Goal: Transaction & Acquisition: Purchase product/service

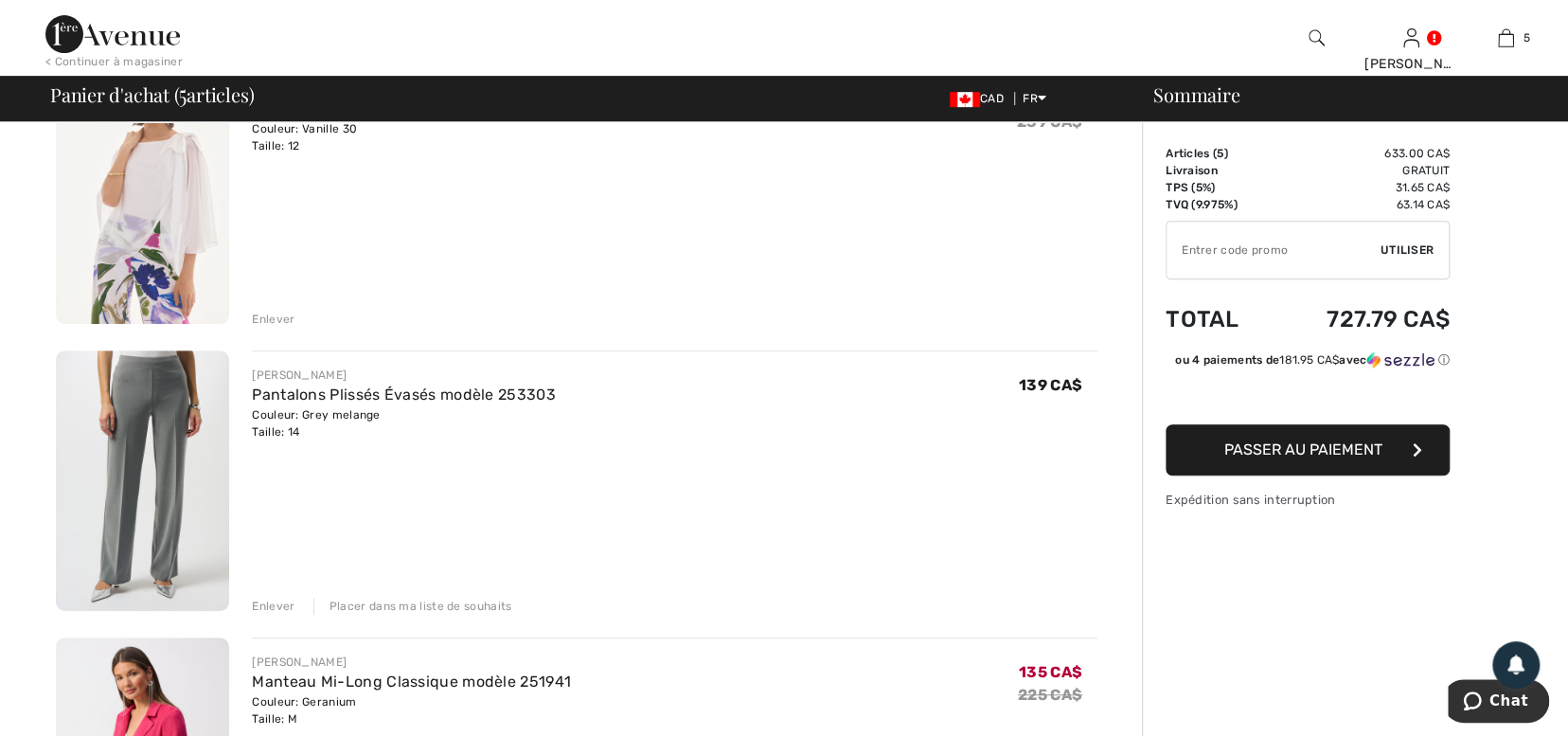
scroll to position [506, 0]
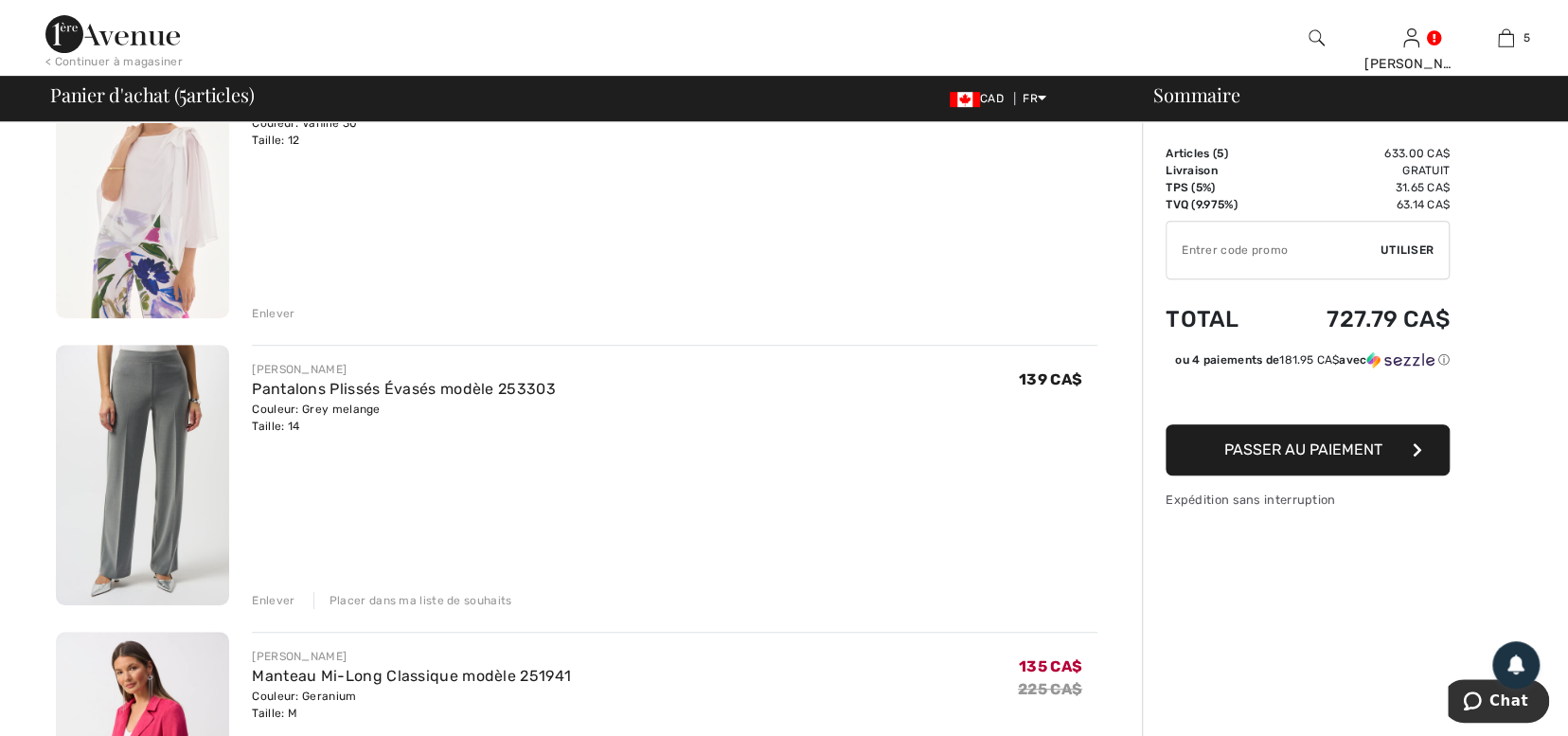
click at [356, 595] on div "Placer dans ma liste de souhaits" at bounding box center [413, 601] width 199 height 17
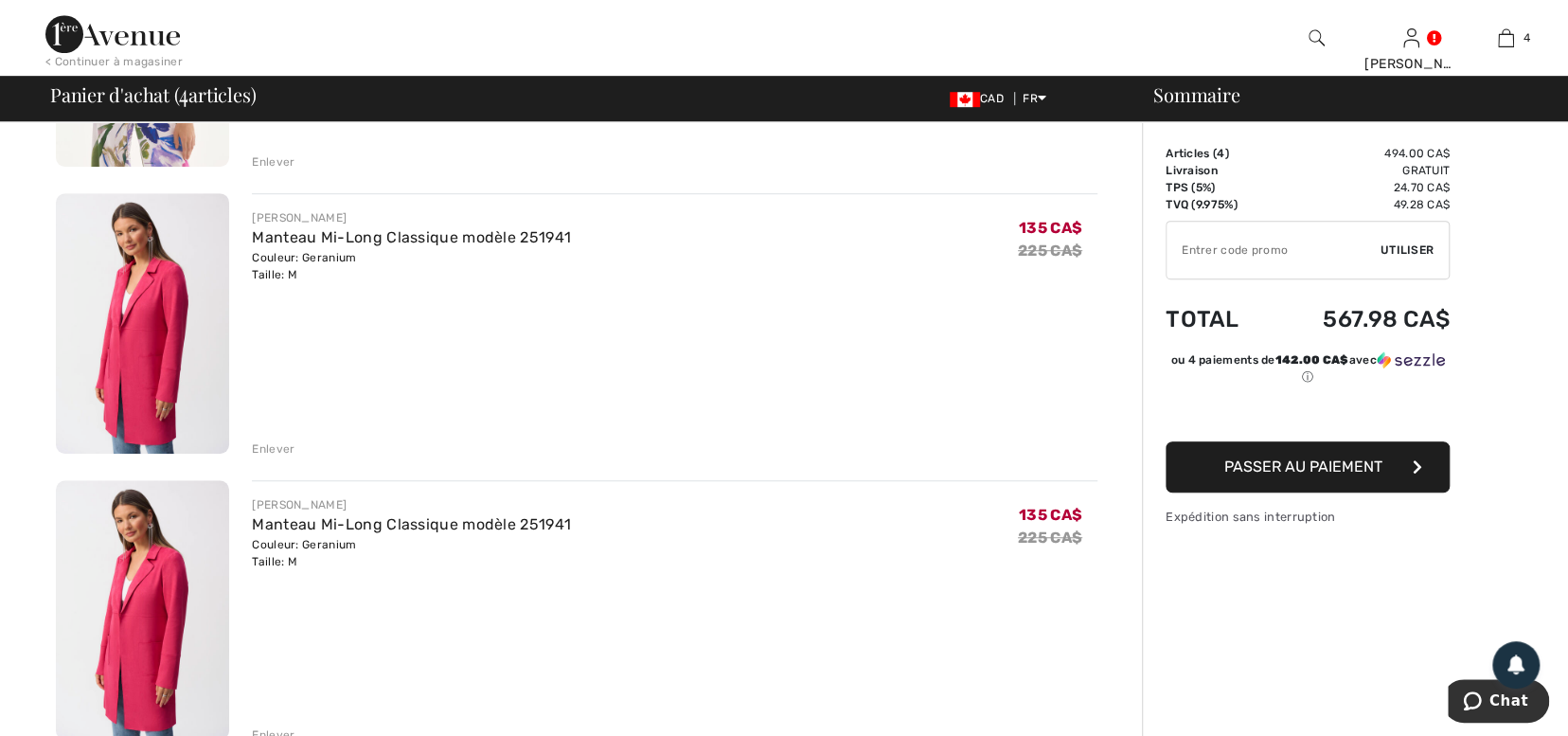
scroll to position [686, 0]
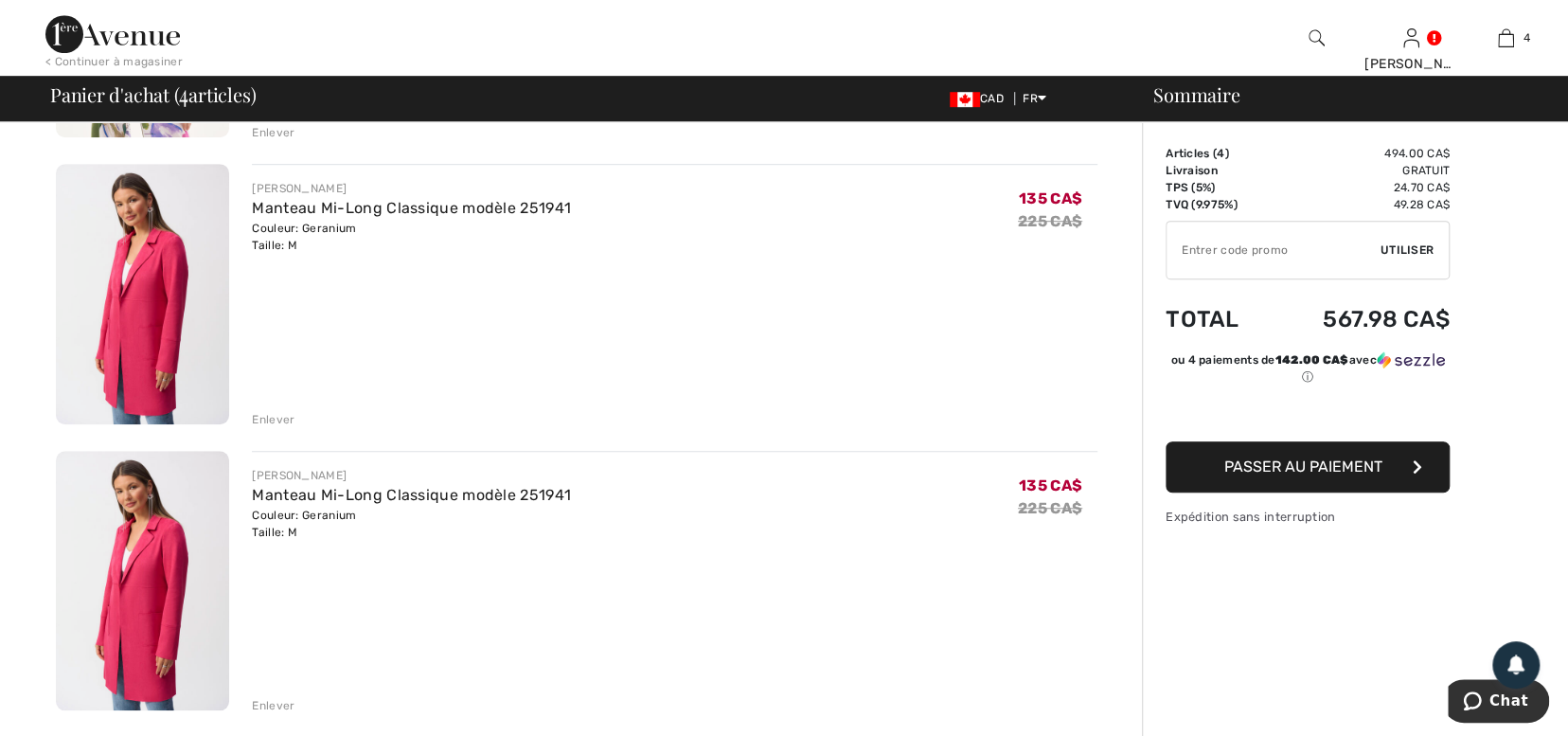
click at [262, 703] on div "Enlever" at bounding box center [273, 705] width 43 height 17
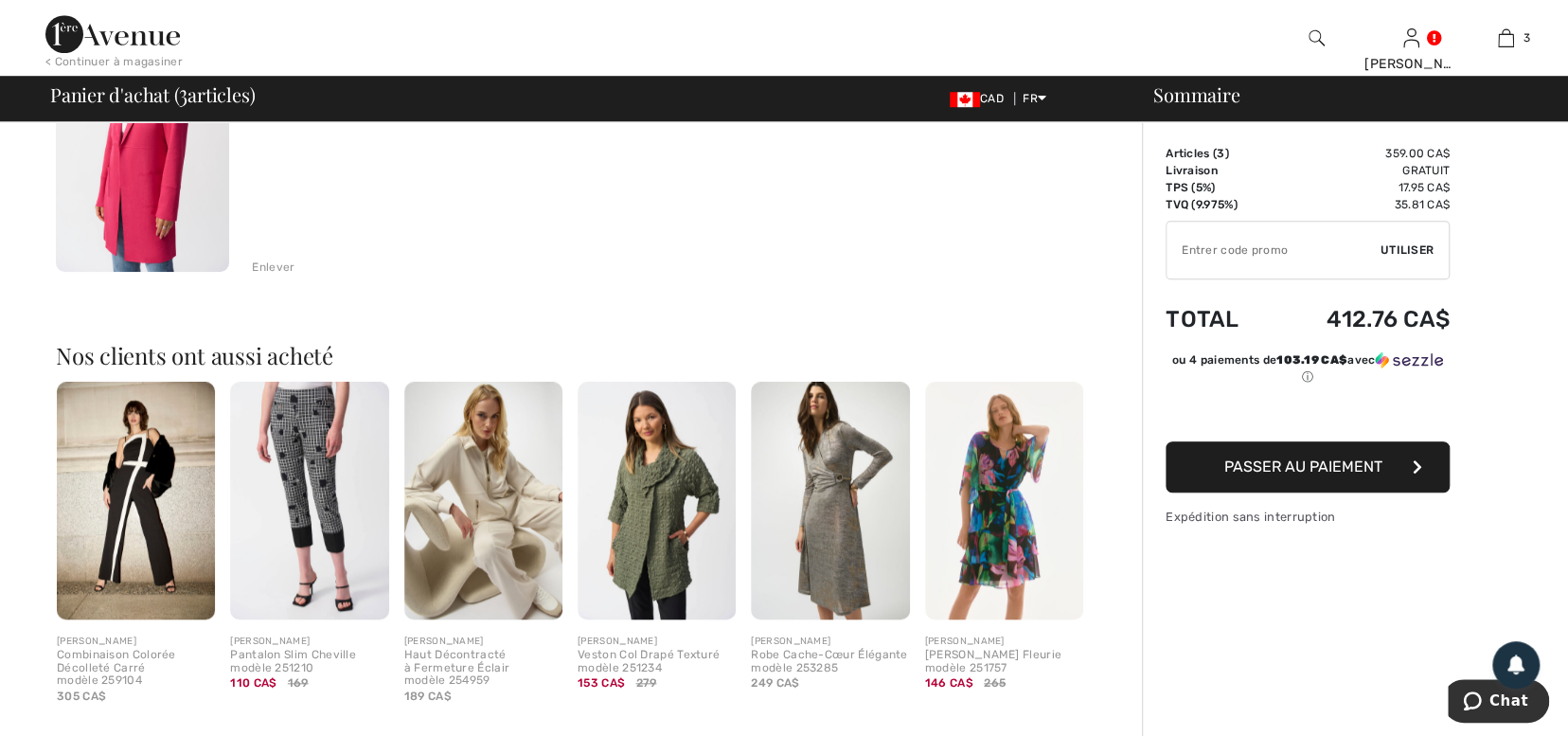
scroll to position [844, 0]
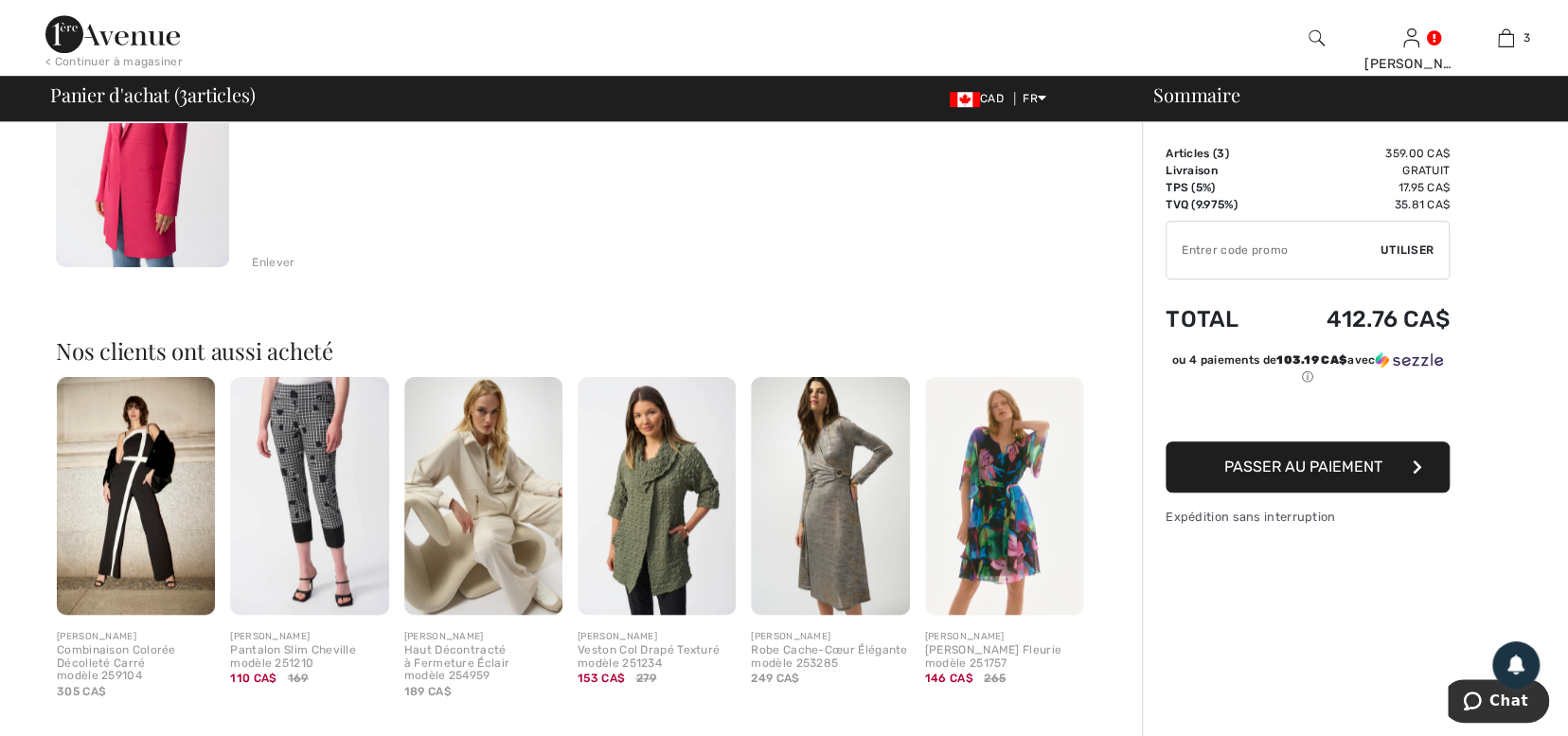
click at [674, 517] on img at bounding box center [657, 495] width 158 height 237
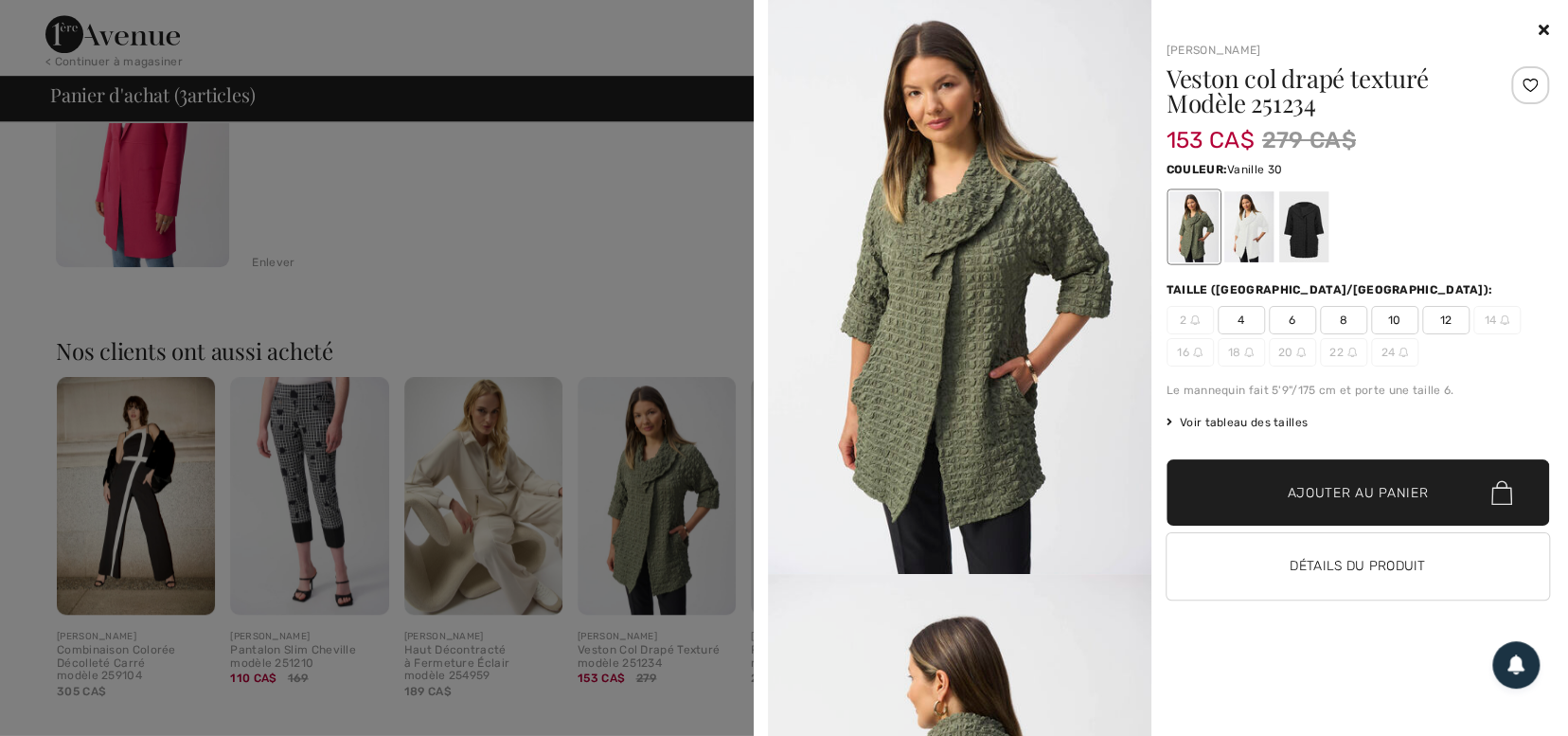
click at [1256, 224] on div at bounding box center [1249, 227] width 50 height 72
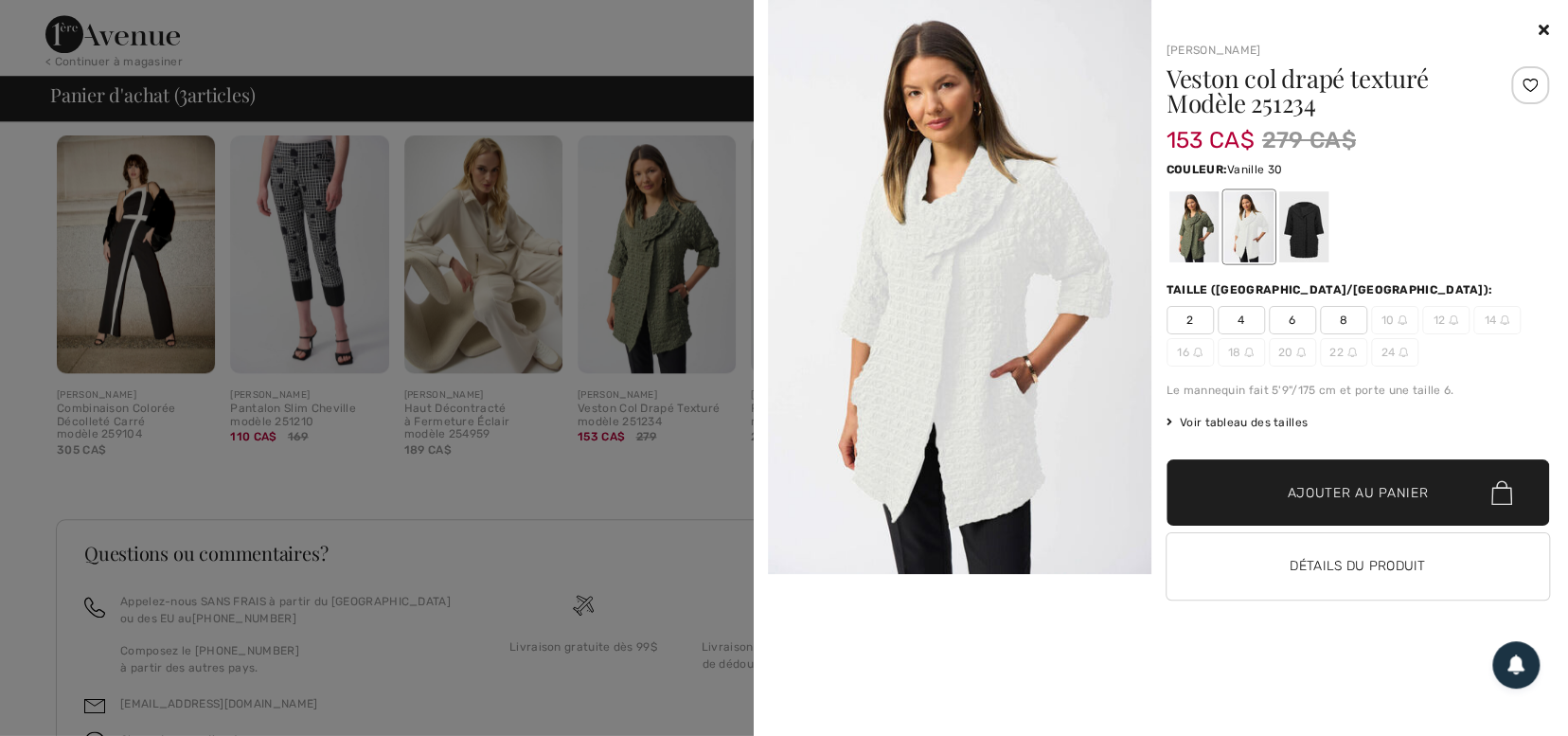
scroll to position [1199, 0]
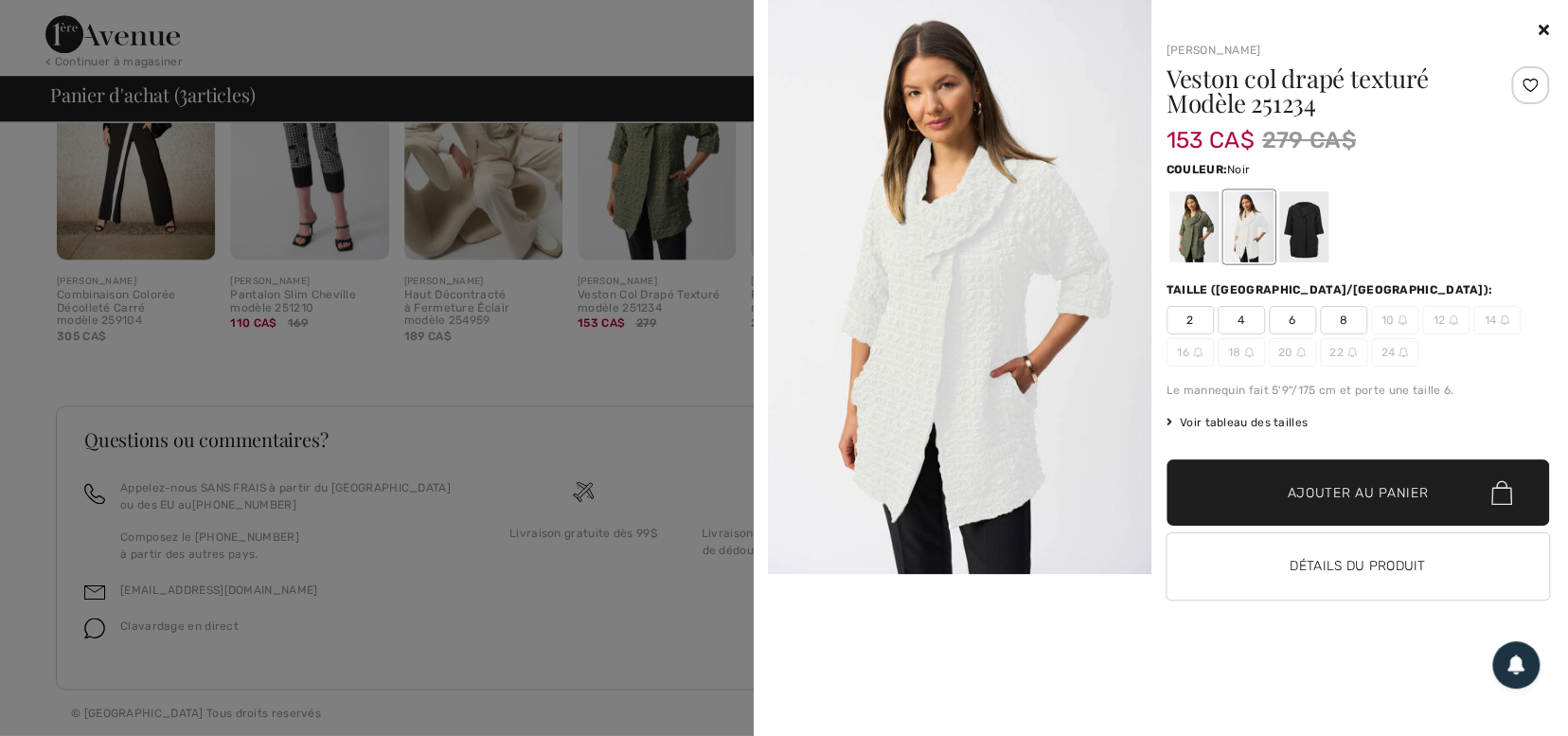
click at [1297, 232] on div at bounding box center [1303, 227] width 50 height 72
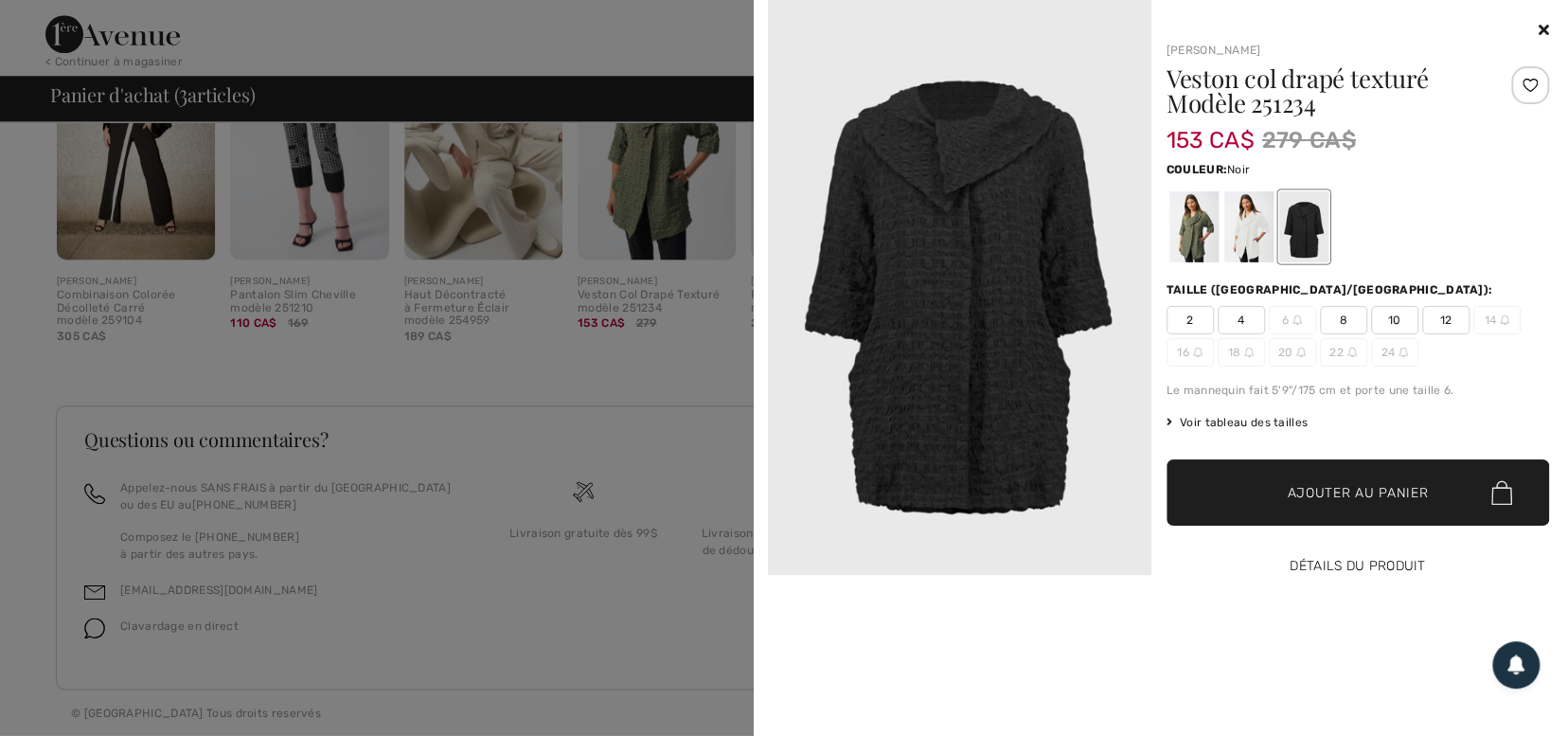
click at [1382, 564] on button "Détails du produit" at bounding box center [1358, 566] width 383 height 67
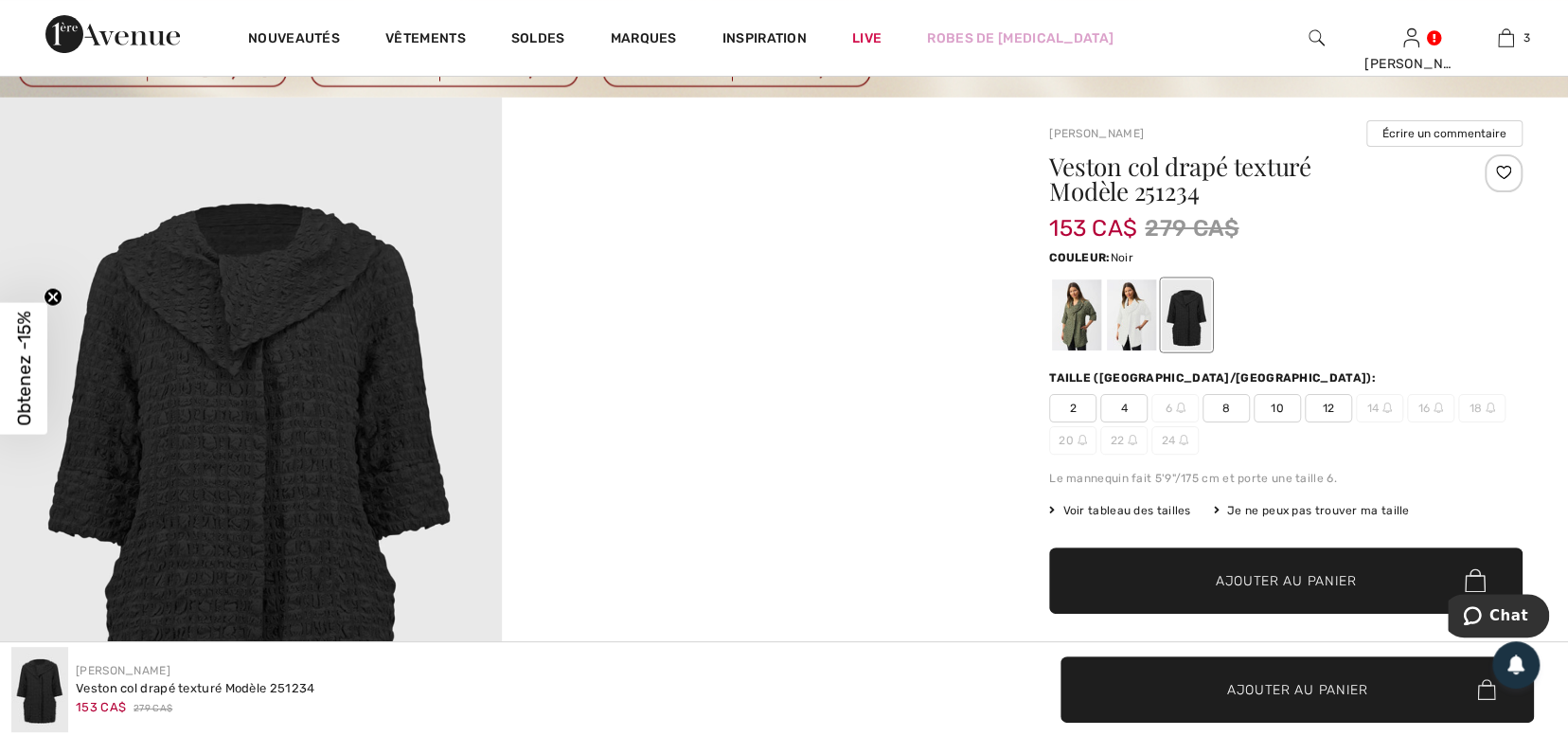
scroll to position [94, 0]
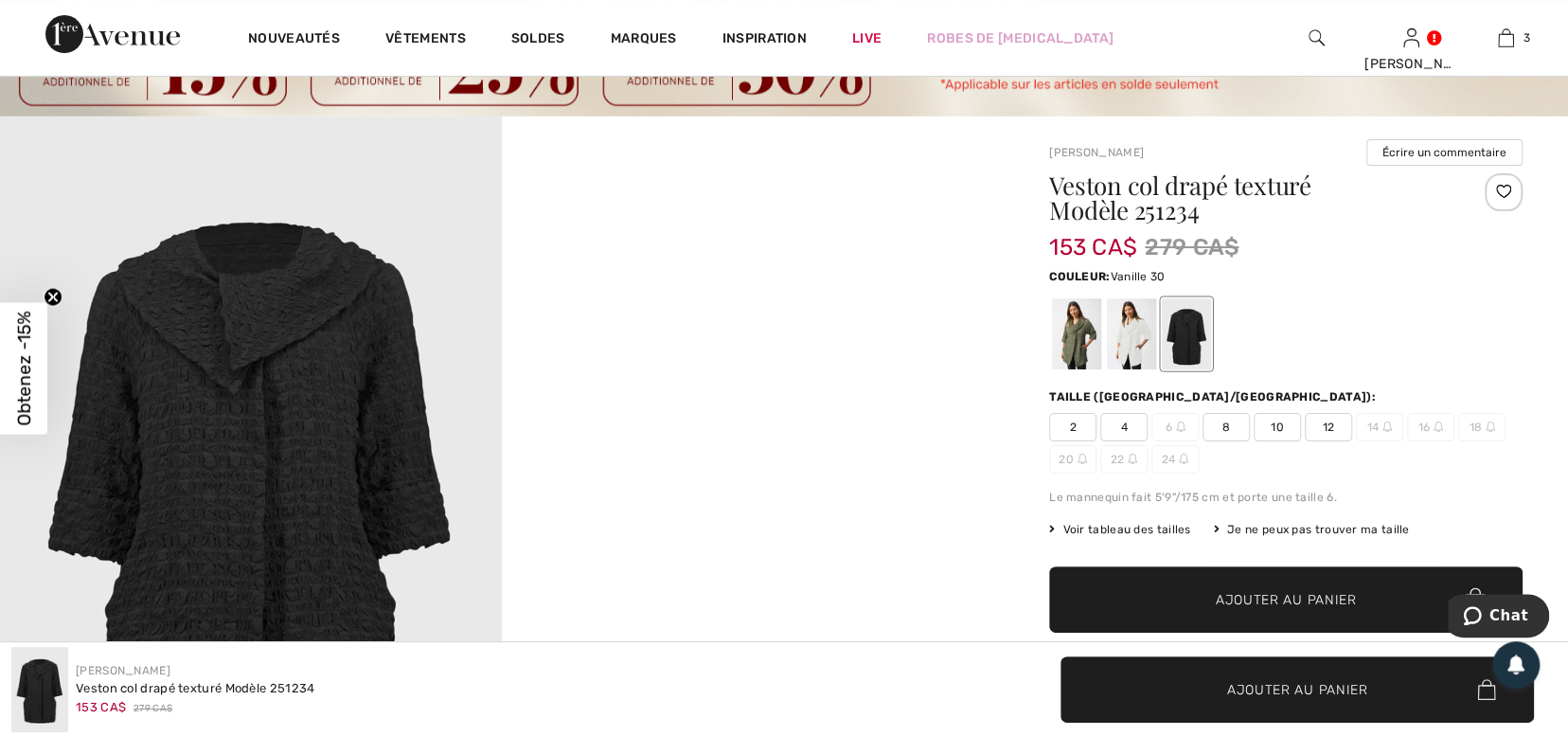
click at [1142, 337] on div at bounding box center [1132, 334] width 50 height 72
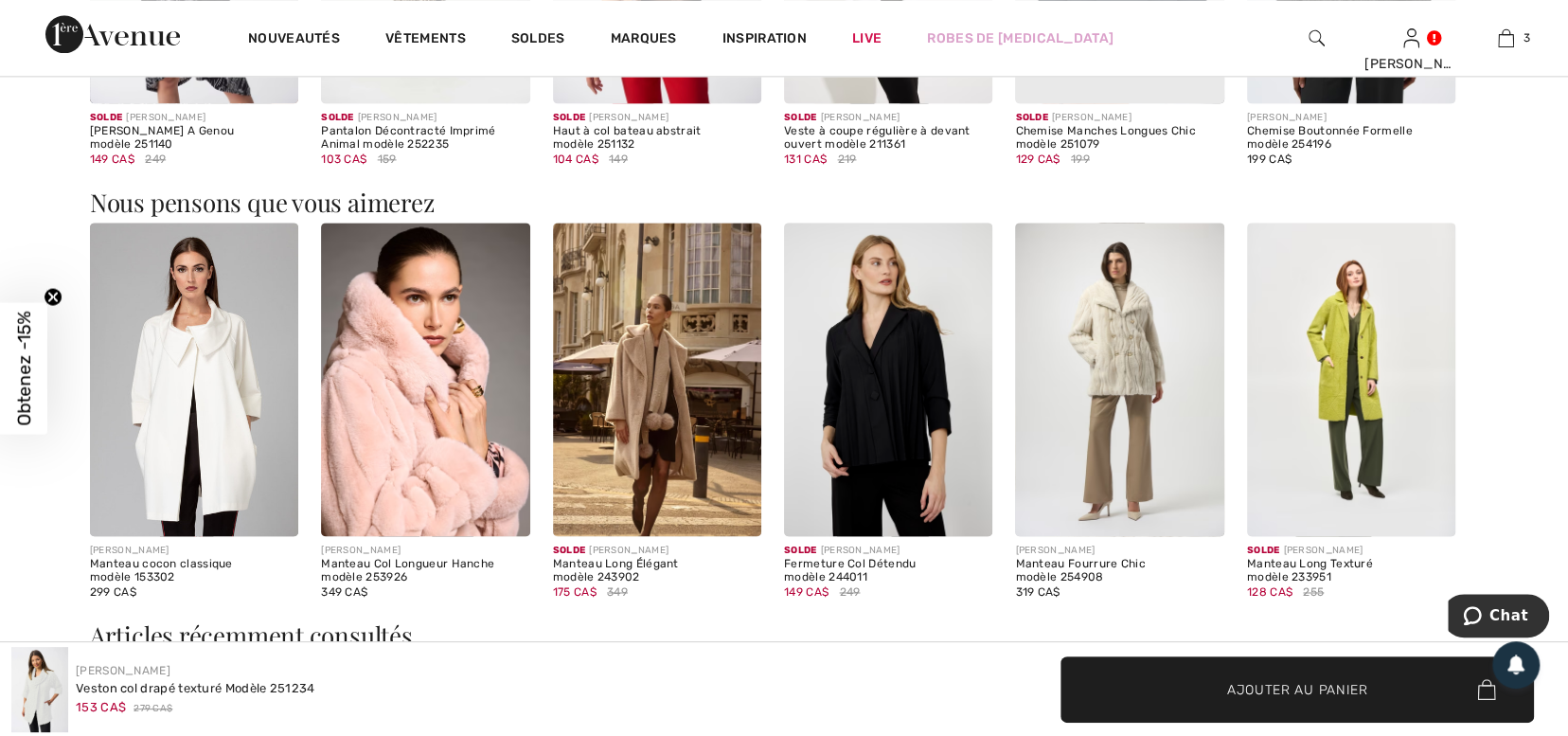
scroll to position [1585, 0]
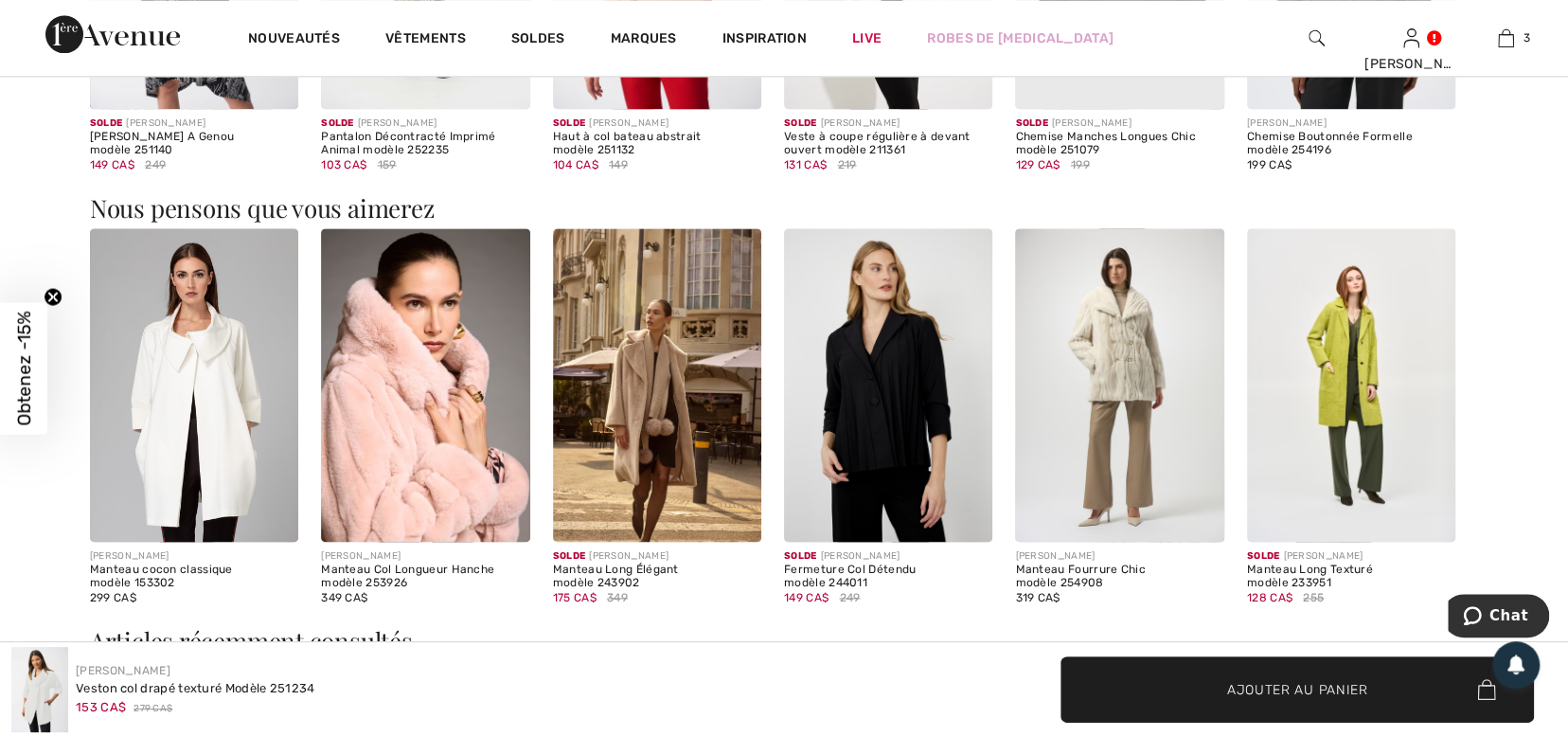
click at [1363, 369] on img at bounding box center [1352, 384] width 209 height 314
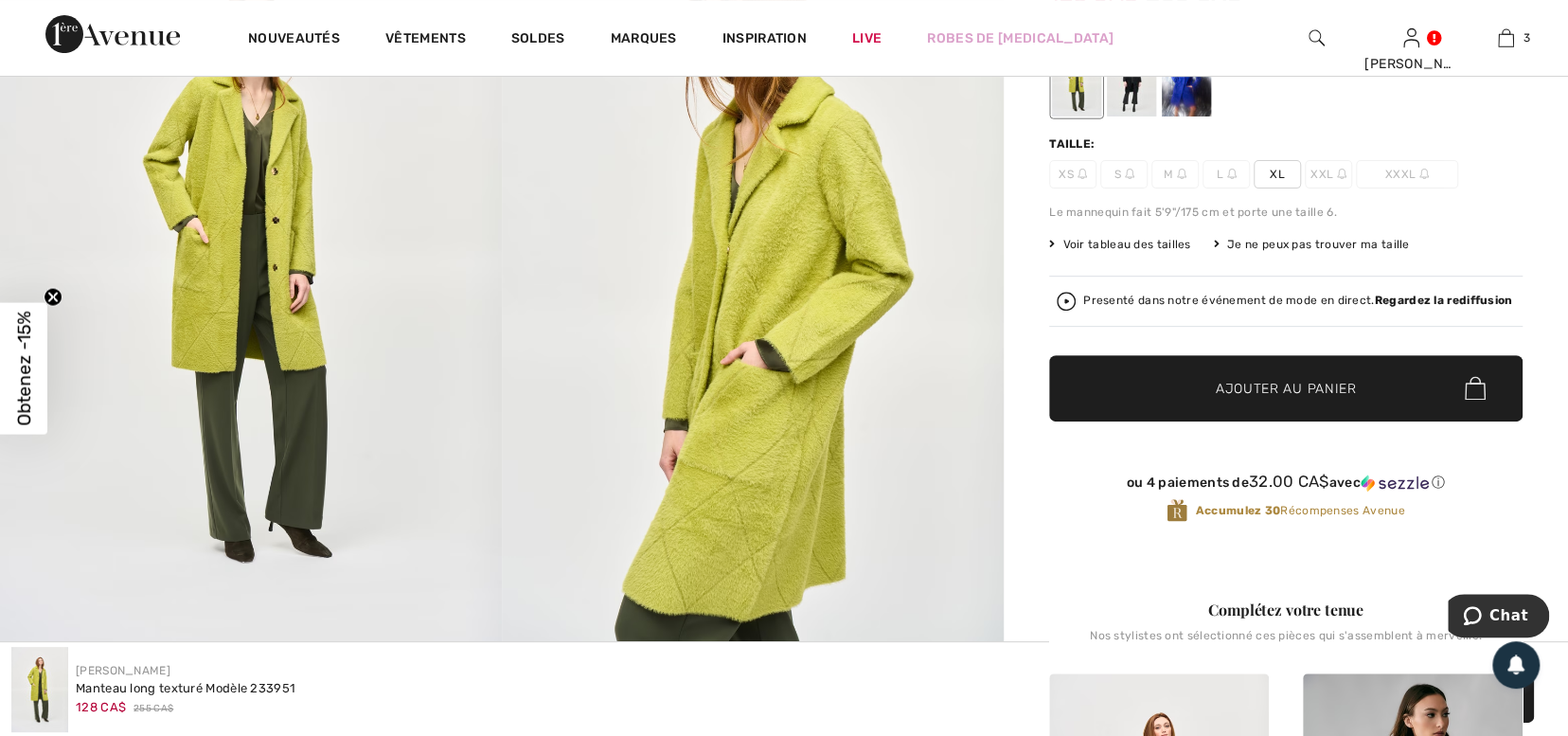
scroll to position [166, 0]
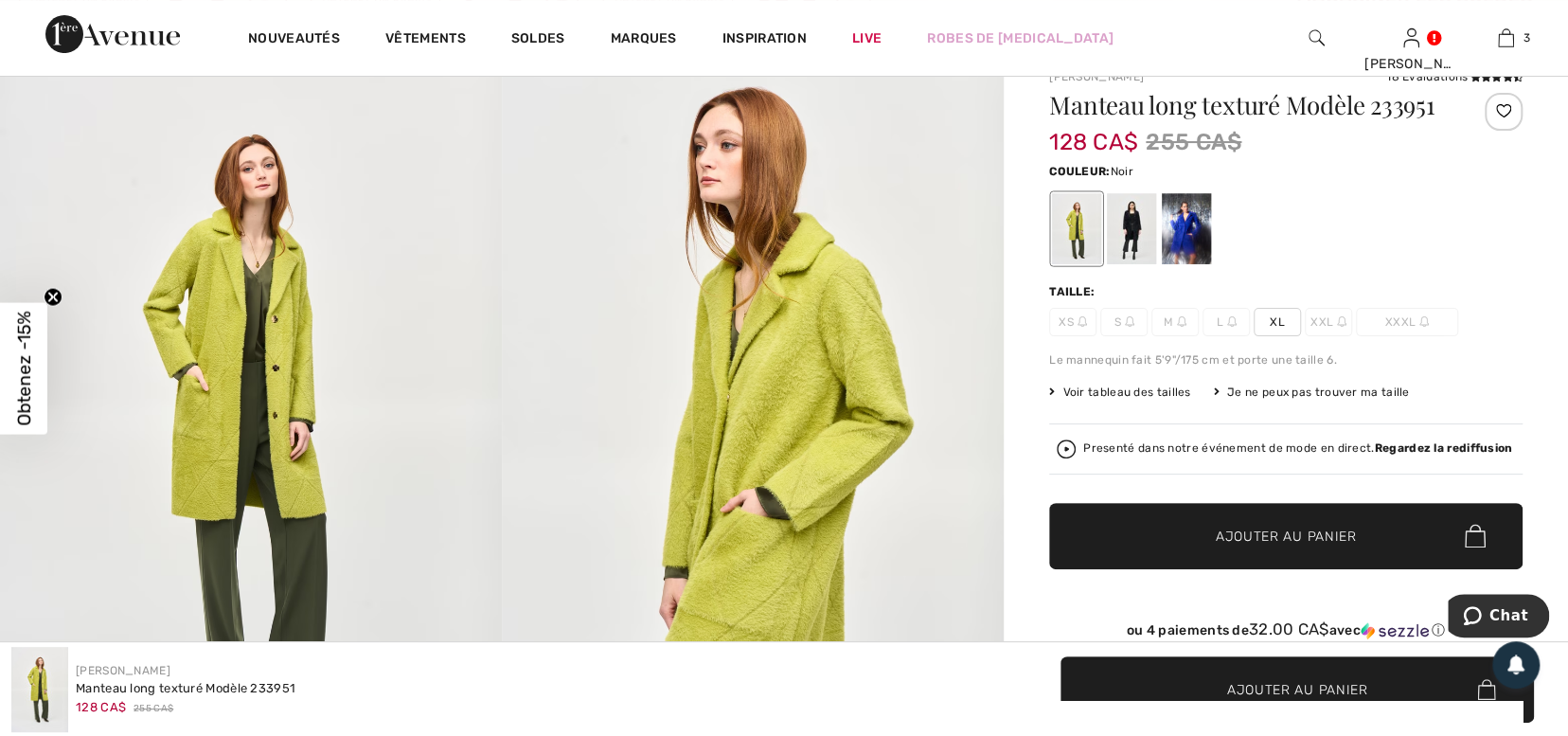
click at [1125, 220] on div at bounding box center [1132, 229] width 50 height 72
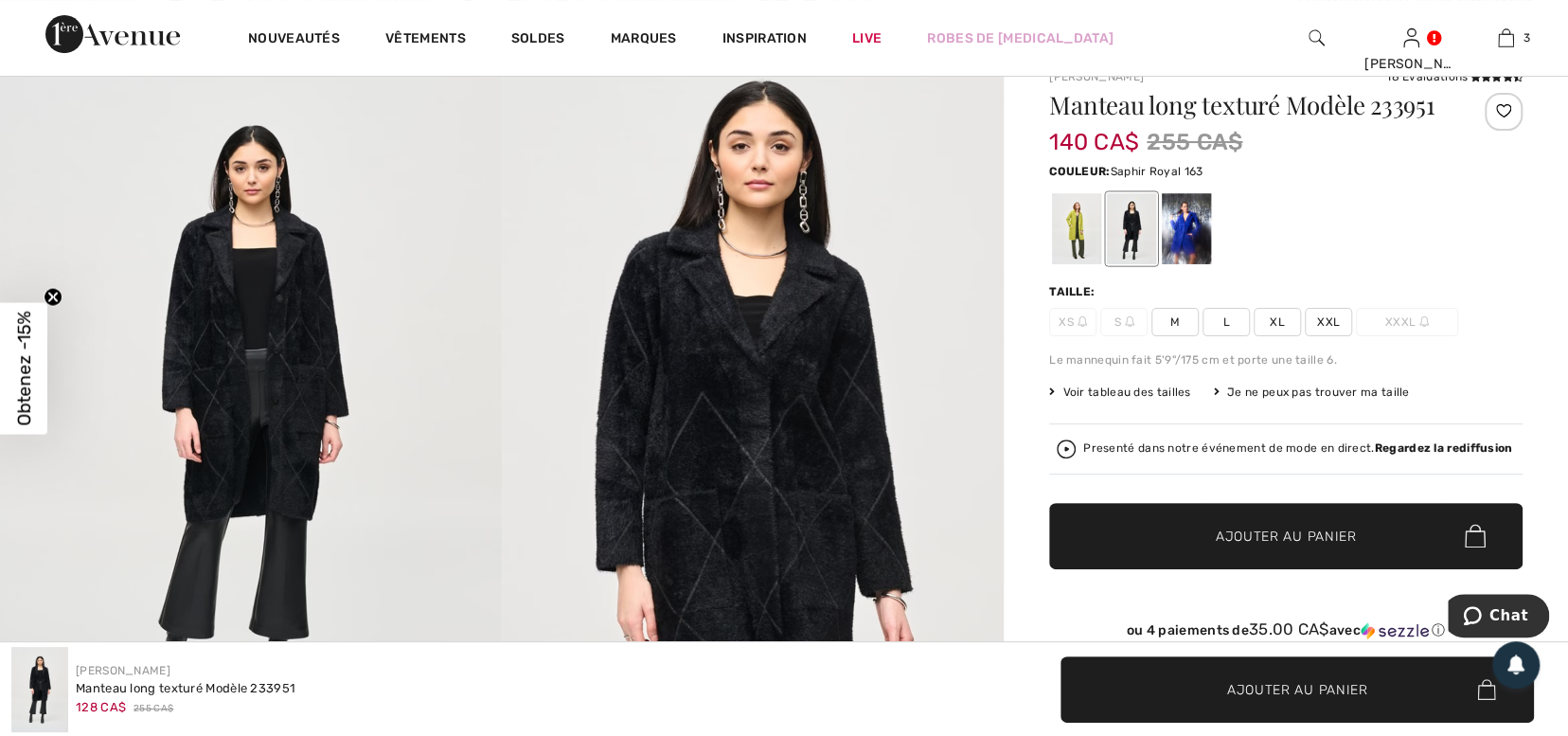
click at [1212, 230] on div at bounding box center [1187, 229] width 50 height 72
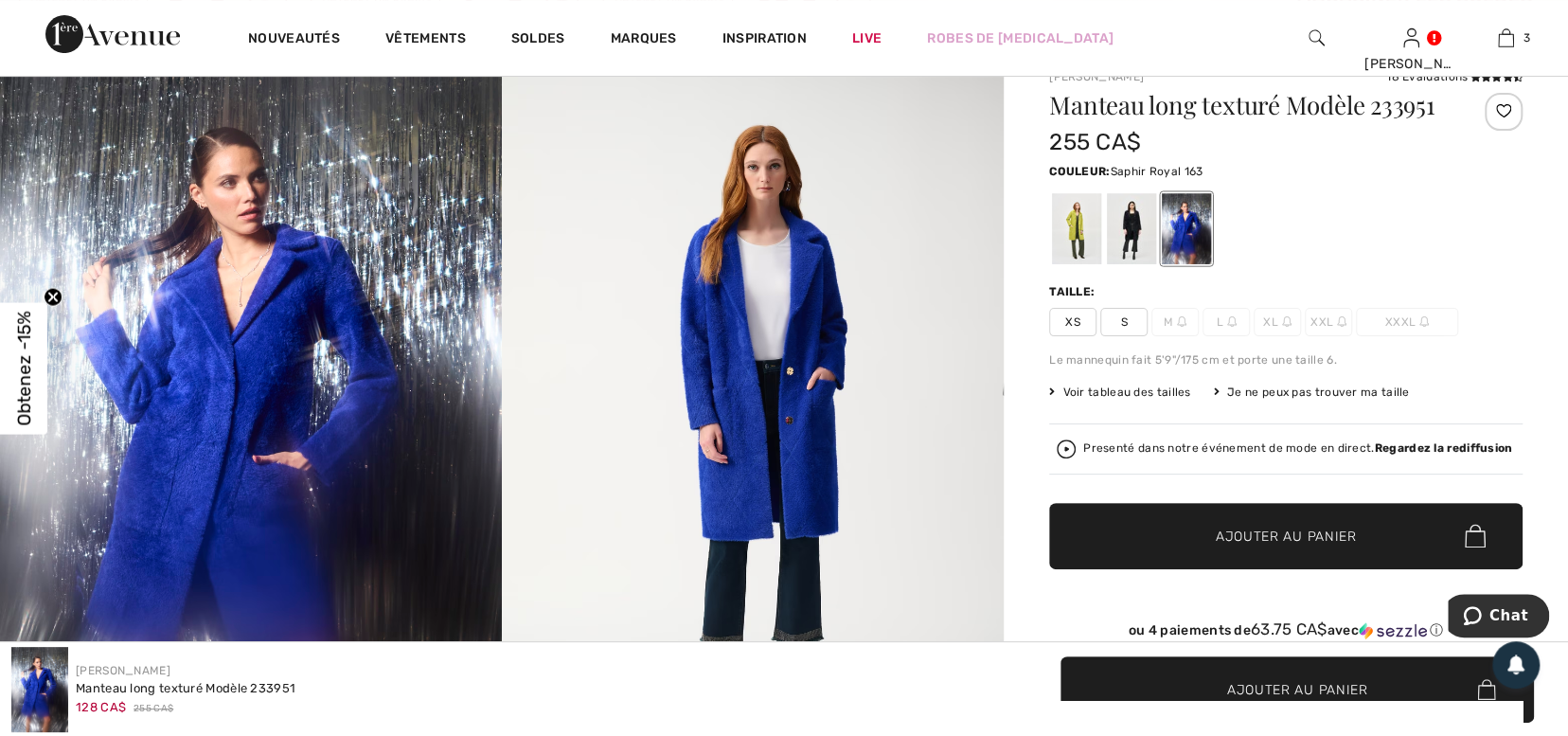
click at [224, 469] on img at bounding box center [251, 422] width 502 height 753
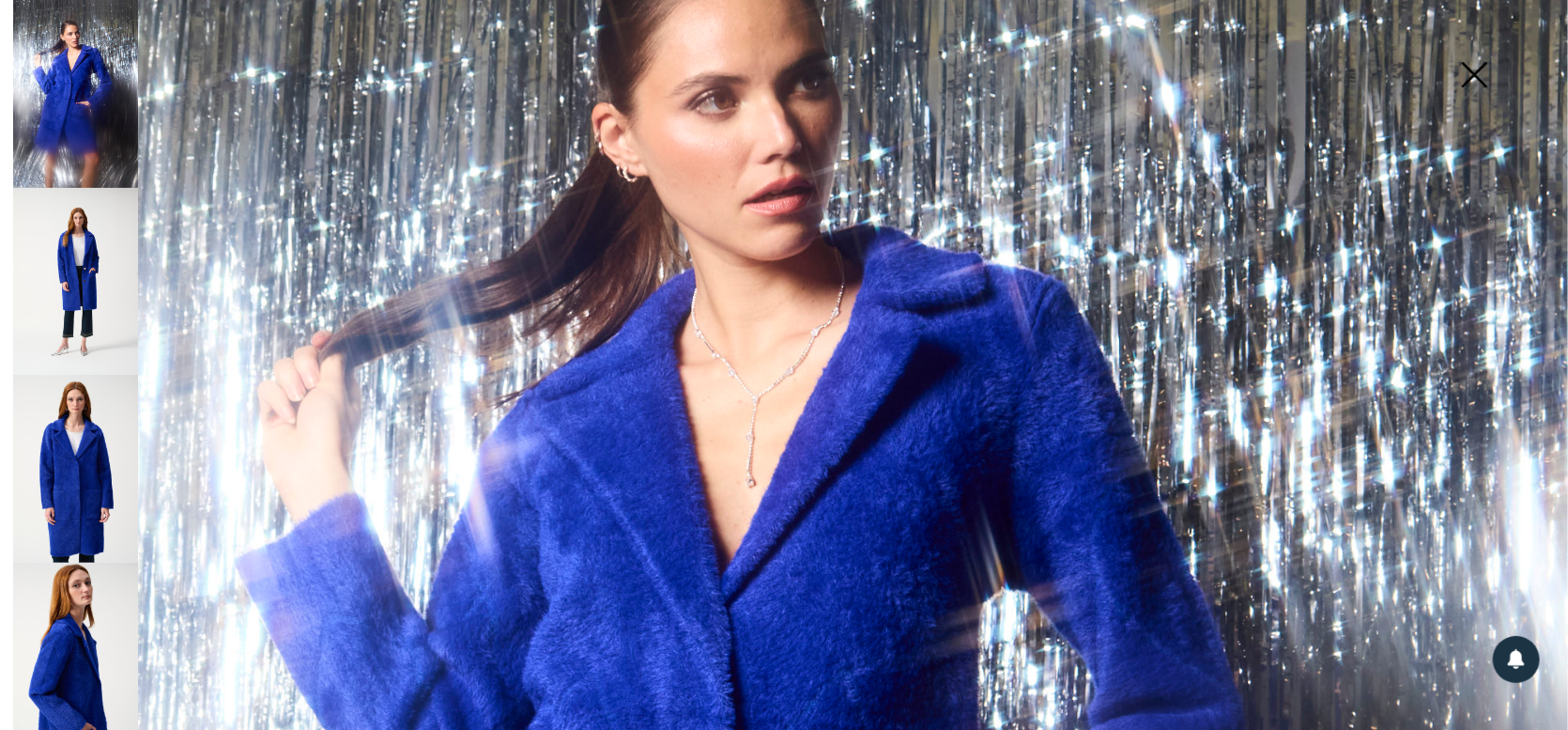
scroll to position [179, 0]
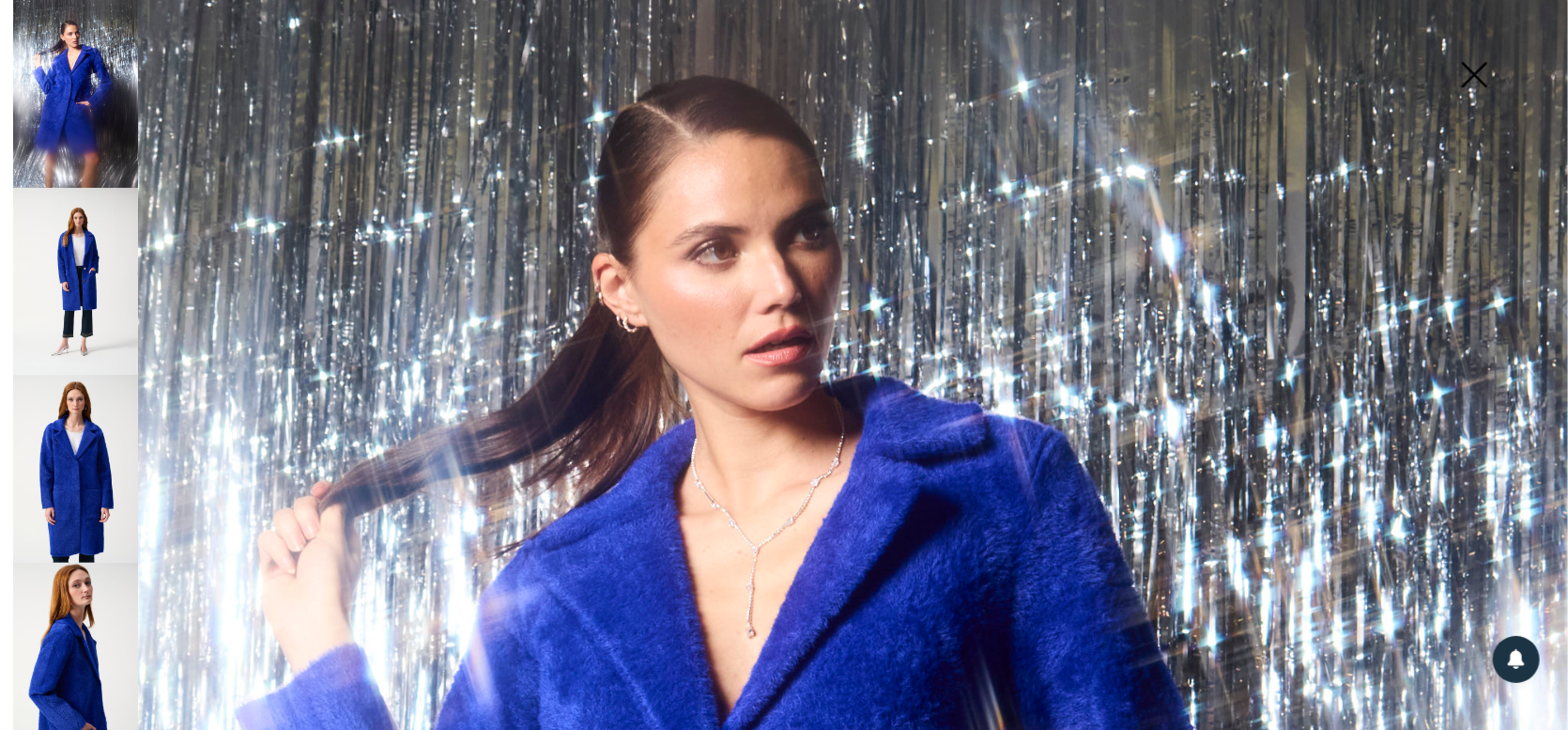
click at [1484, 73] on img at bounding box center [1473, 77] width 94 height 96
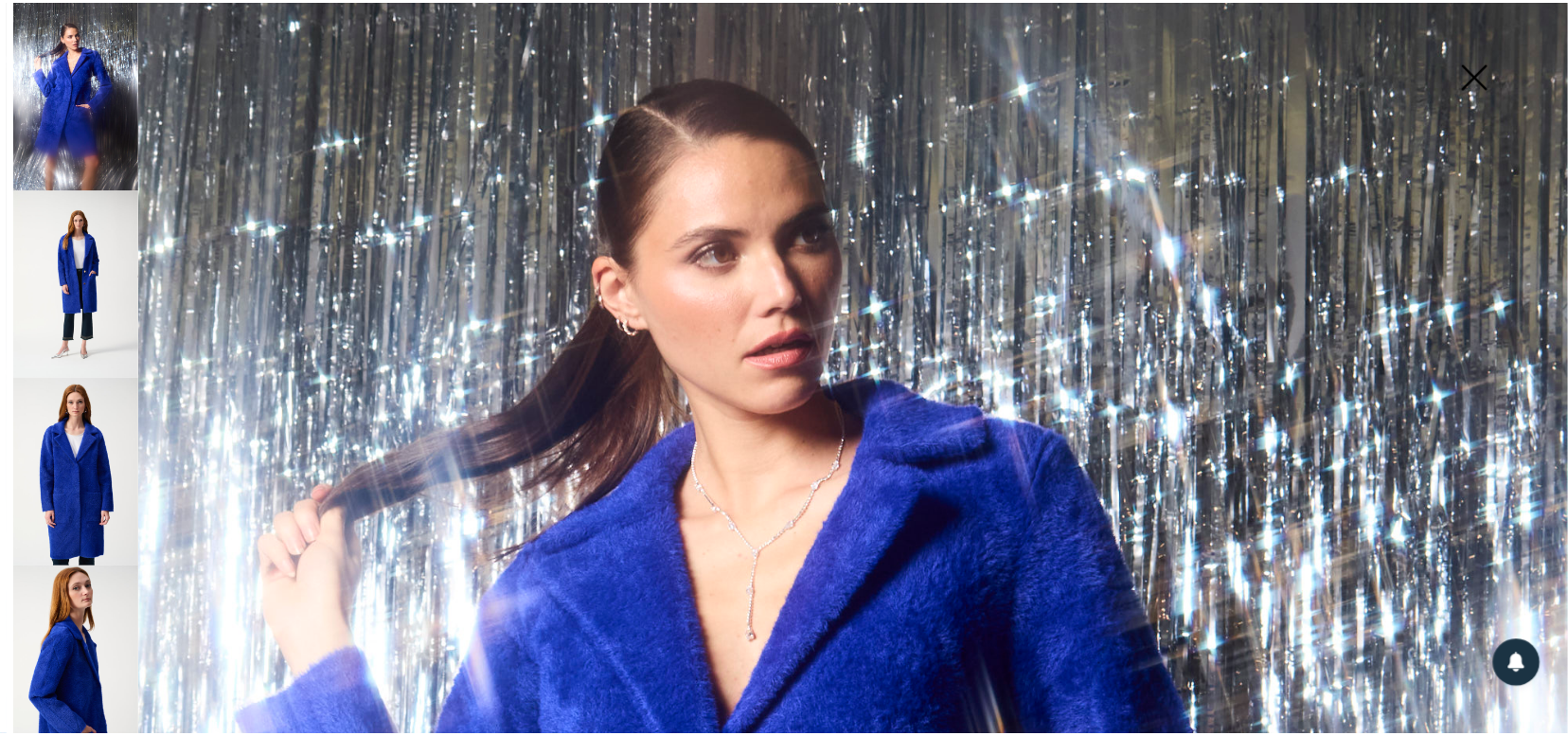
scroll to position [166, 0]
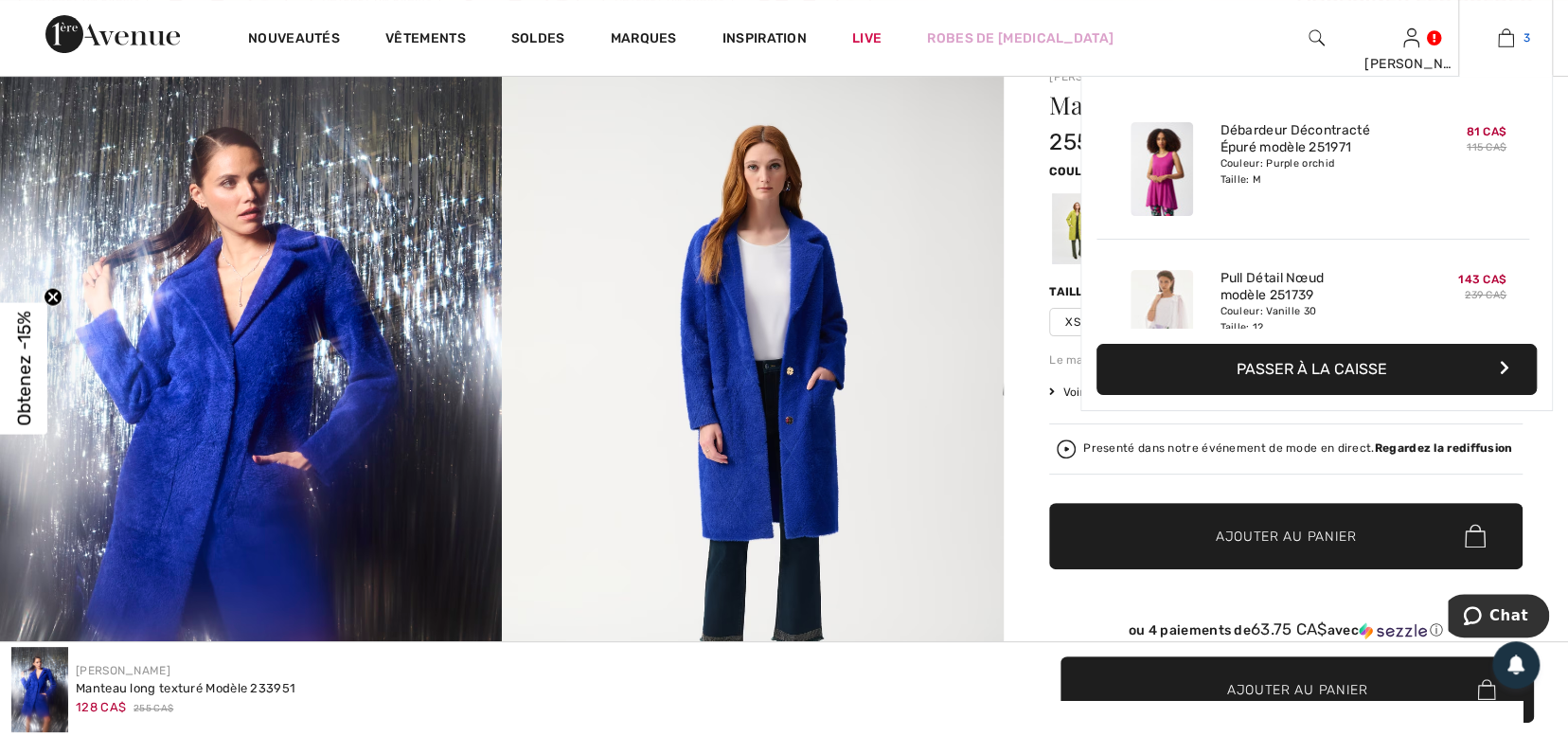
click at [1502, 32] on img at bounding box center [1506, 38] width 16 height 23
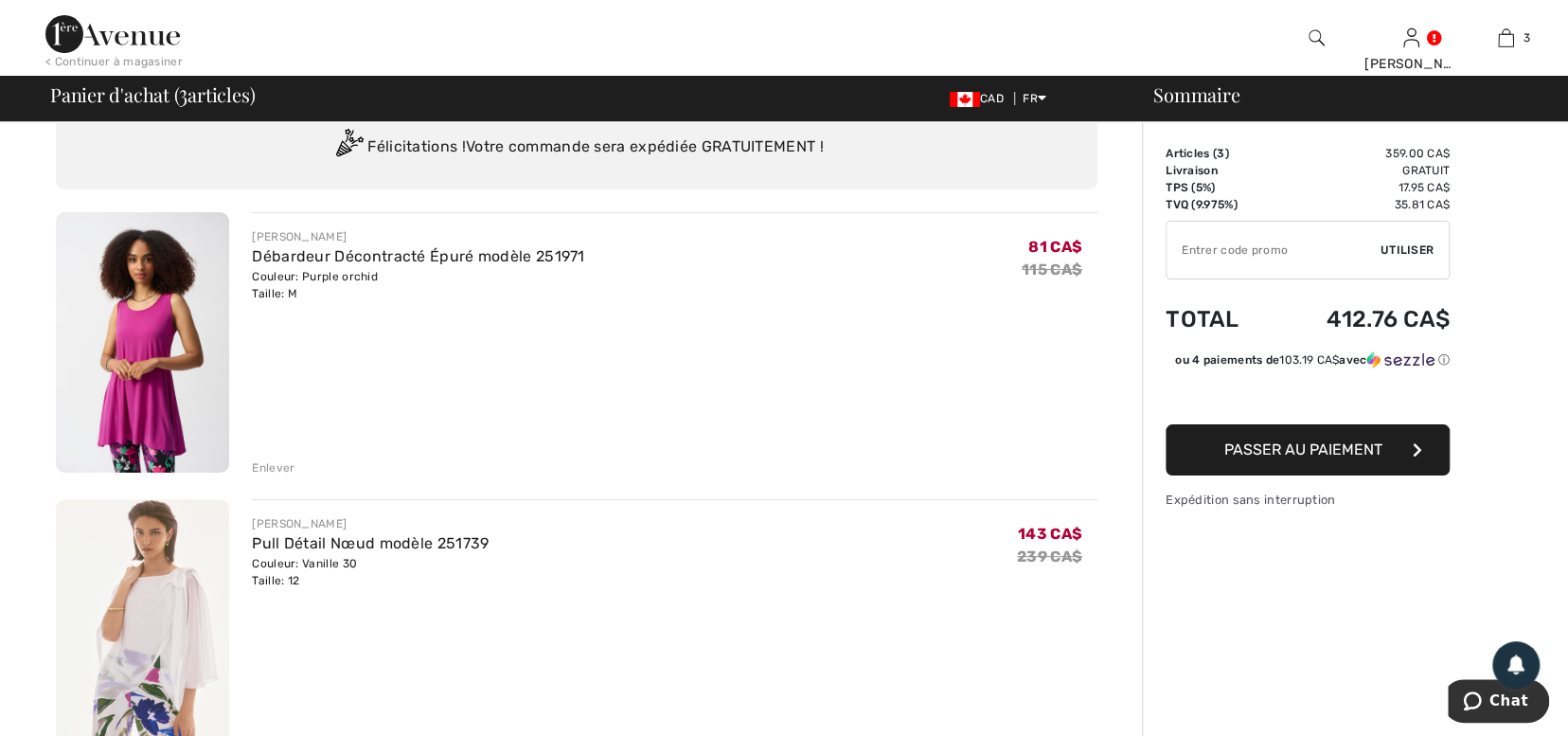
scroll to position [48, 0]
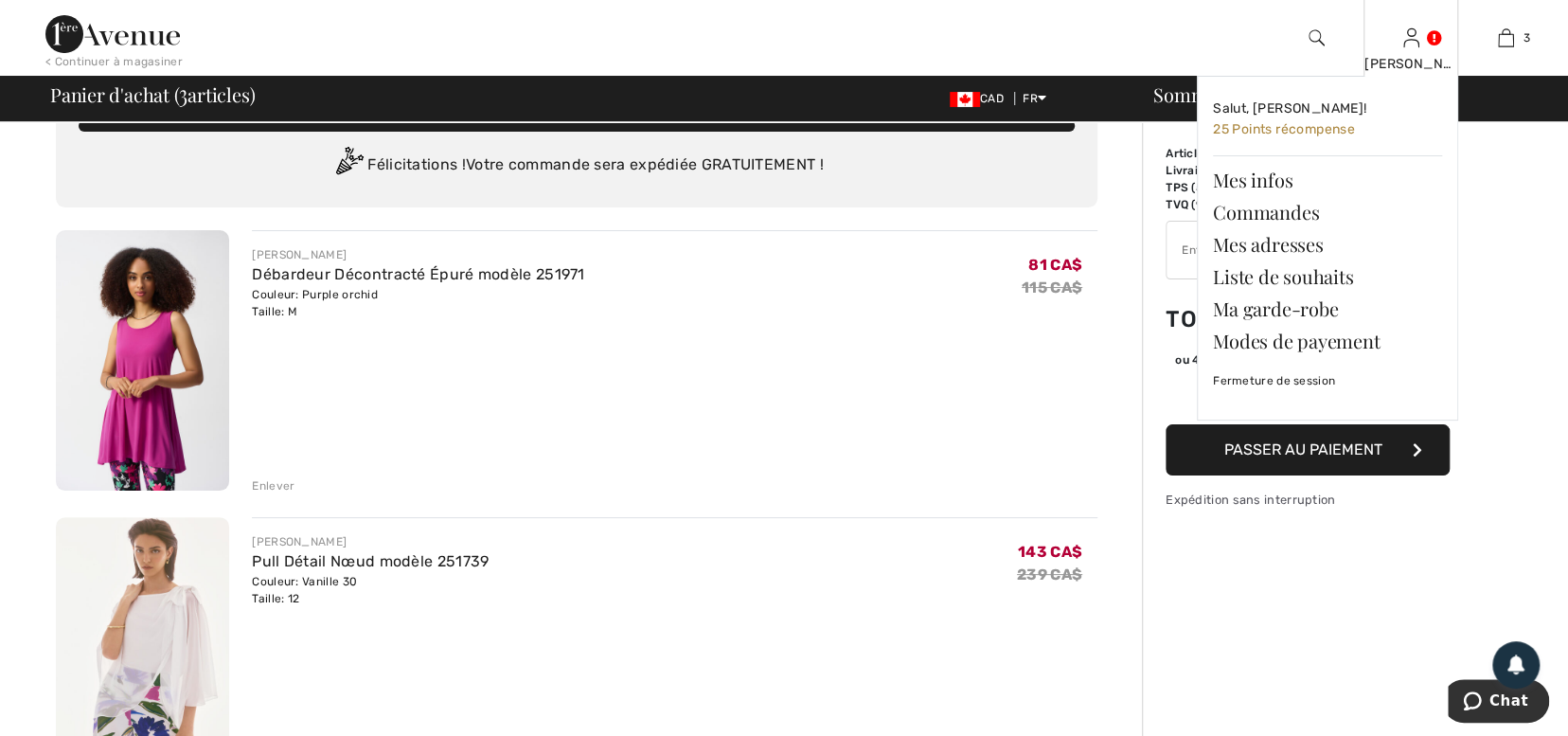
click at [1415, 36] on img at bounding box center [1412, 38] width 16 height 23
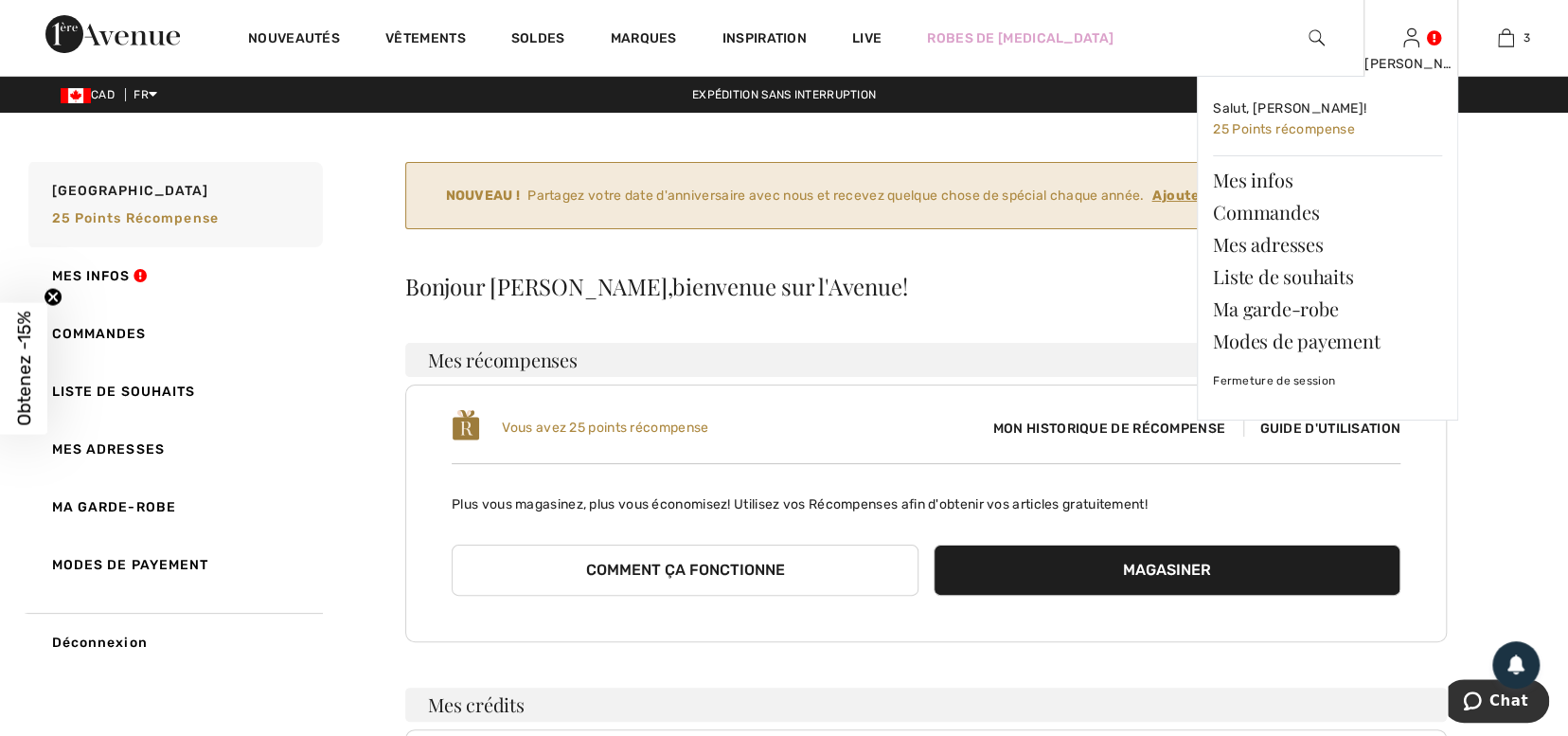
click at [1417, 50] on img at bounding box center [1412, 38] width 16 height 23
click at [1419, 47] on link at bounding box center [1412, 37] width 16 height 18
click at [1328, 276] on link "Liste de souhaits" at bounding box center [1328, 276] width 229 height 32
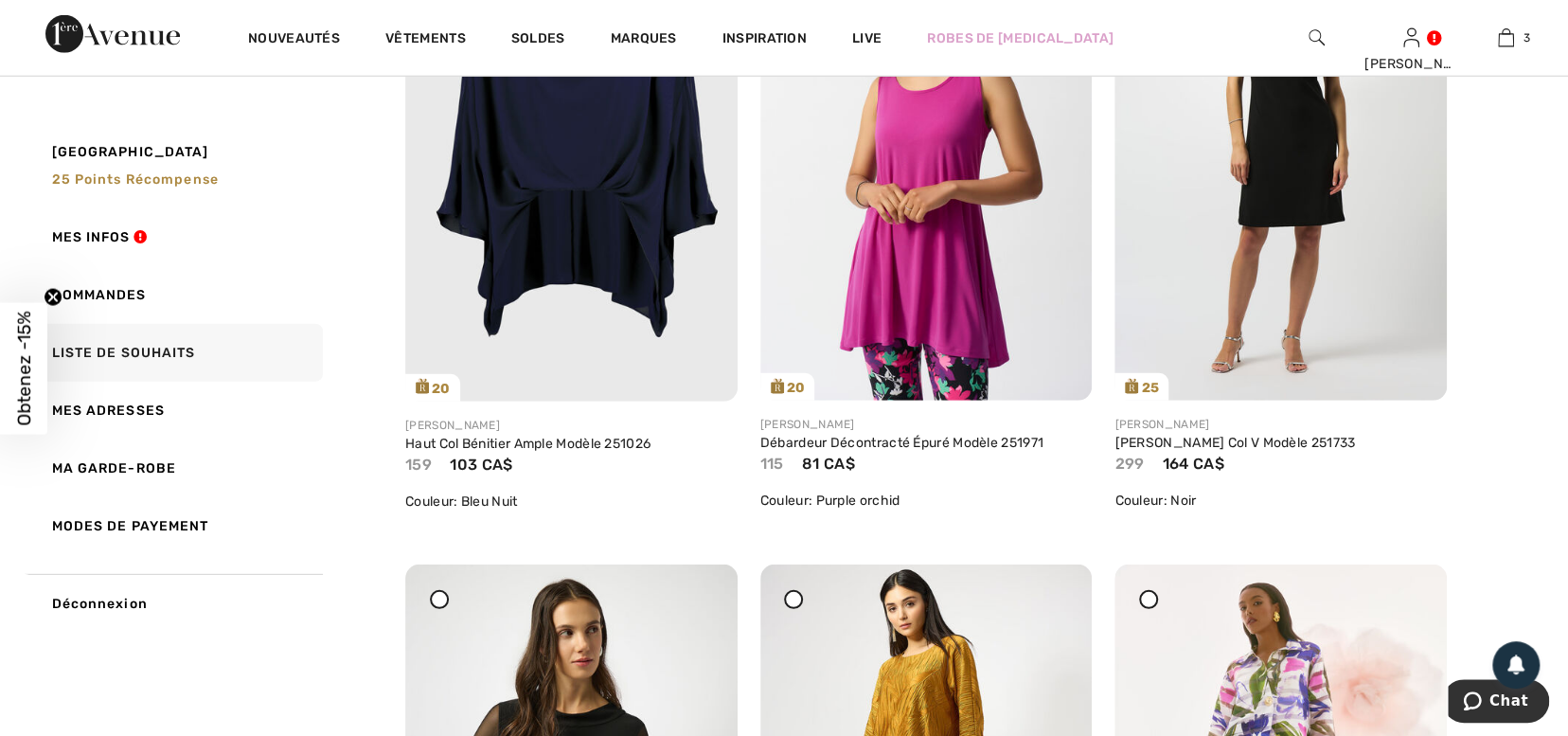
scroll to position [2944, 0]
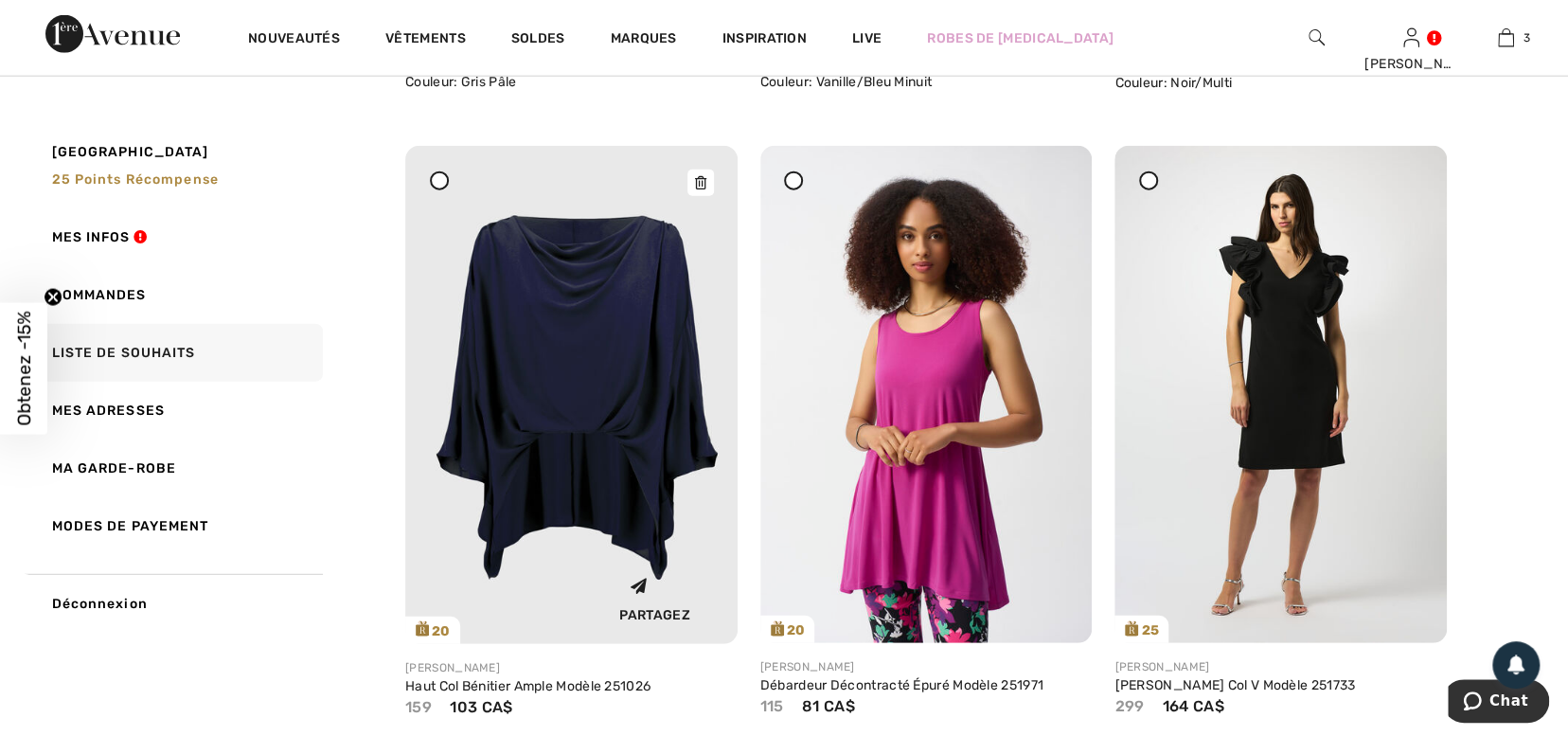
click at [561, 381] on img at bounding box center [571, 395] width 333 height 499
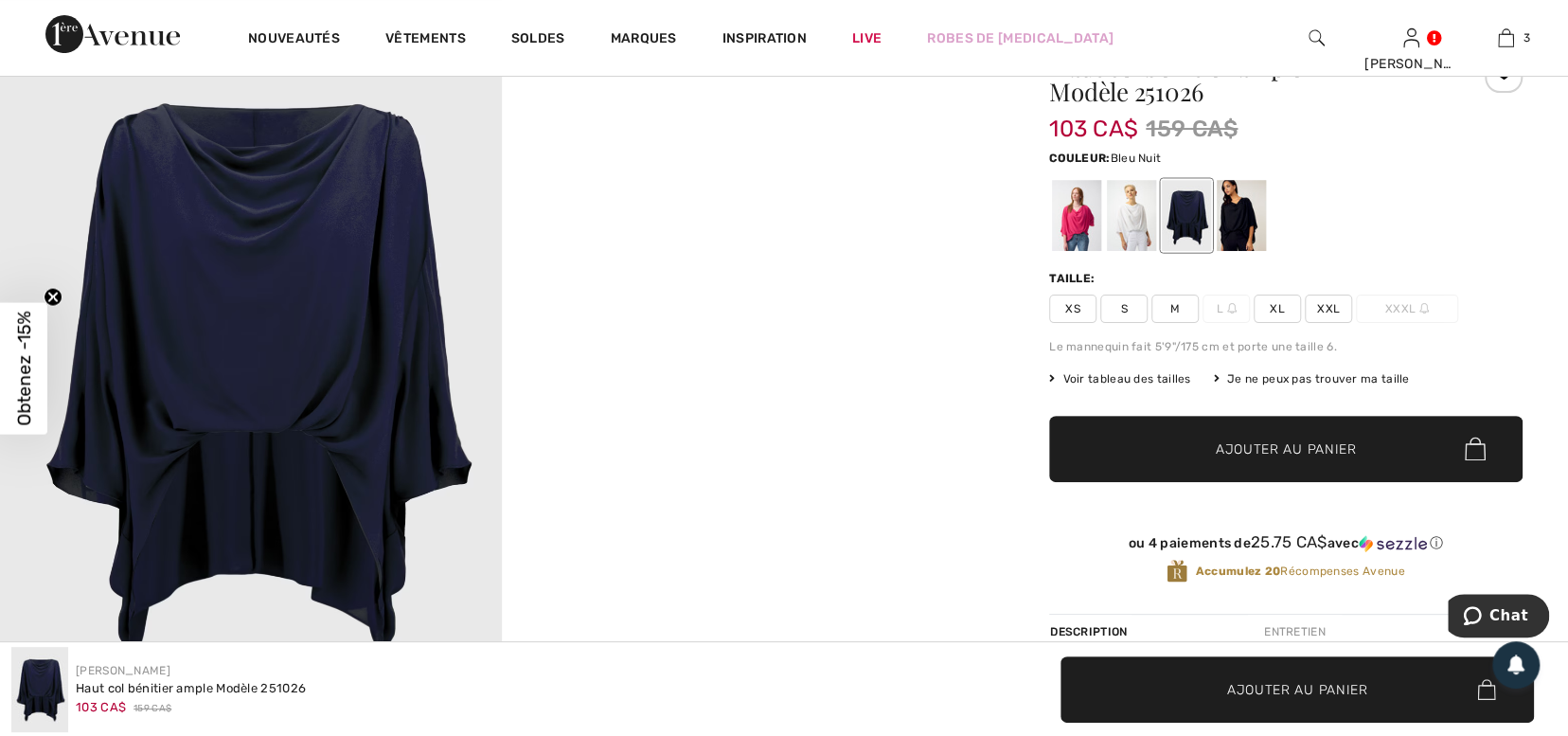
scroll to position [222, 0]
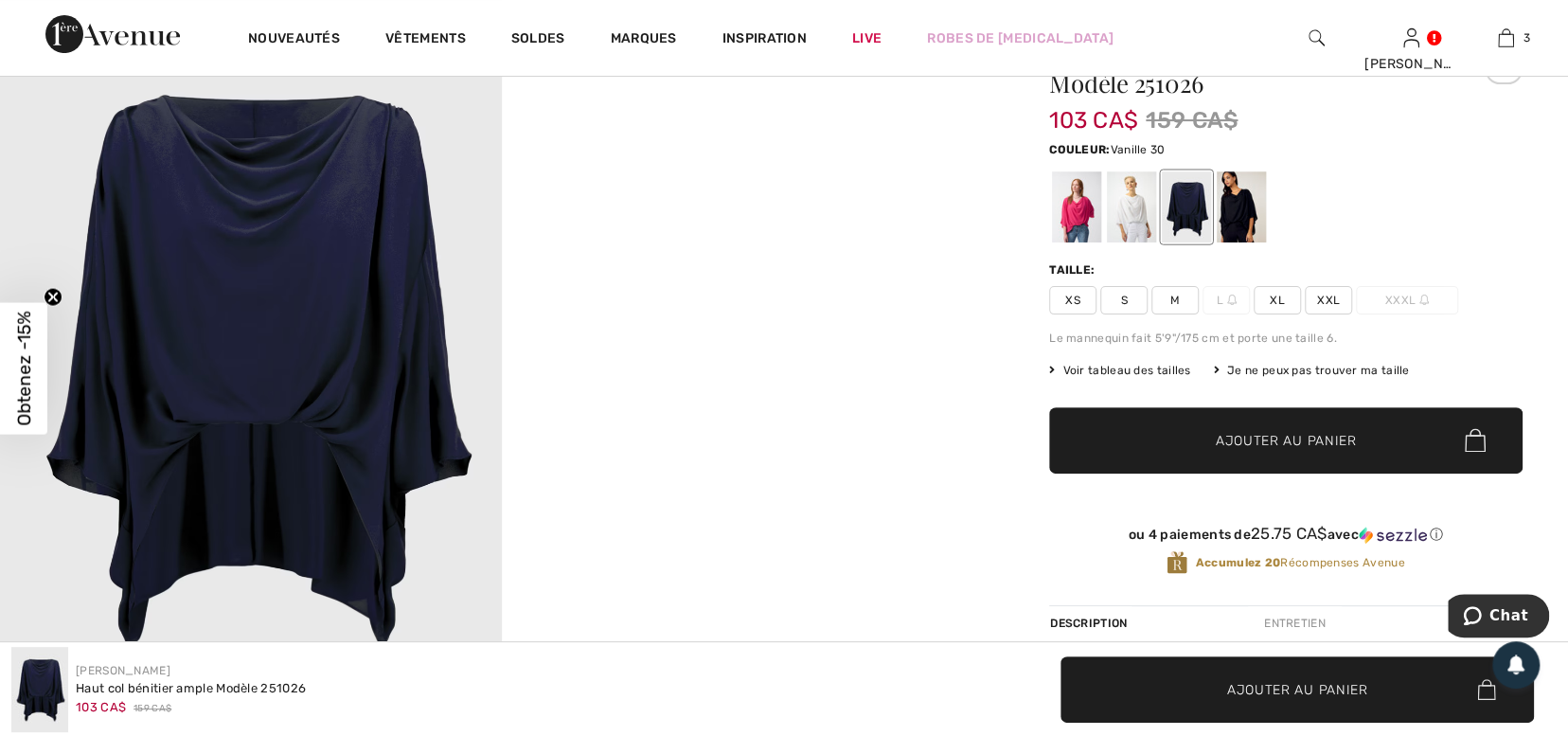
click at [1130, 199] on div at bounding box center [1132, 207] width 50 height 72
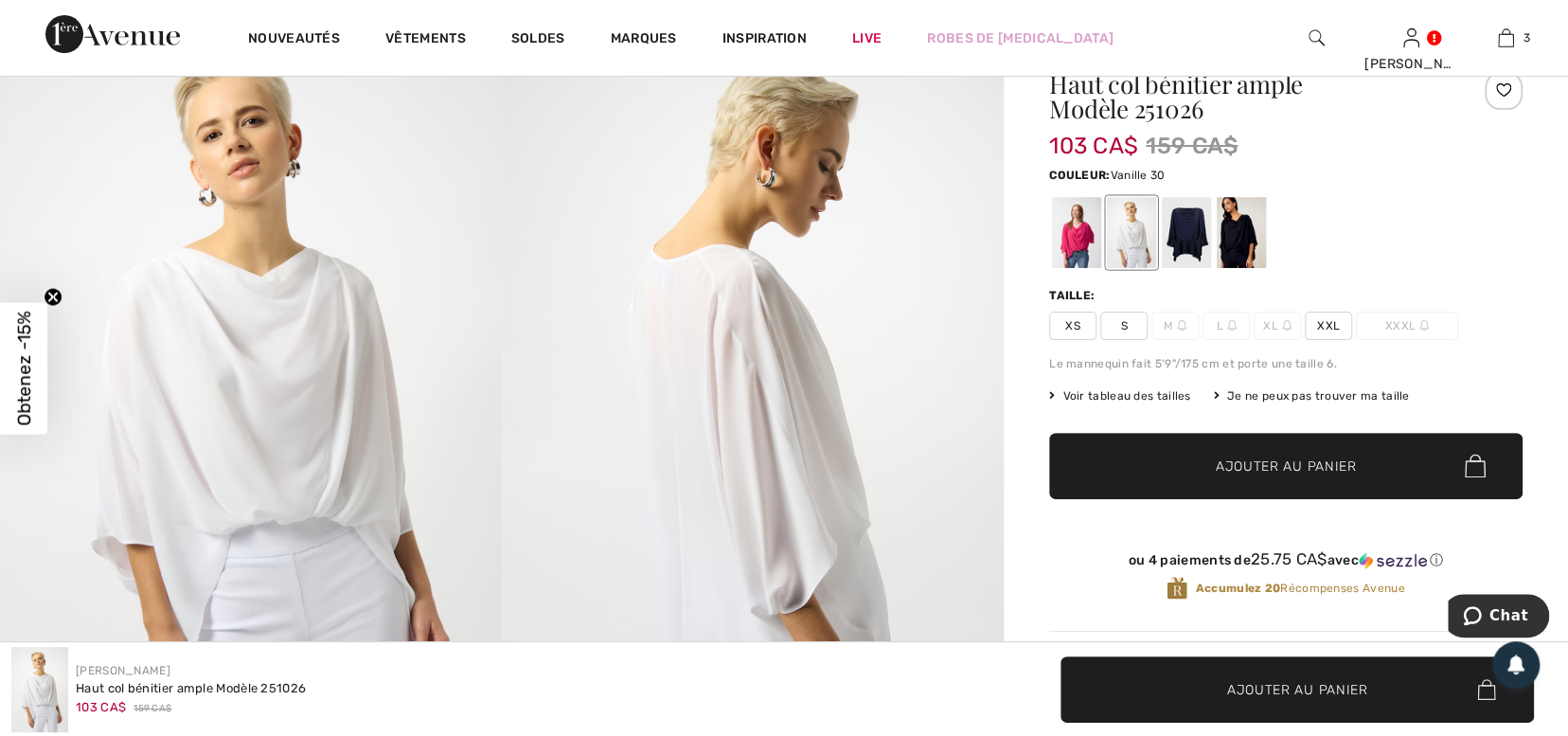
scroll to position [138, 0]
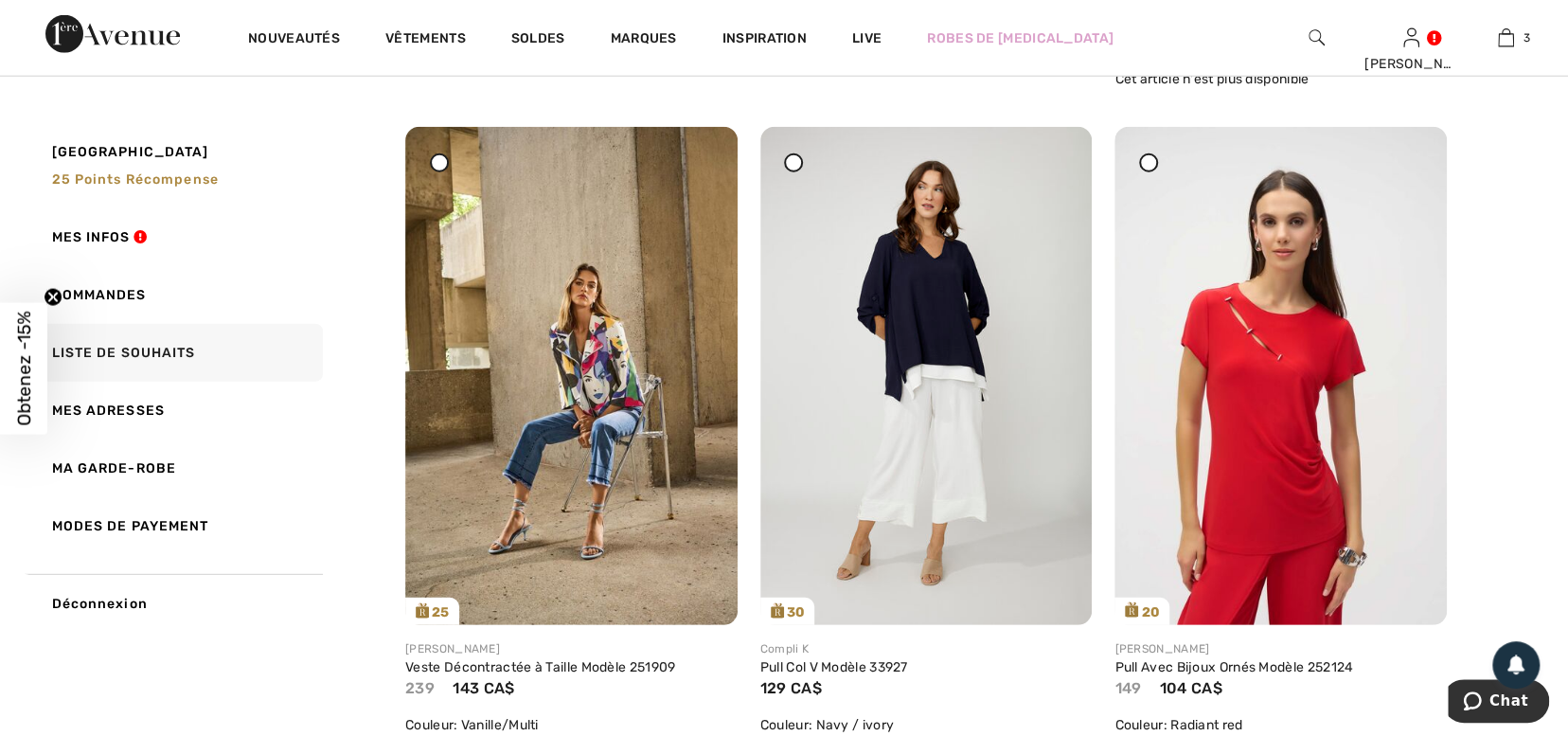
scroll to position [7687, 0]
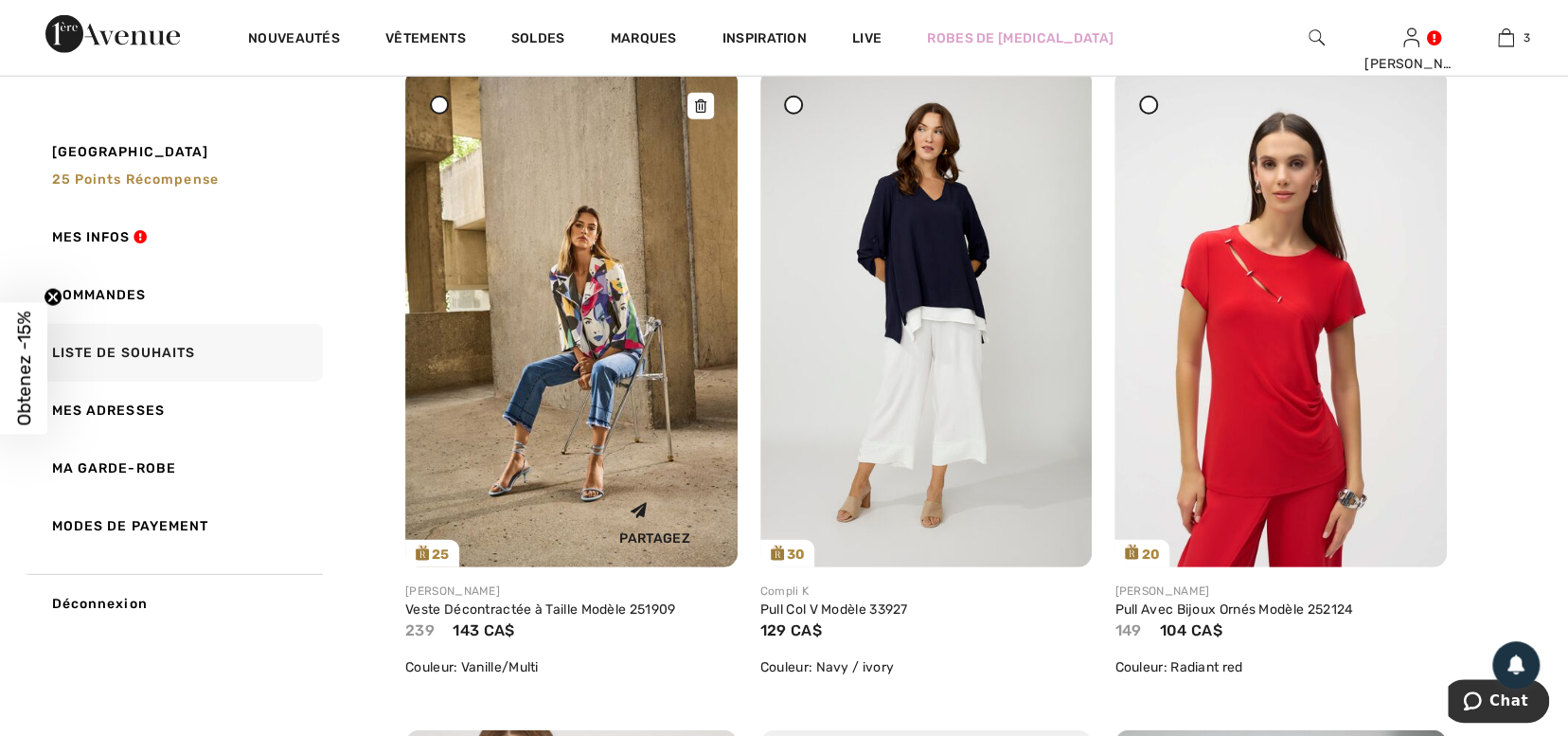
click at [560, 366] on img at bounding box center [571, 318] width 333 height 499
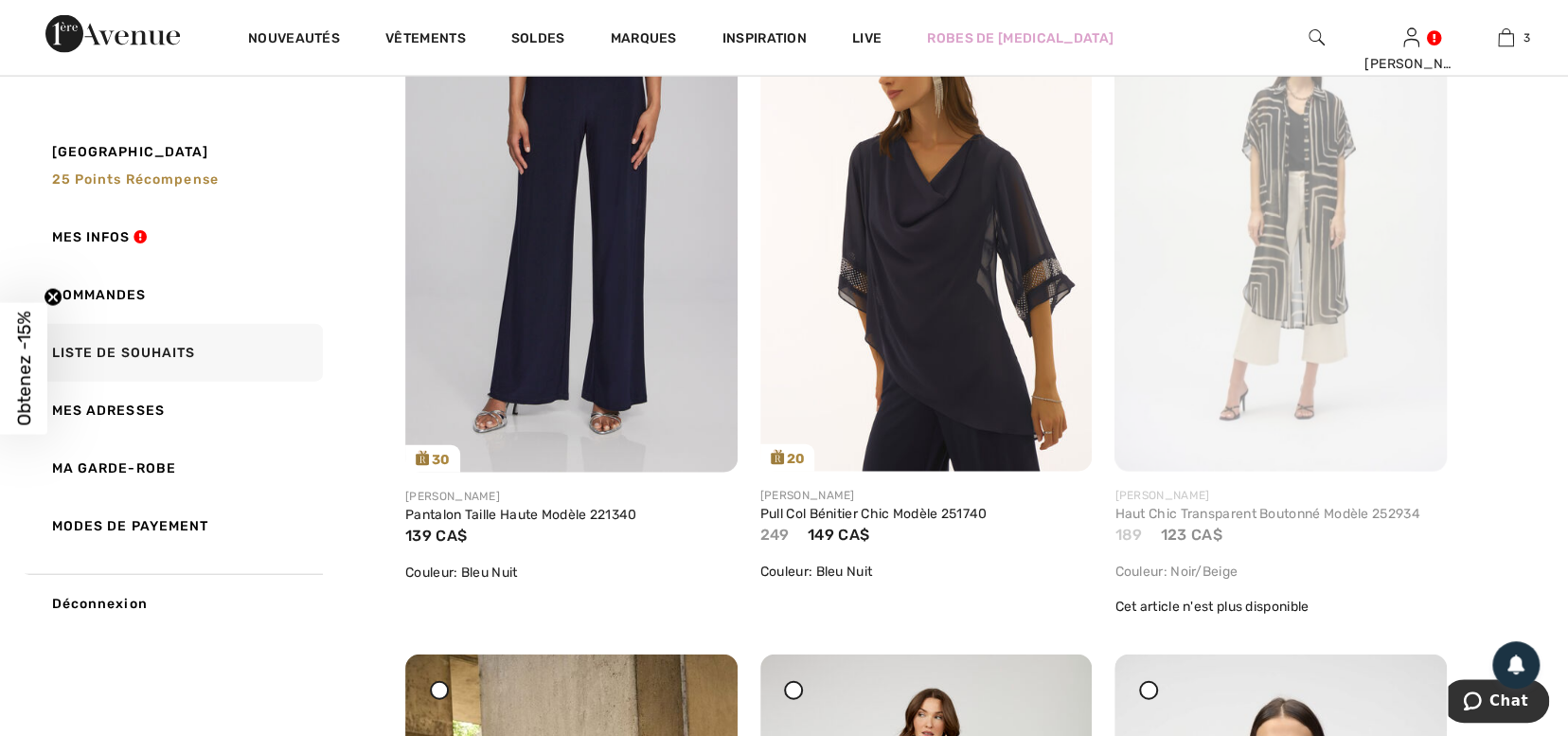
scroll to position [7144, 0]
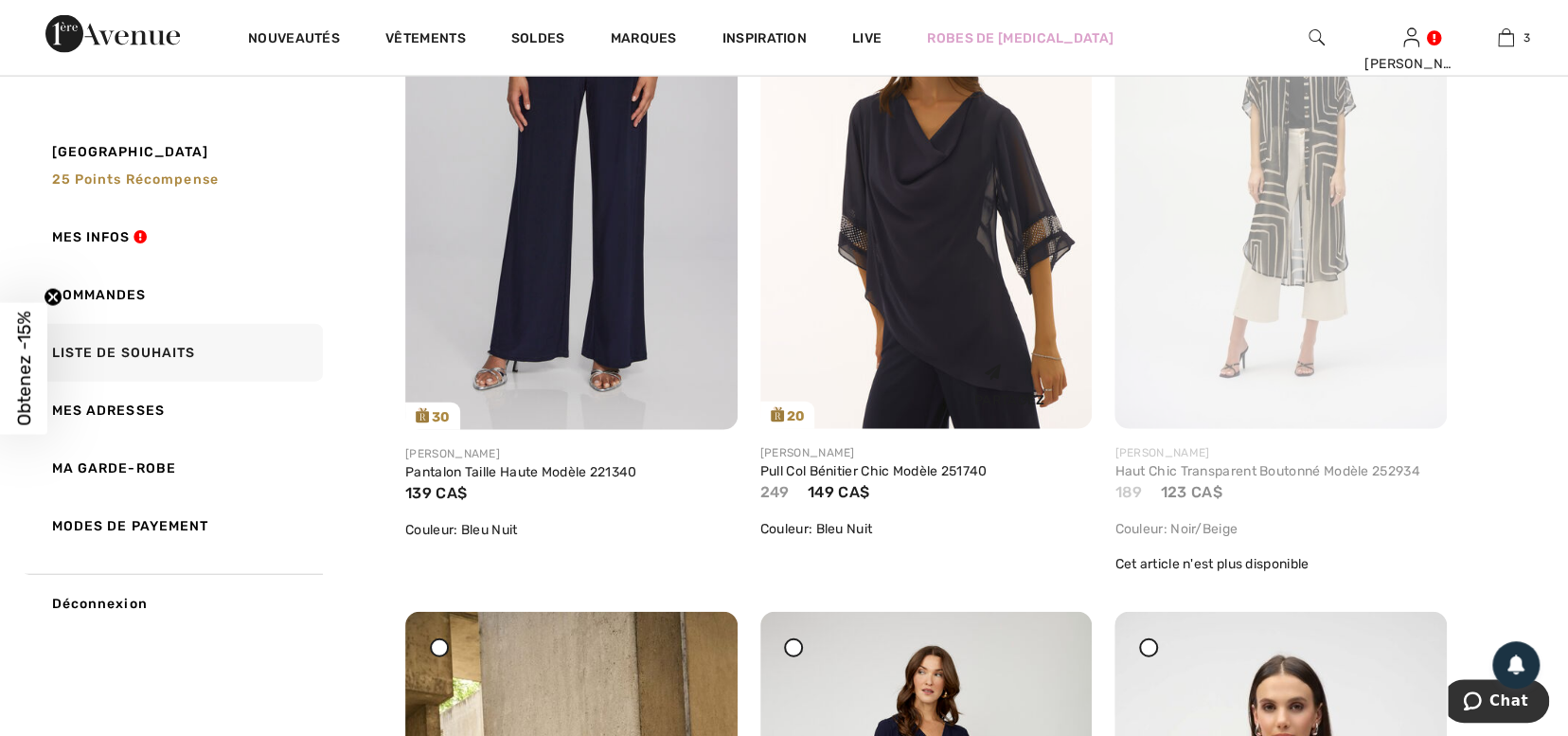
click at [966, 276] on img at bounding box center [927, 180] width 333 height 498
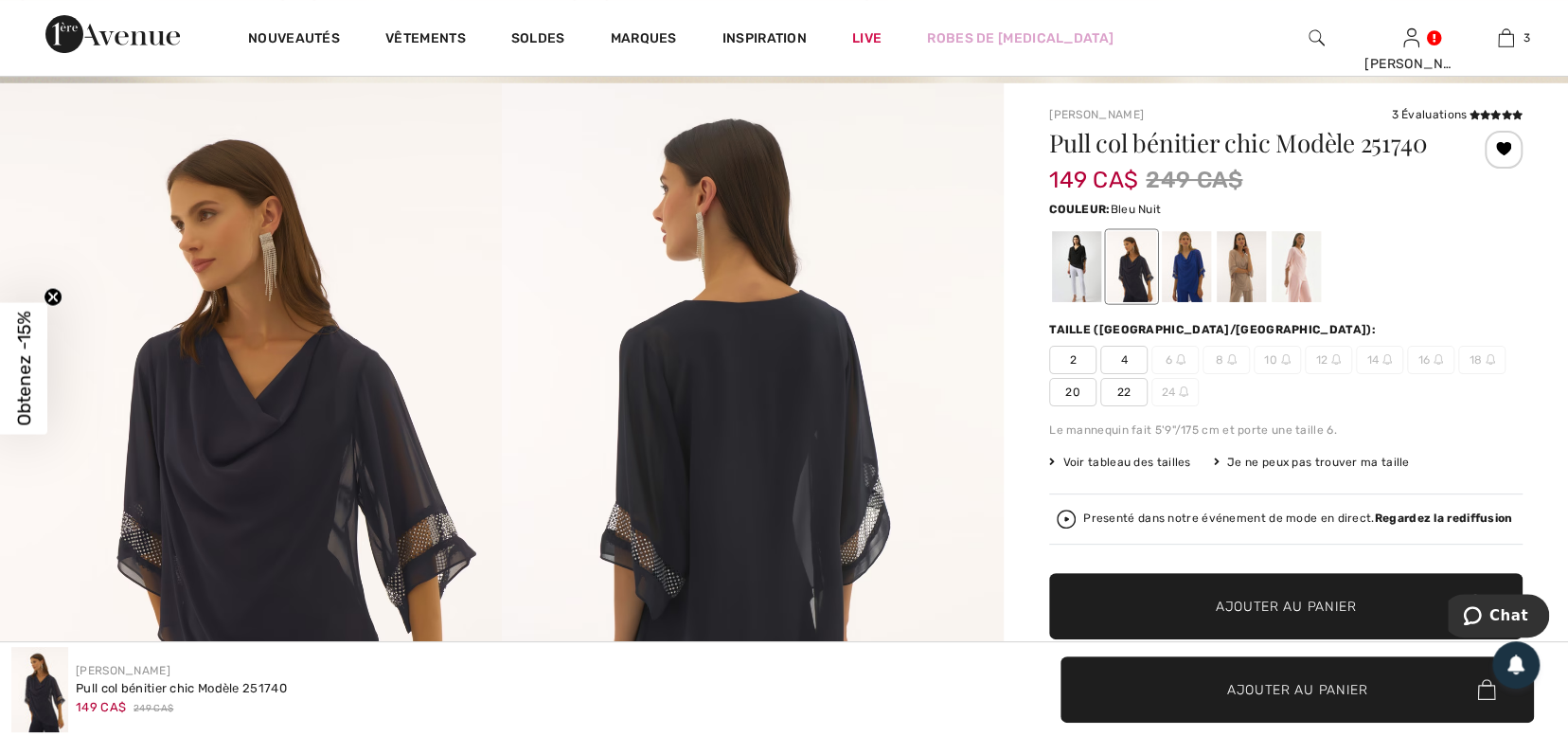
scroll to position [121, 0]
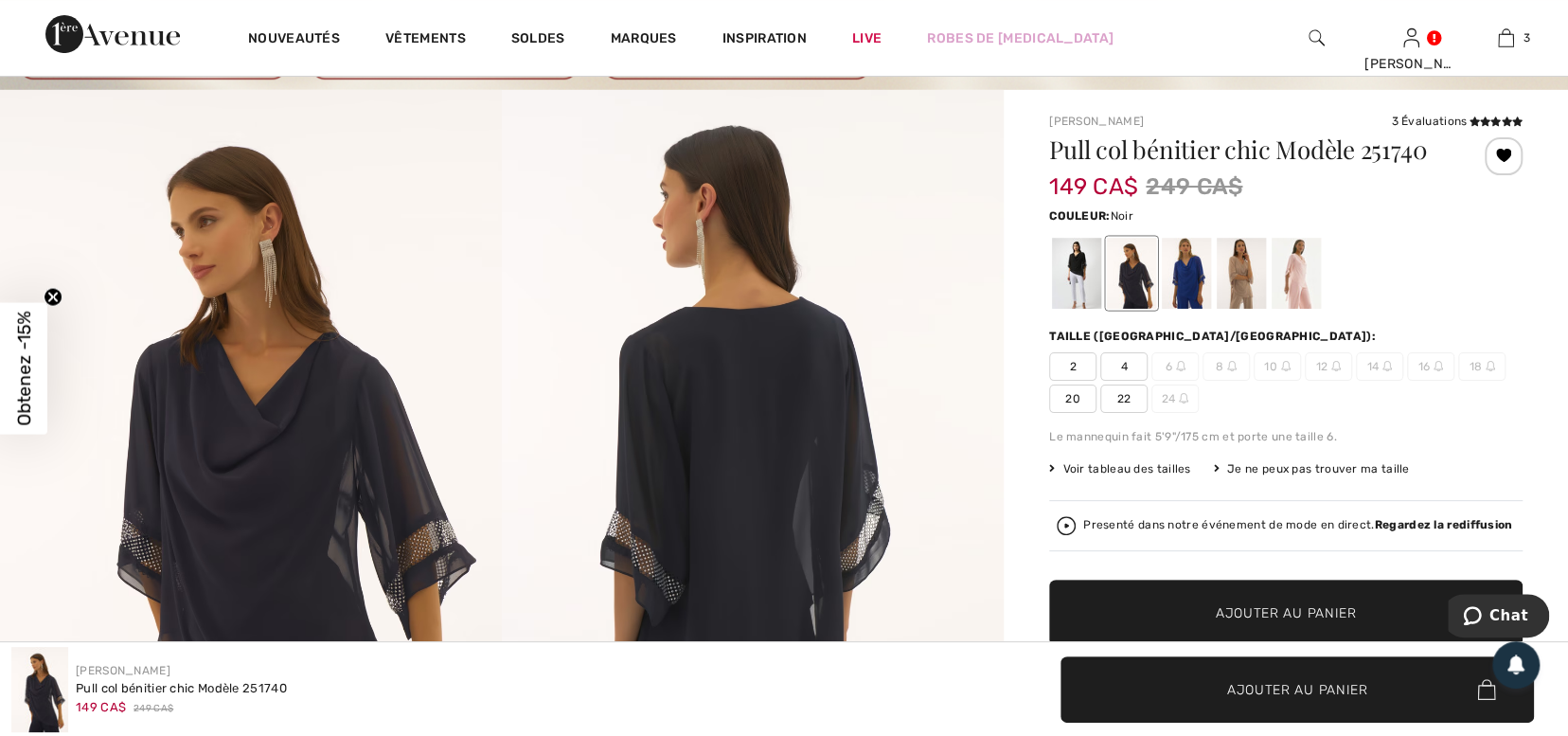
click at [1069, 269] on div at bounding box center [1077, 273] width 50 height 72
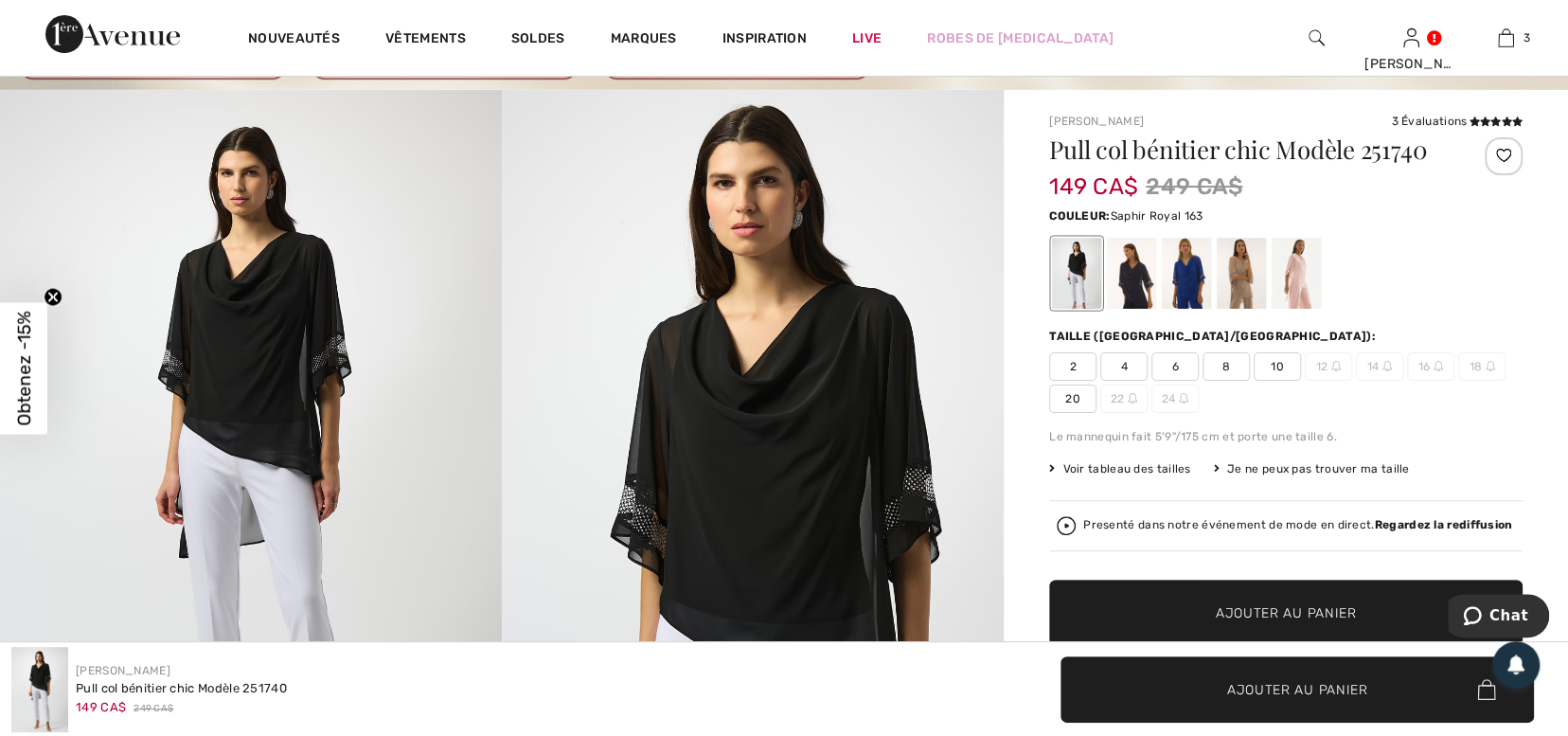
click at [1187, 270] on div at bounding box center [1187, 273] width 50 height 72
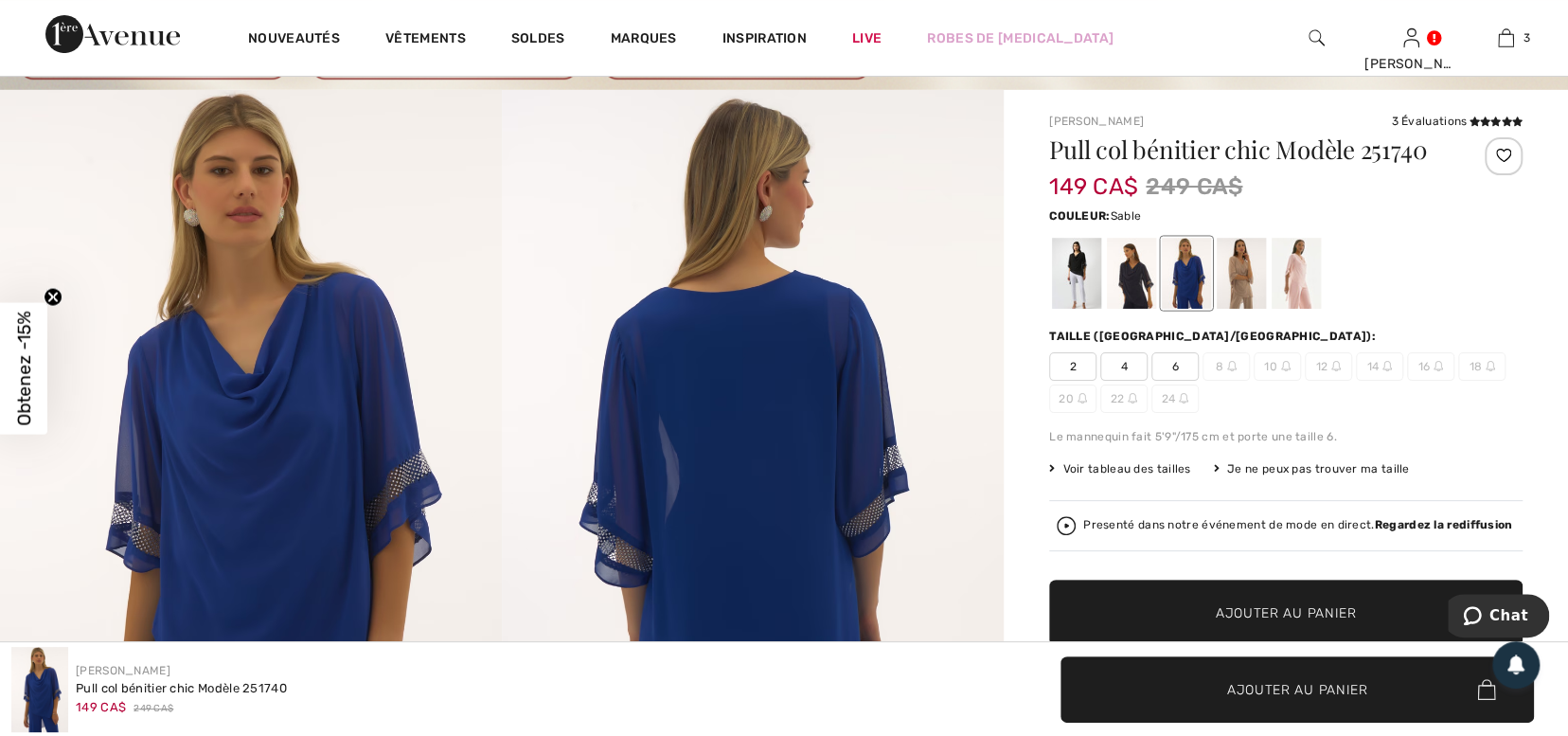
click at [1235, 270] on div at bounding box center [1242, 273] width 50 height 72
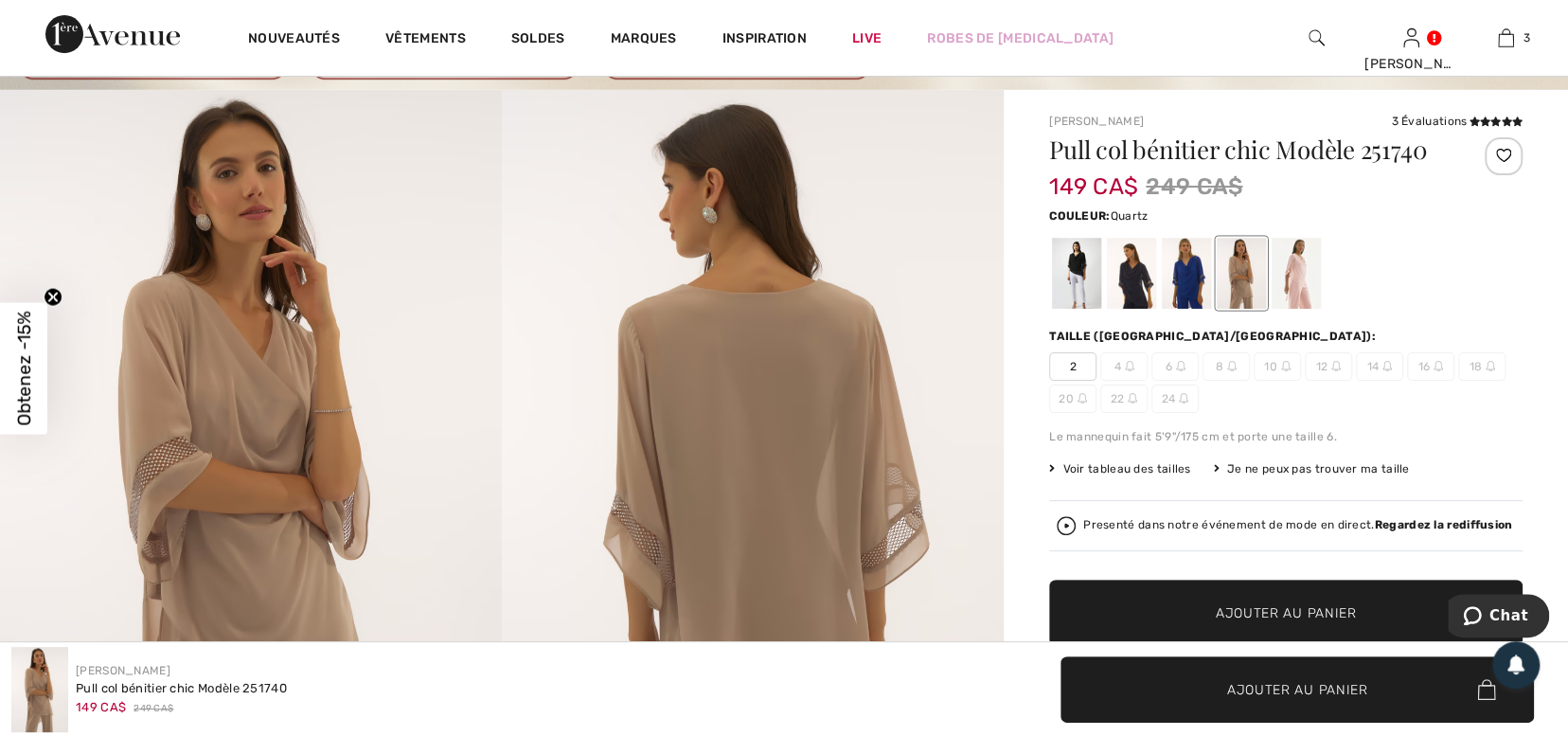
drag, startPoint x: 1313, startPoint y: 259, endPoint x: 1297, endPoint y: 268, distance: 18.4
click at [1297, 268] on div at bounding box center [1296, 273] width 50 height 72
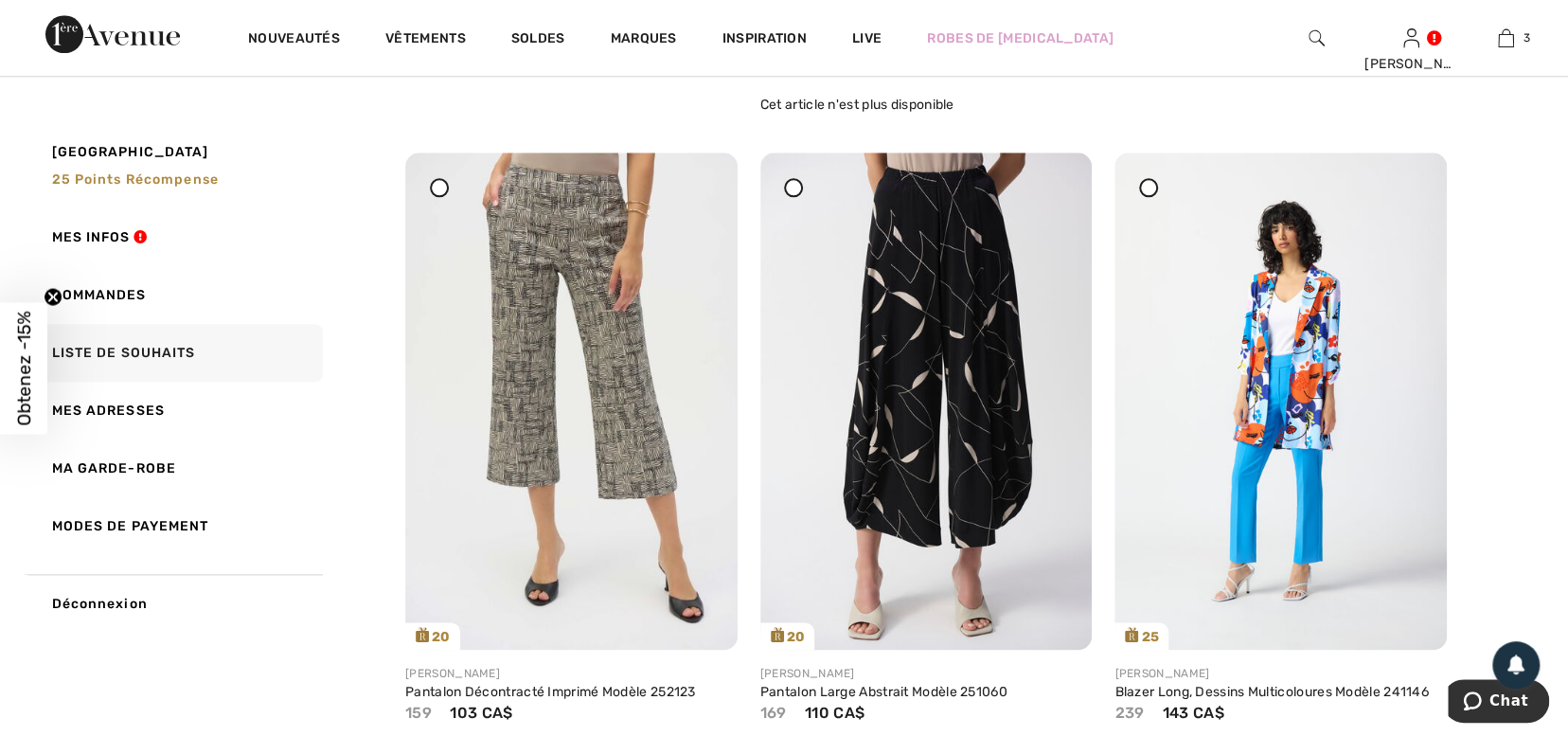
scroll to position [10332, 0]
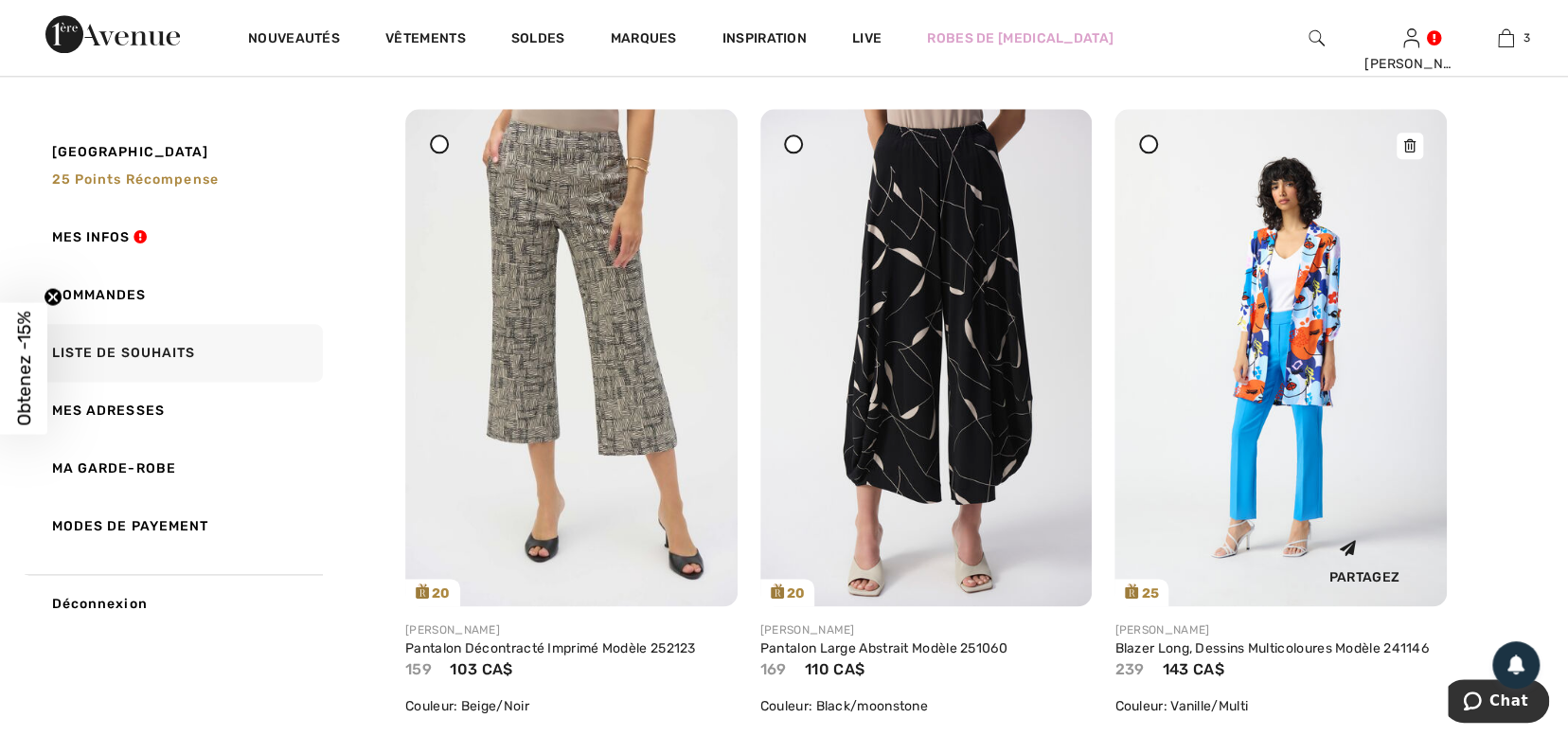
click at [1270, 454] on img at bounding box center [1281, 358] width 333 height 498
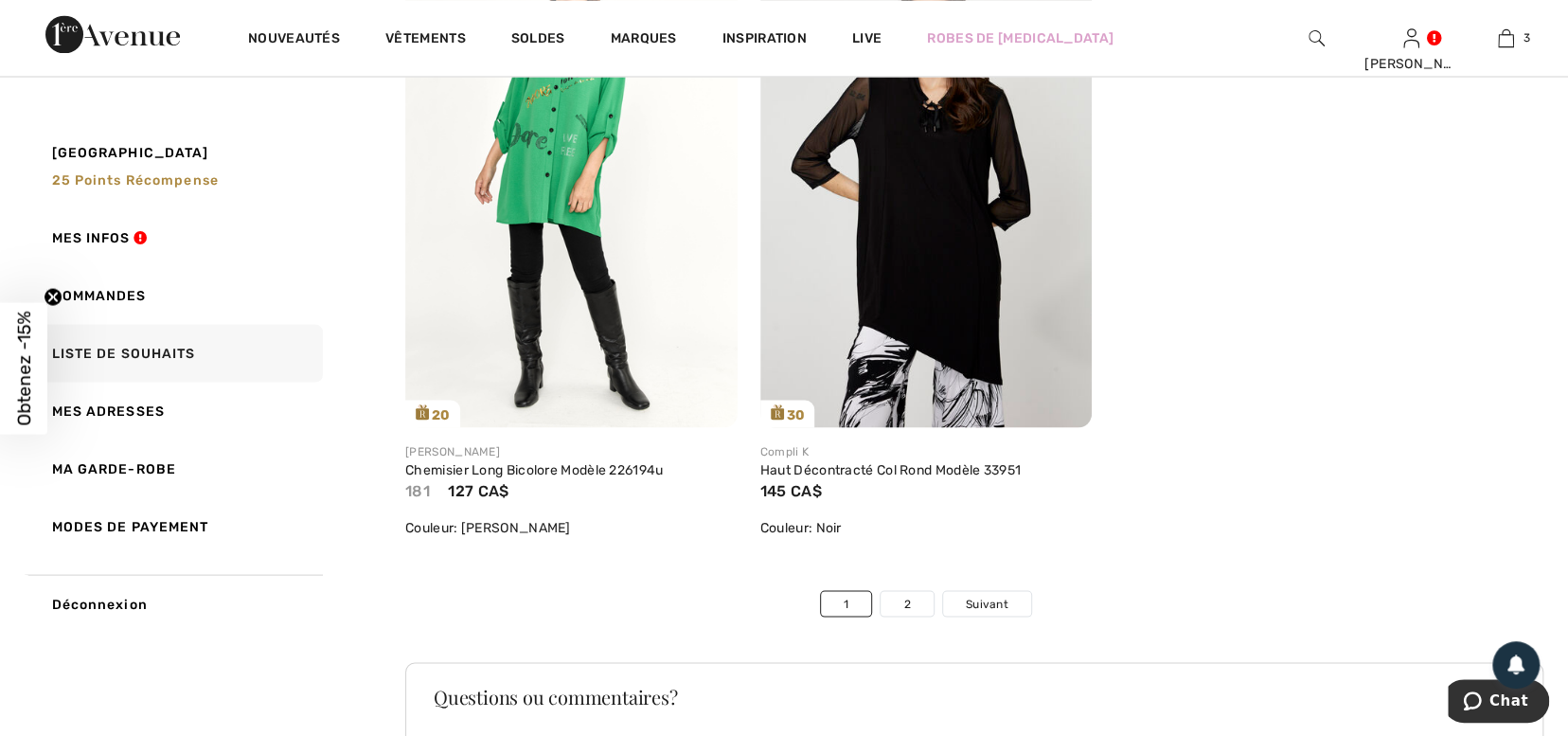
scroll to position [11215, 0]
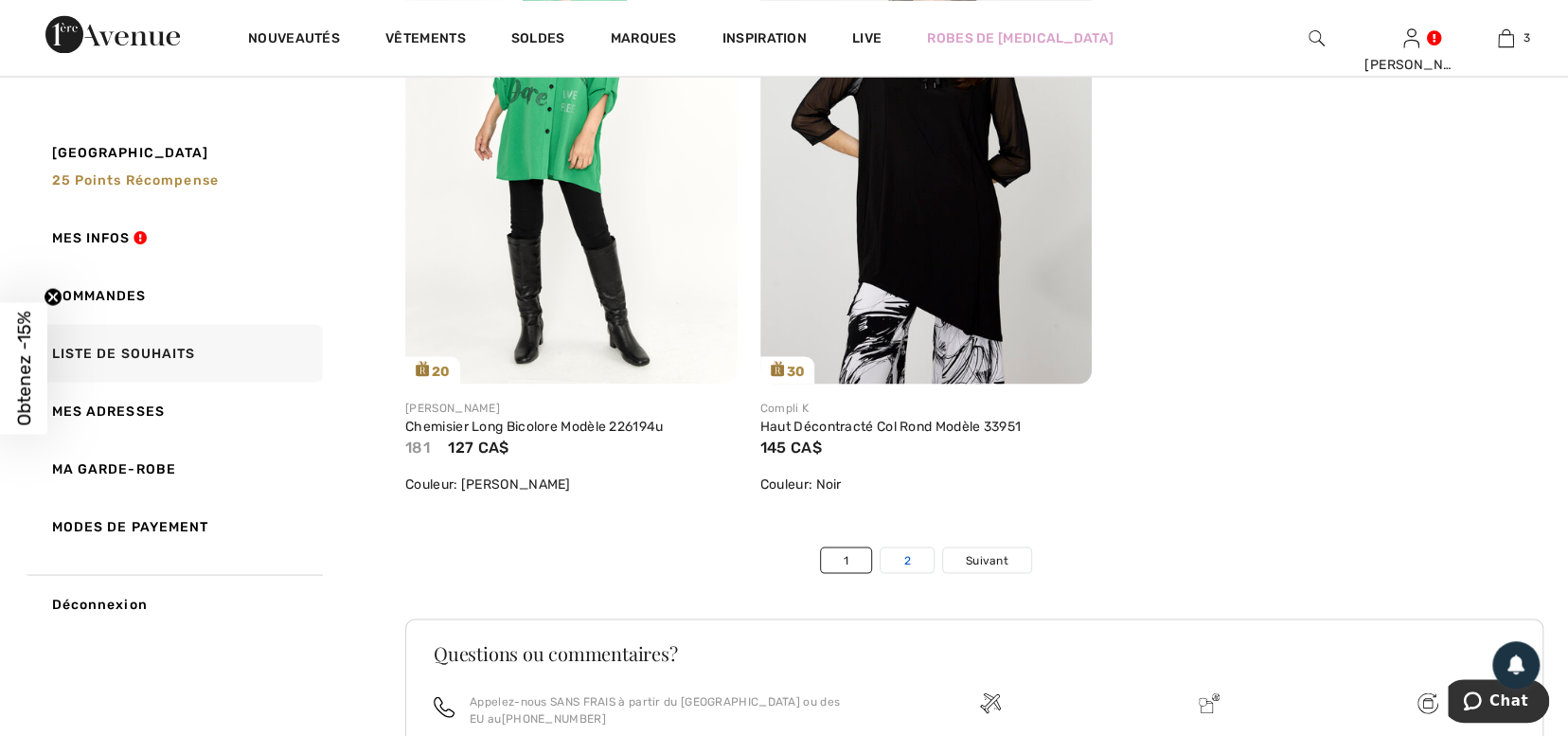
click at [903, 554] on link "2" at bounding box center [906, 560] width 52 height 25
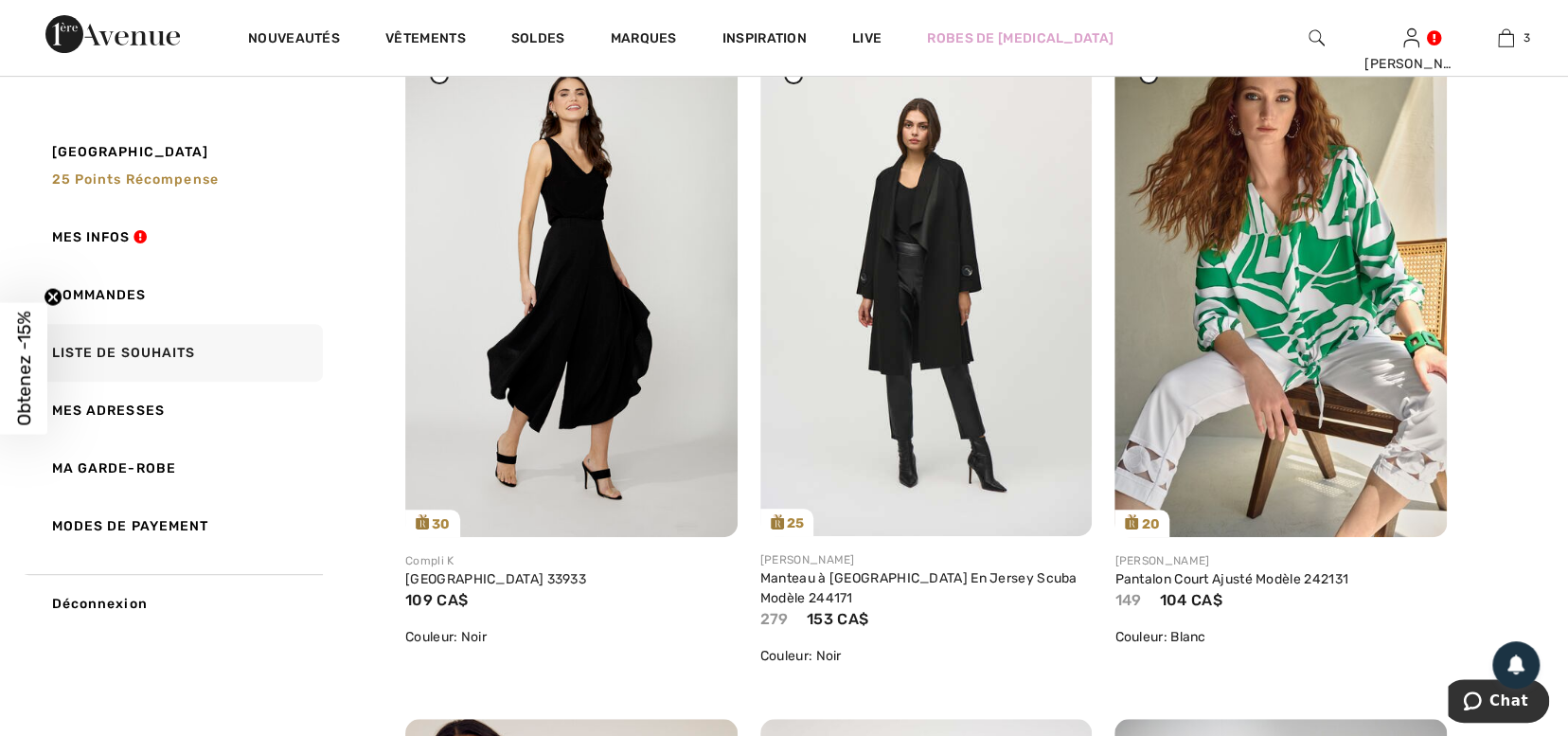
scroll to position [418, 0]
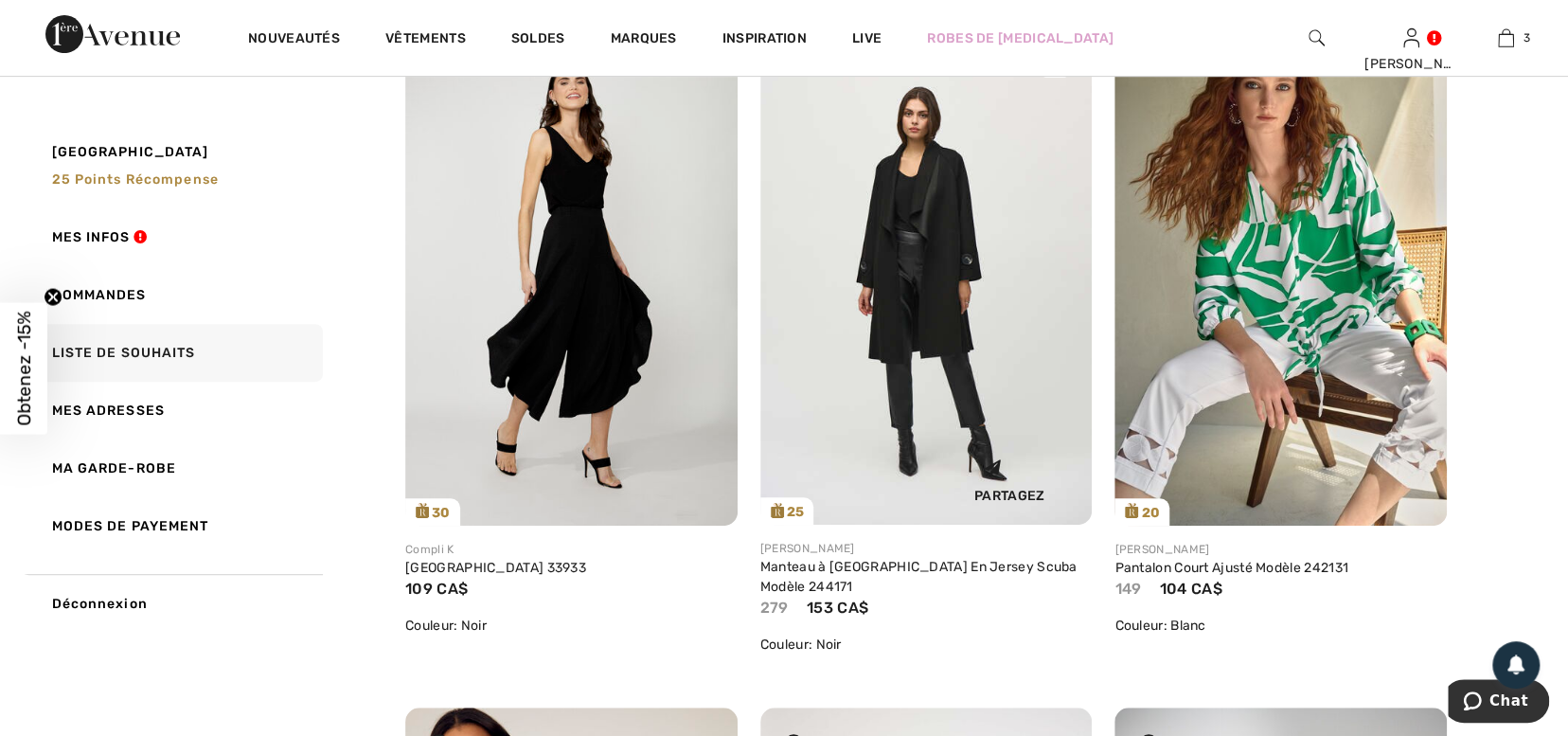
click at [913, 281] on img at bounding box center [927, 276] width 333 height 498
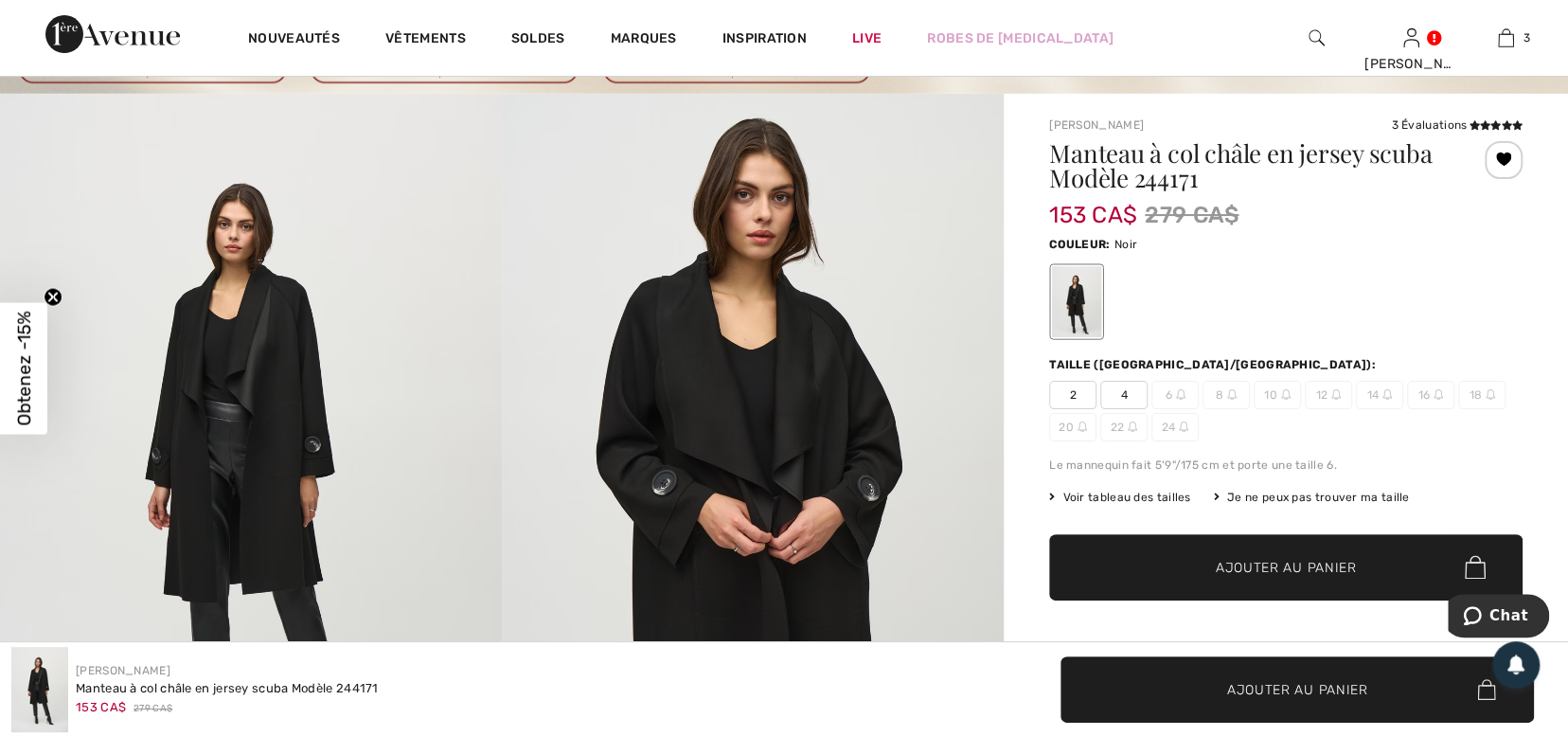
scroll to position [94, 0]
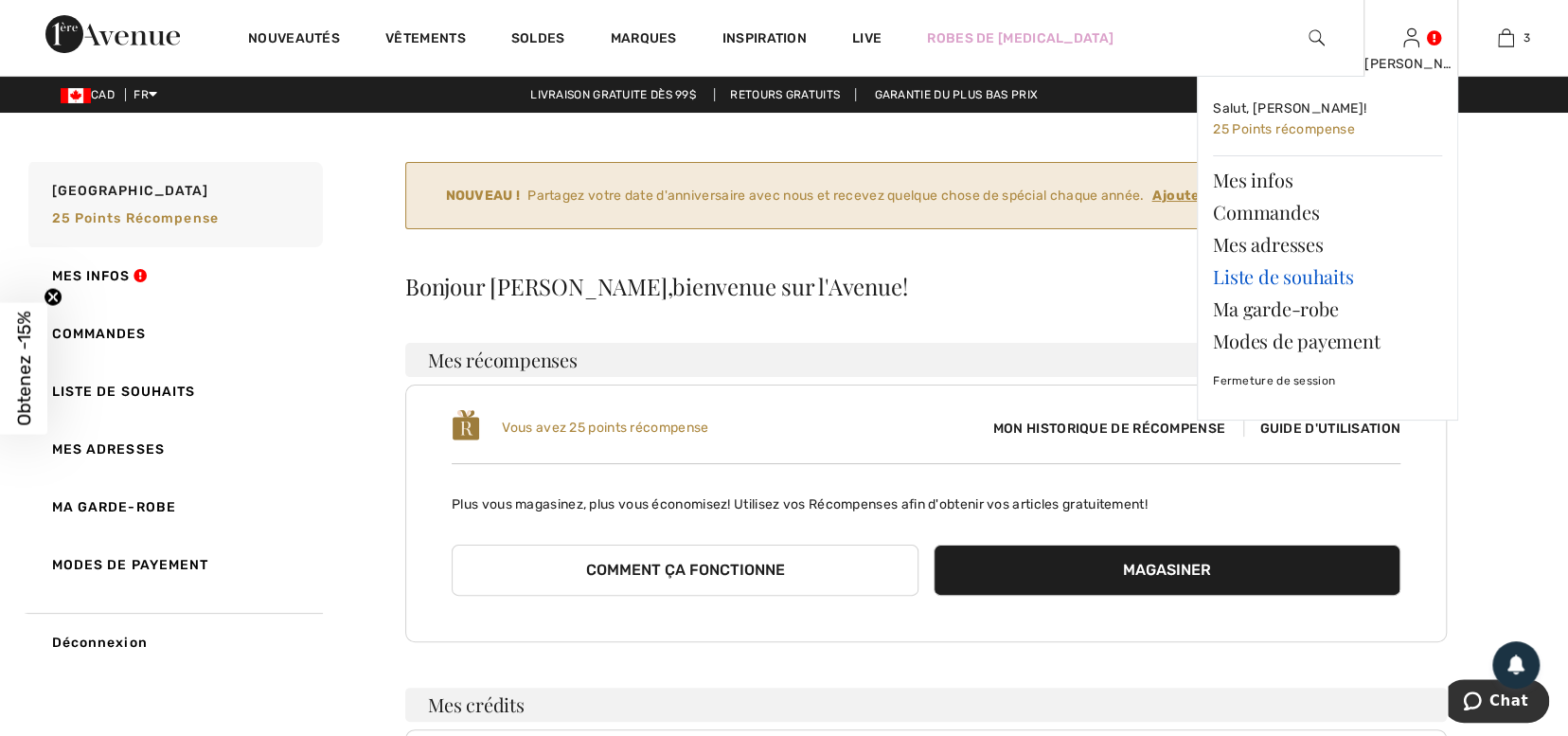
click at [1332, 276] on link "Liste de souhaits" at bounding box center [1328, 276] width 229 height 32
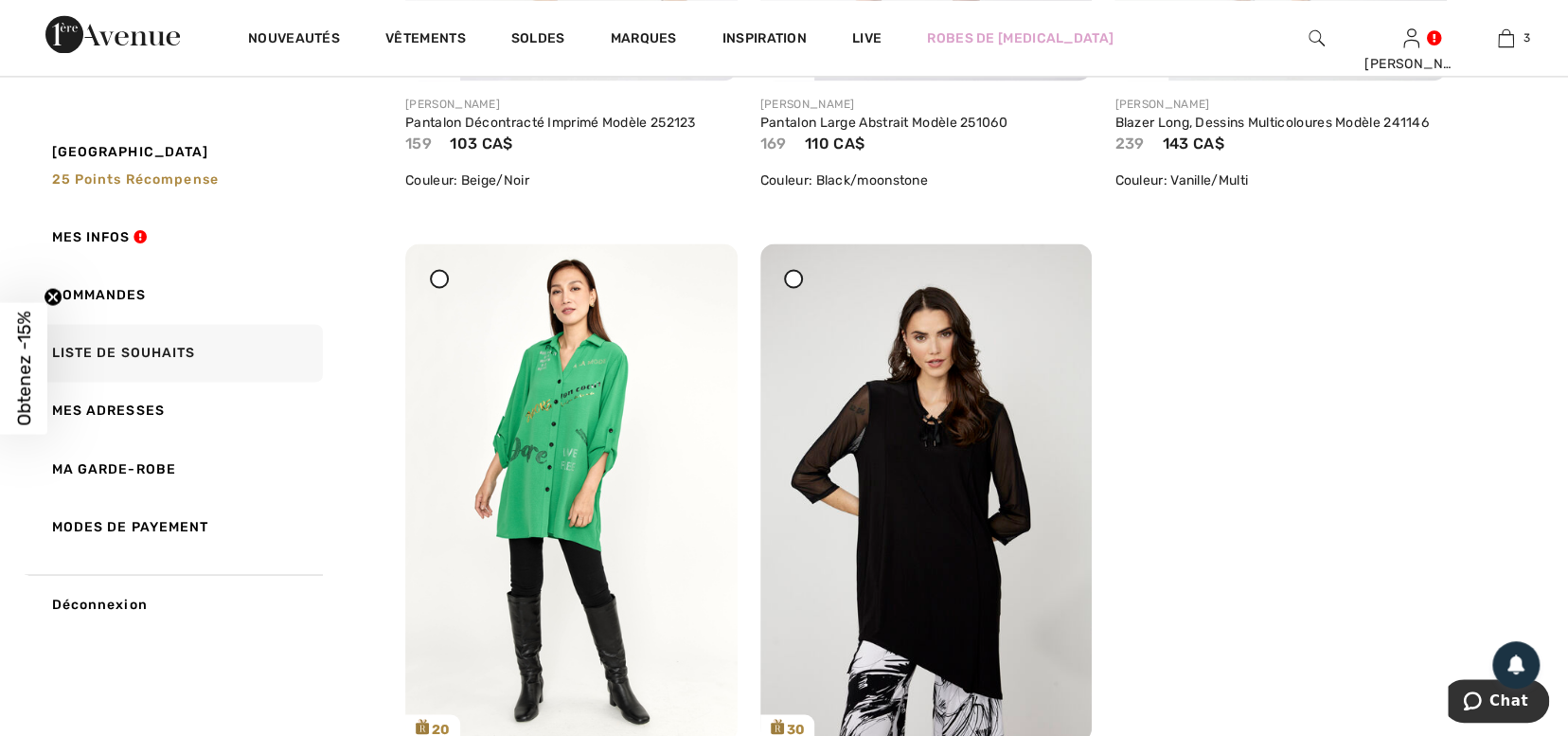
scroll to position [11427, 0]
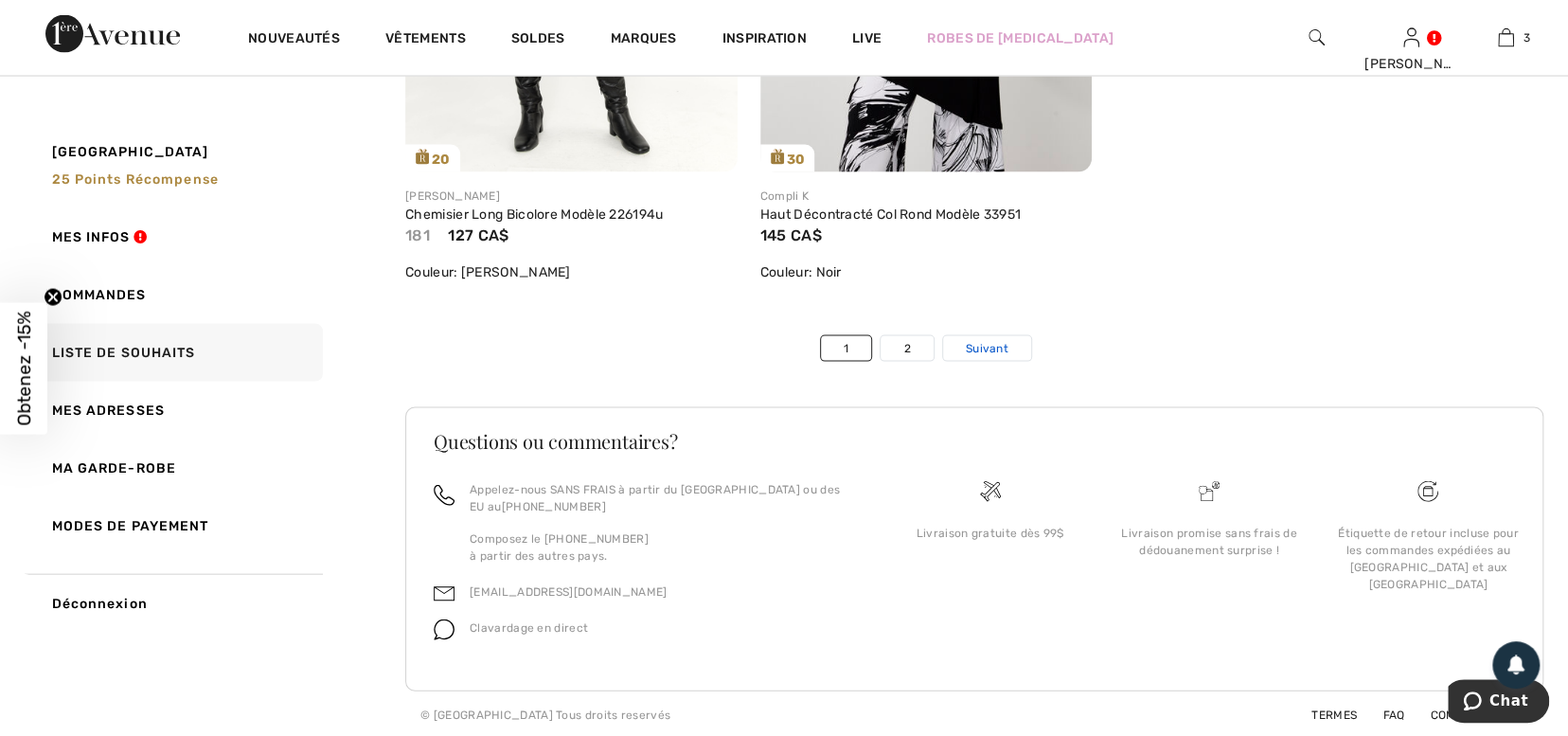
click at [975, 345] on span "Suivant" at bounding box center [988, 349] width 43 height 17
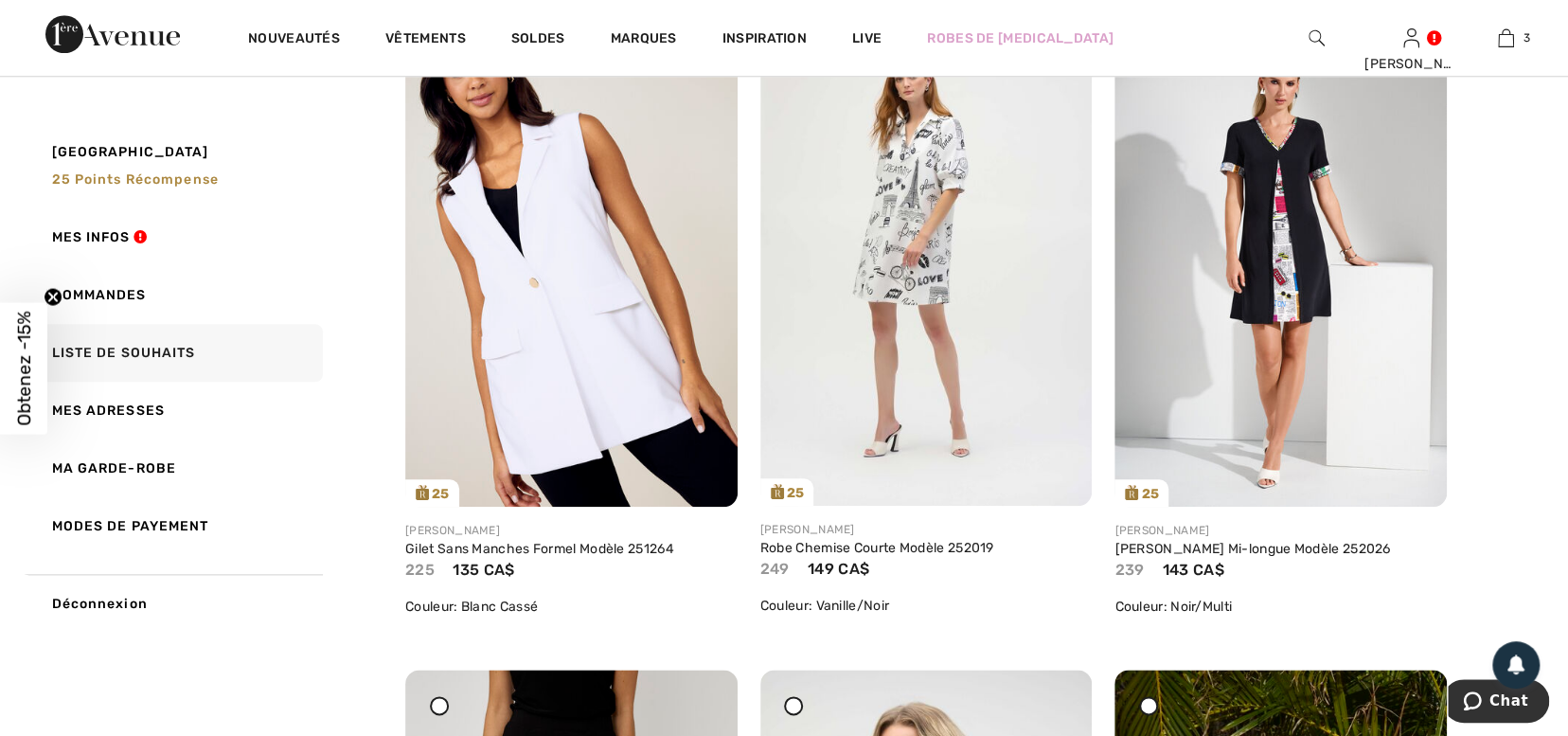
scroll to position [1138, 0]
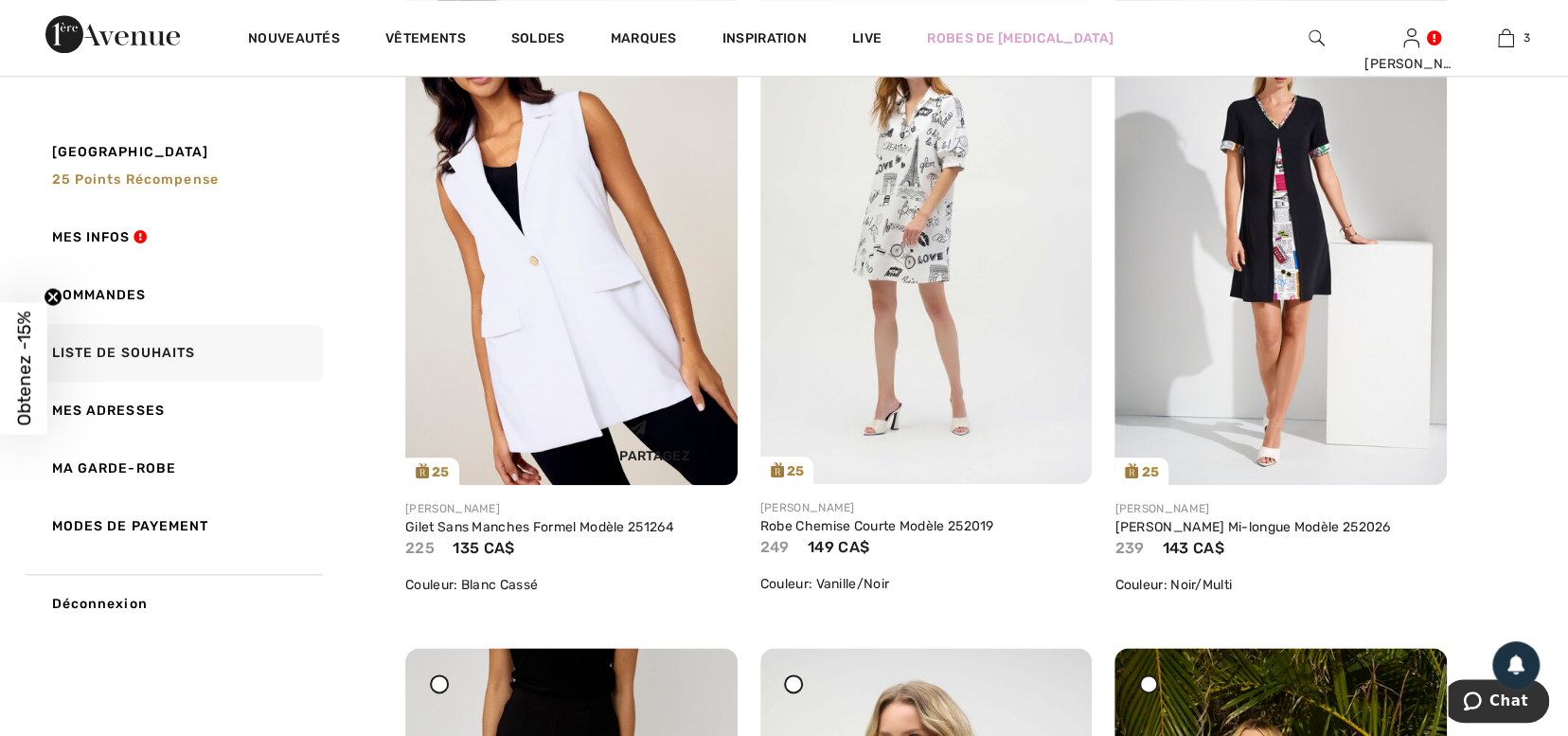
click at [544, 256] on img at bounding box center [571, 235] width 333 height 499
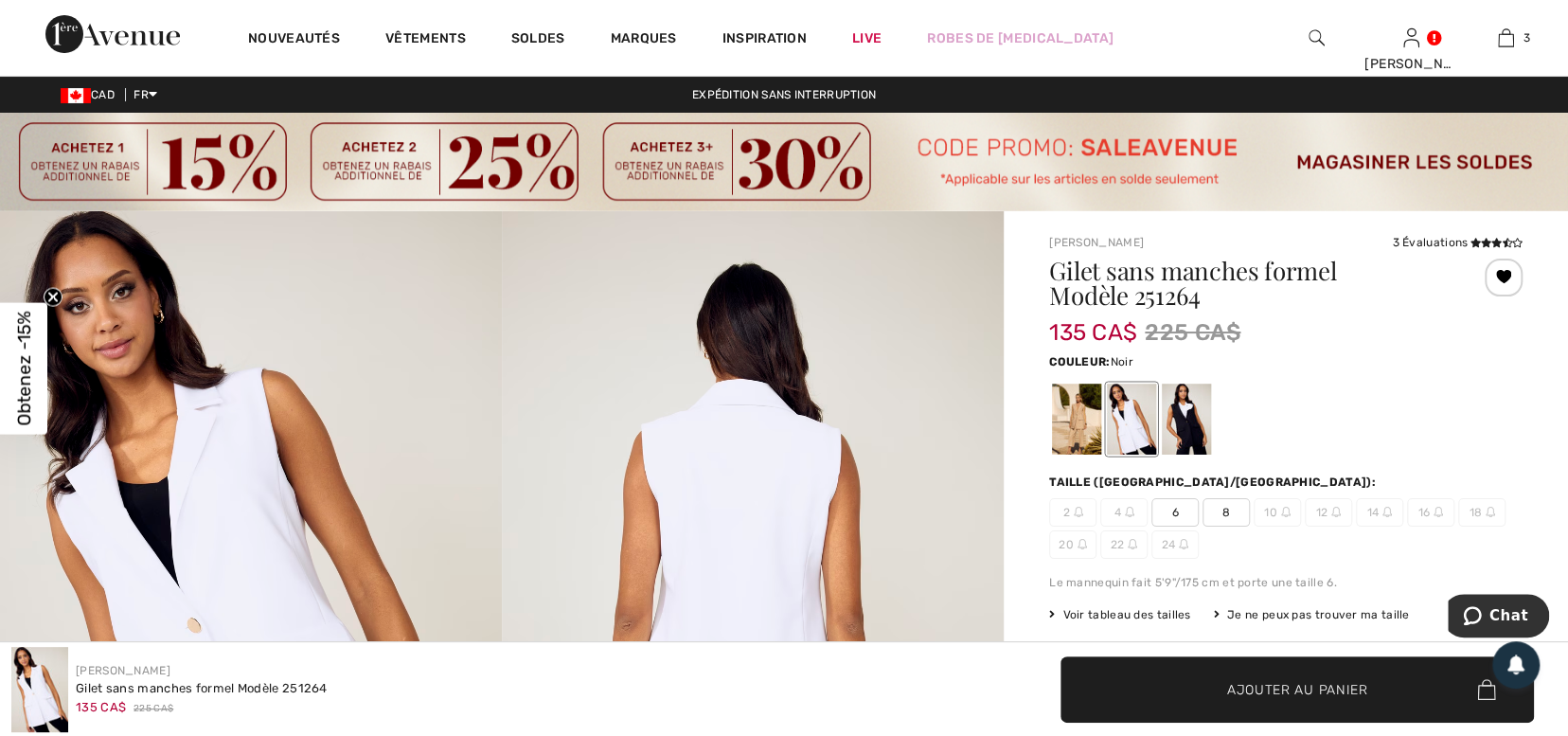
click at [1189, 412] on div at bounding box center [1187, 419] width 50 height 72
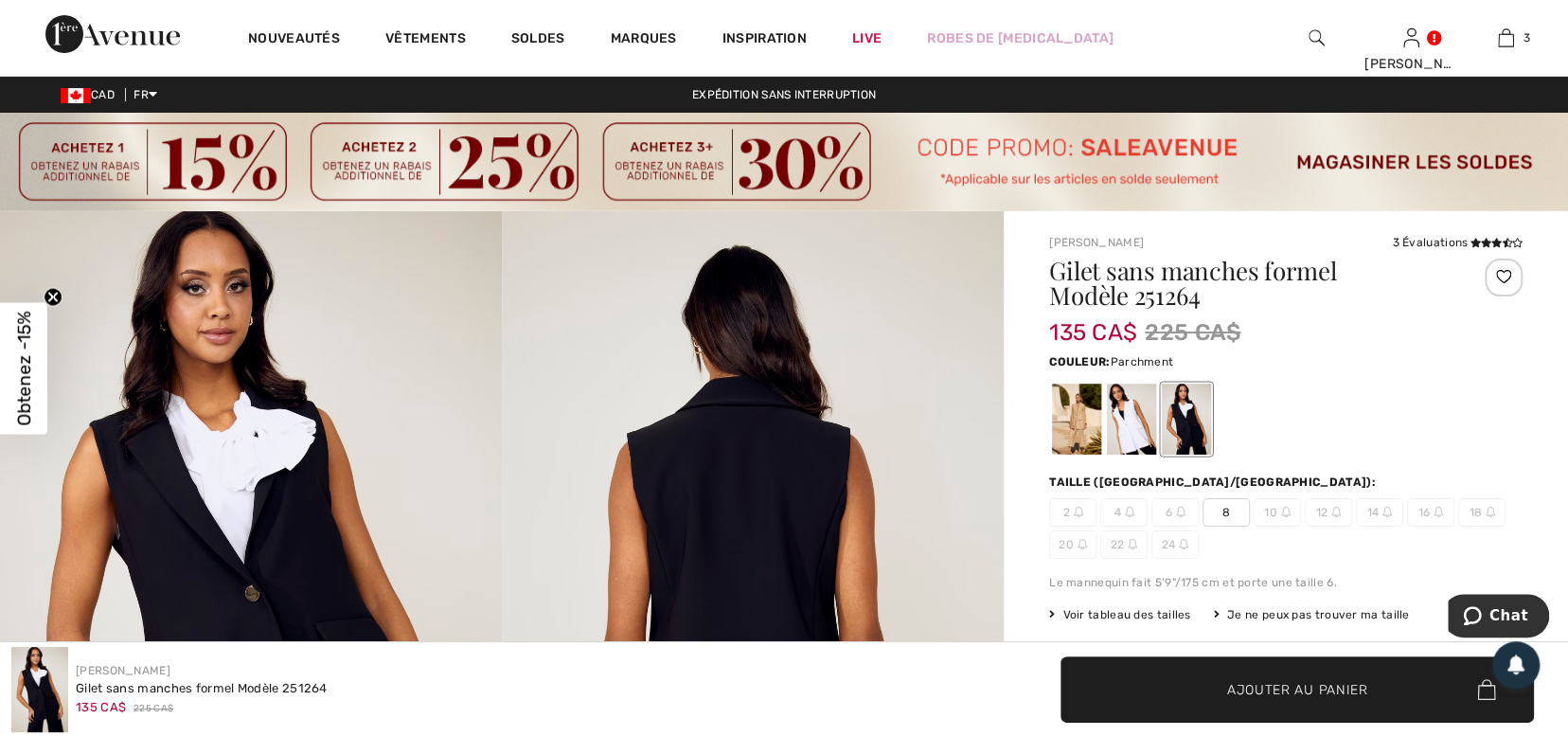
click at [1081, 414] on div at bounding box center [1077, 419] width 50 height 72
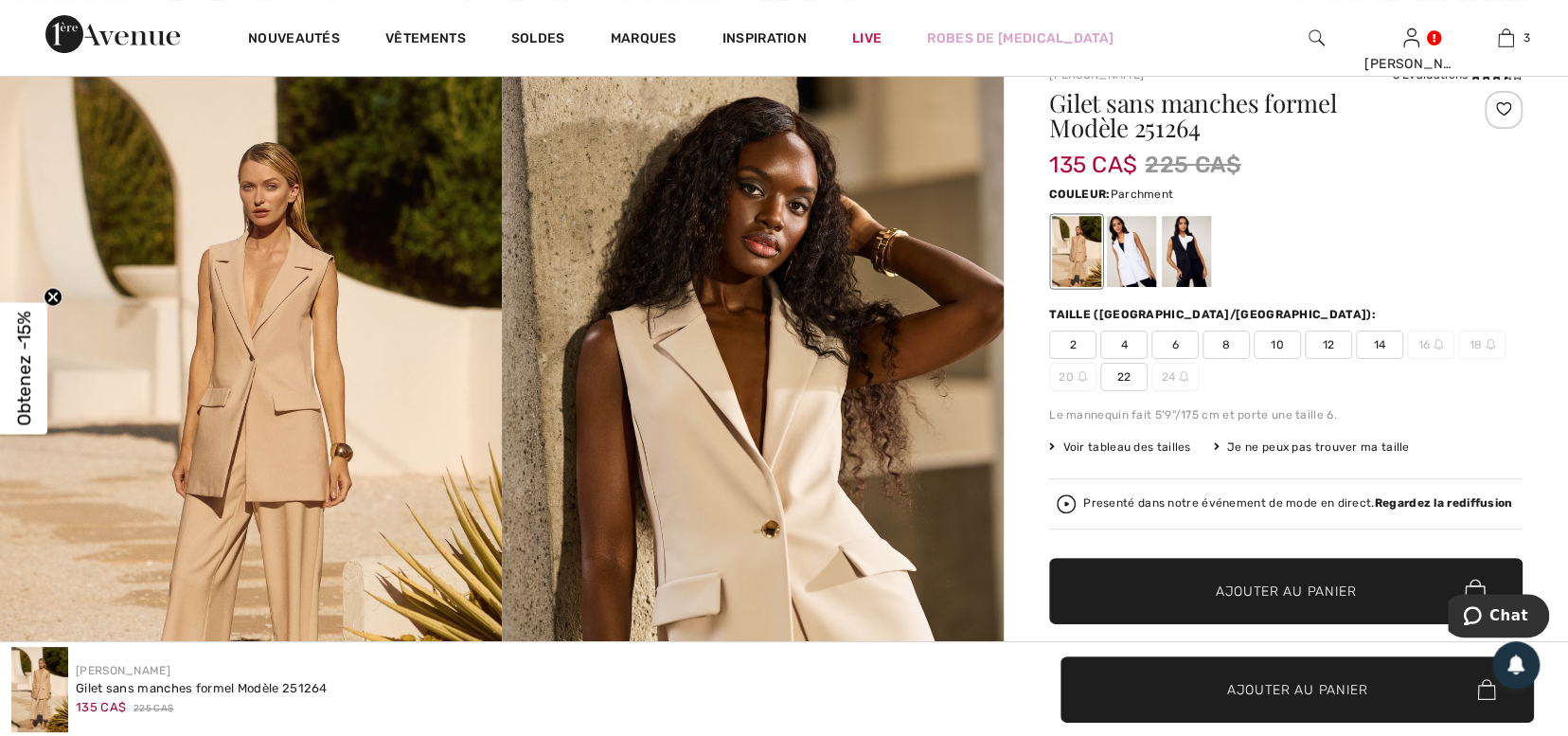
scroll to position [119, 0]
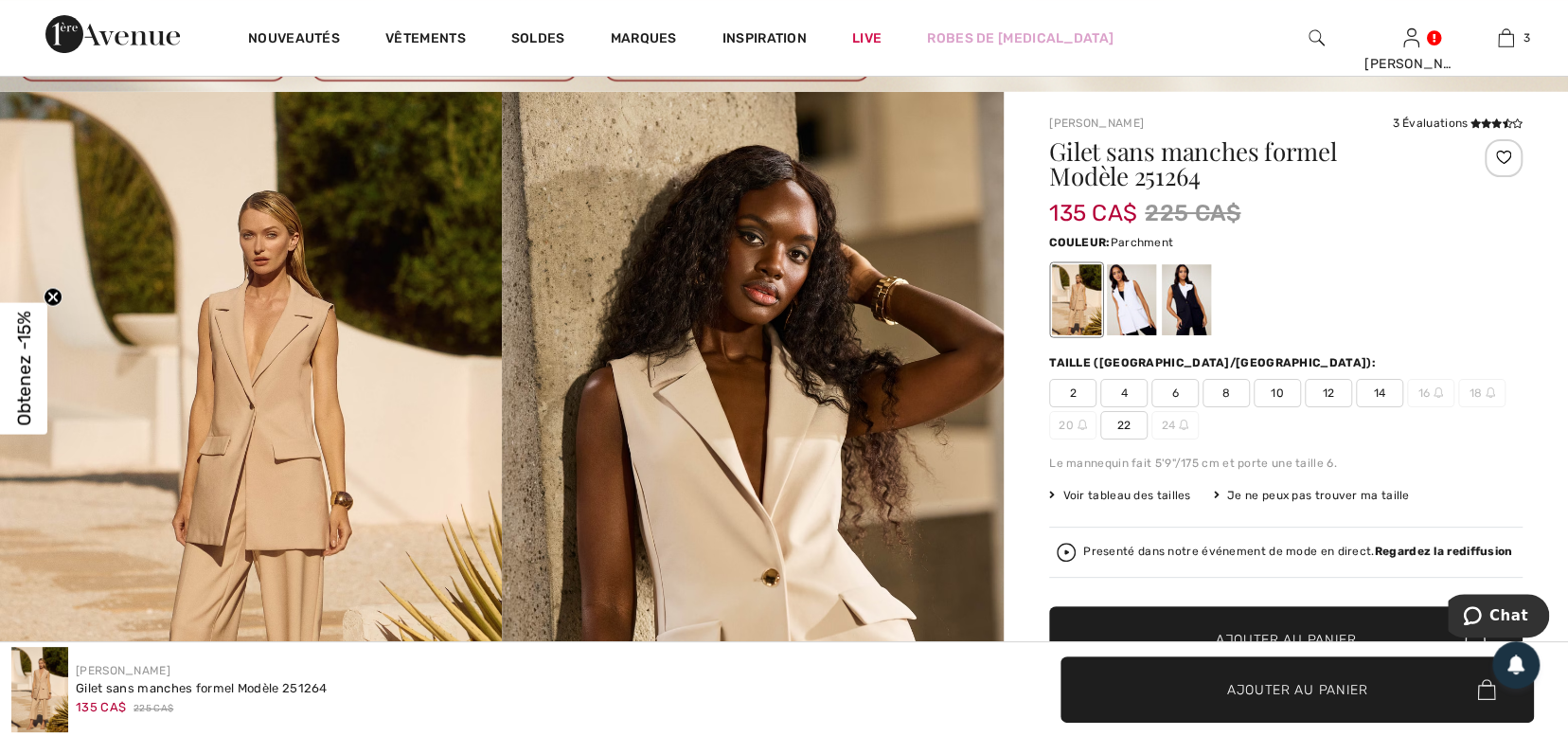
drag, startPoint x: 566, startPoint y: 1, endPoint x: 572, endPoint y: 56, distance: 55.3
click at [572, 56] on div "Soldes" at bounding box center [539, 37] width 99 height 75
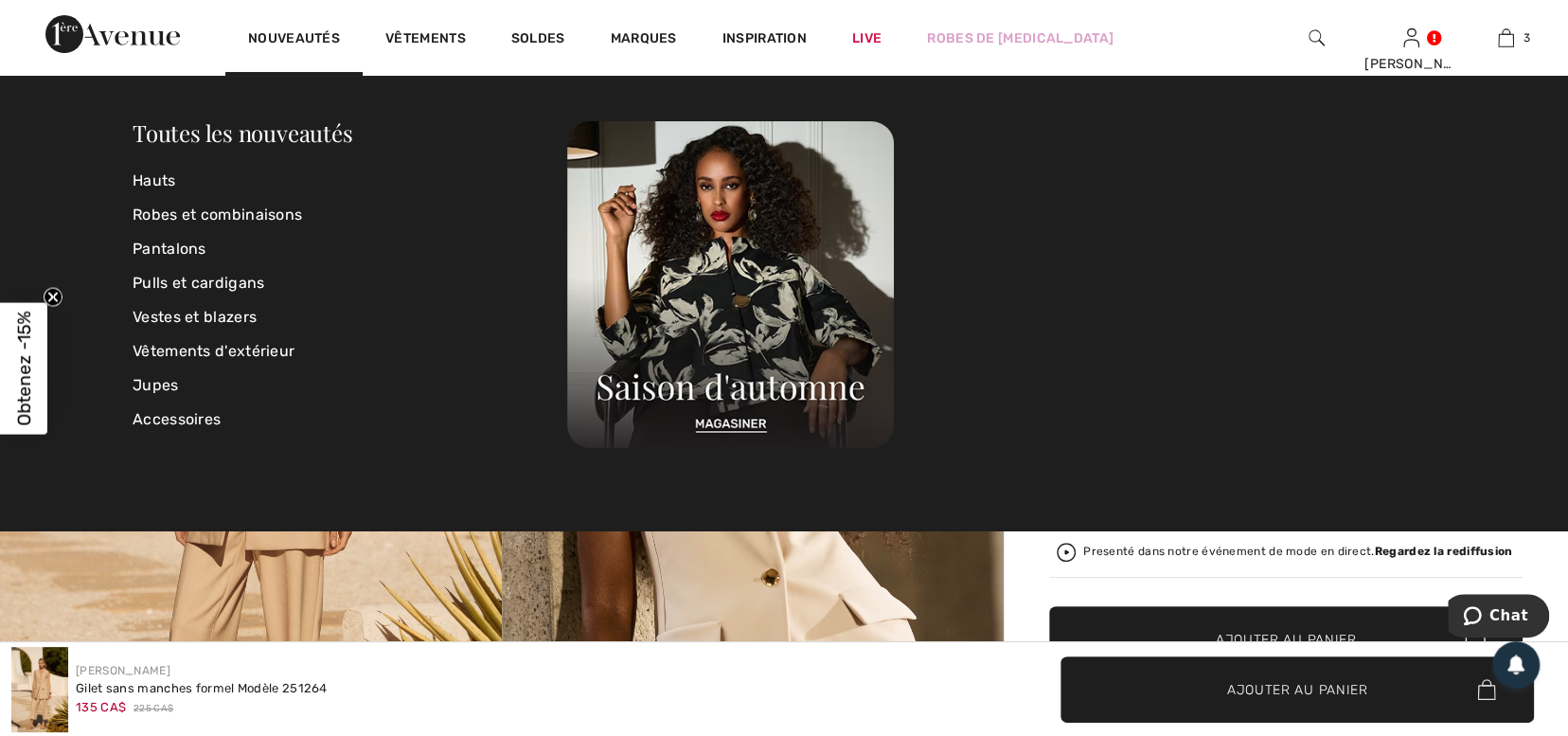
click at [1149, 288] on div at bounding box center [1001, 284] width 868 height 327
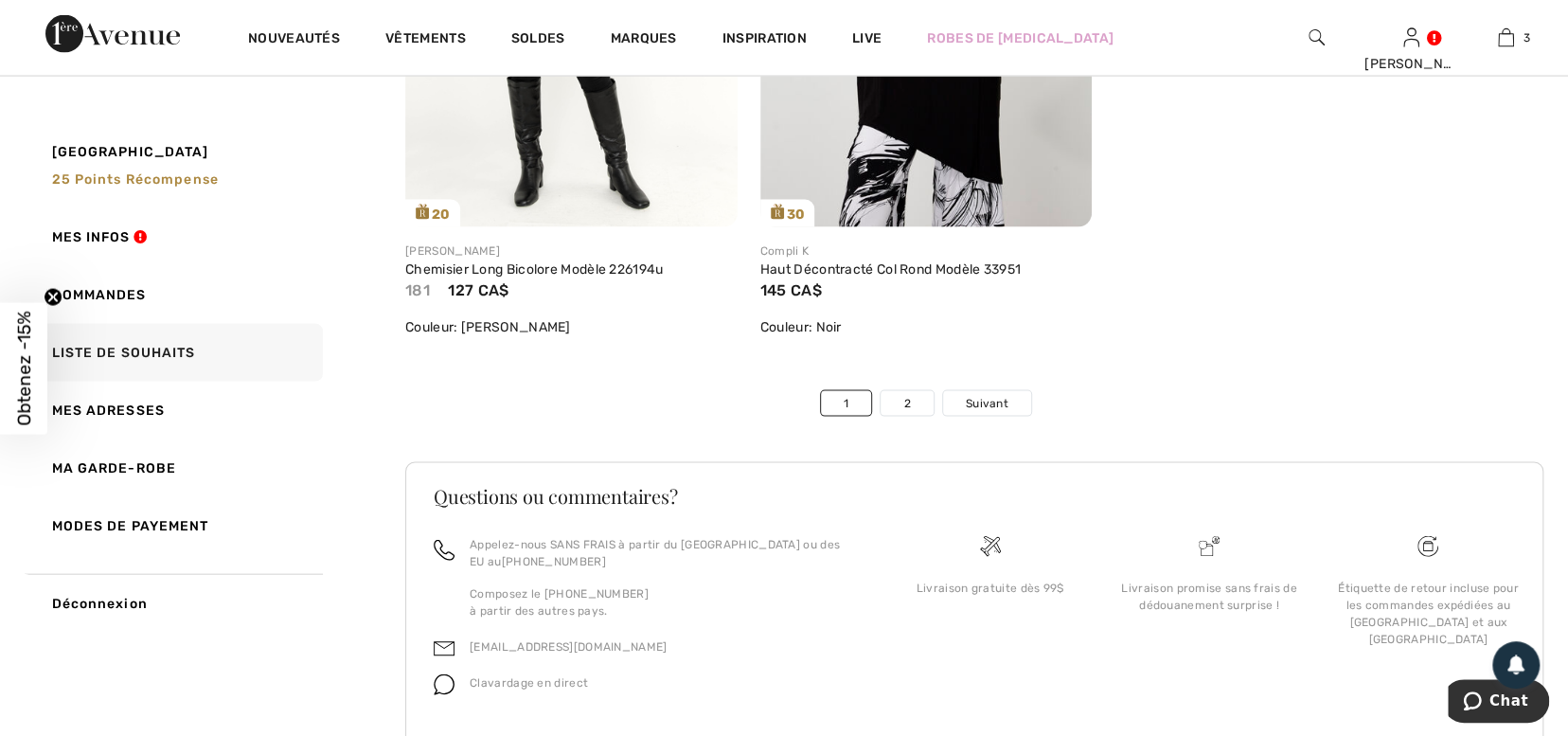
scroll to position [11427, 0]
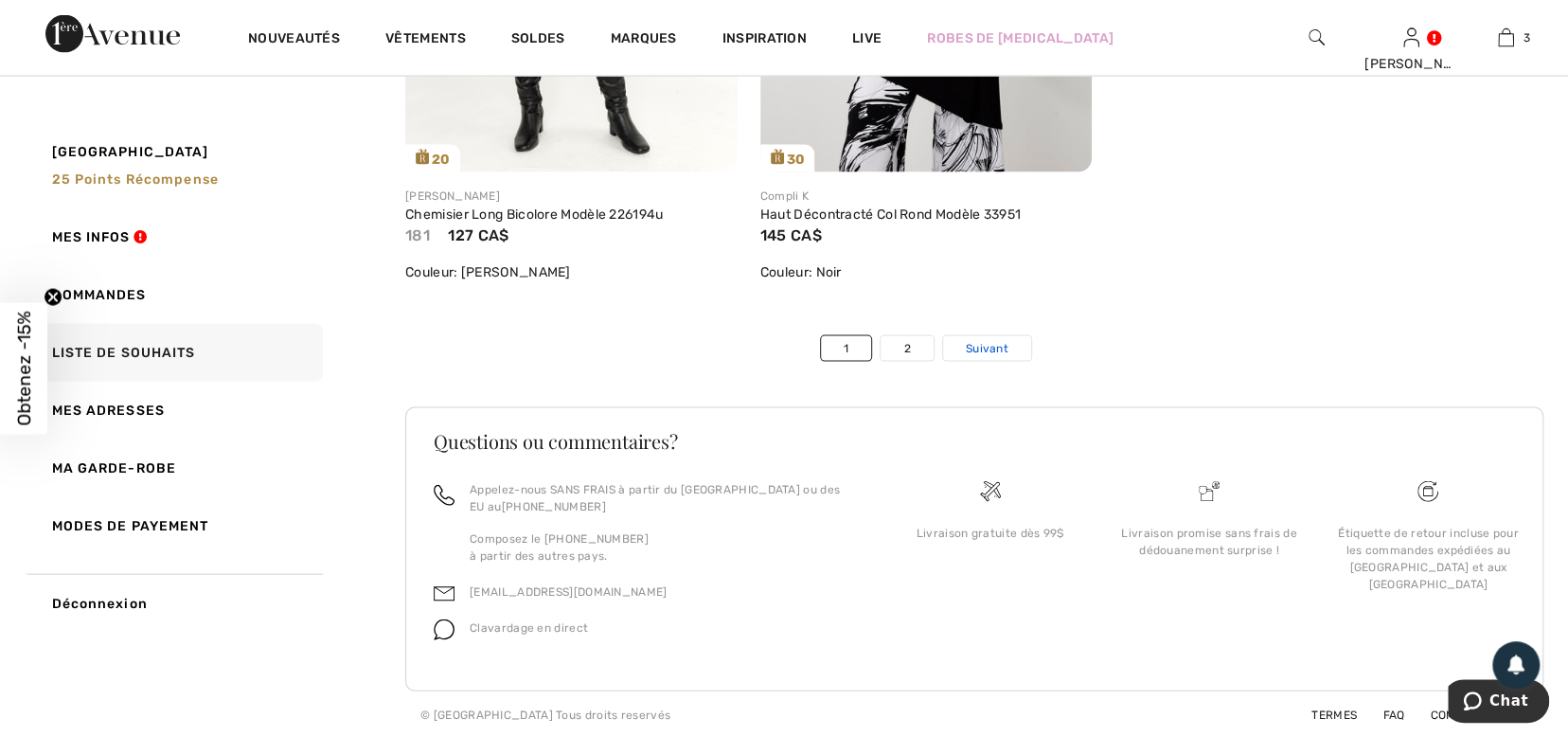
click at [982, 342] on span "Suivant" at bounding box center [988, 349] width 43 height 17
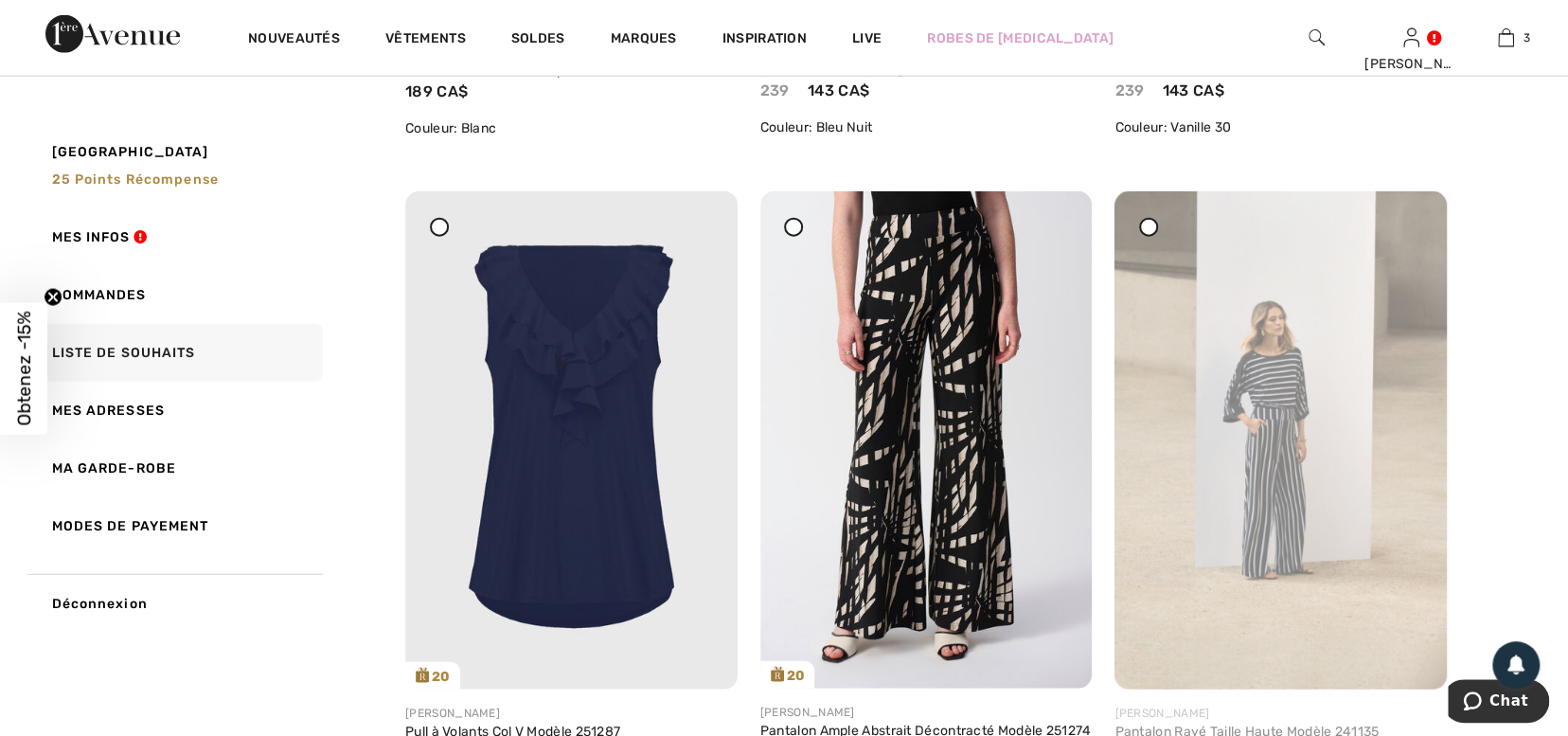
scroll to position [2997, 0]
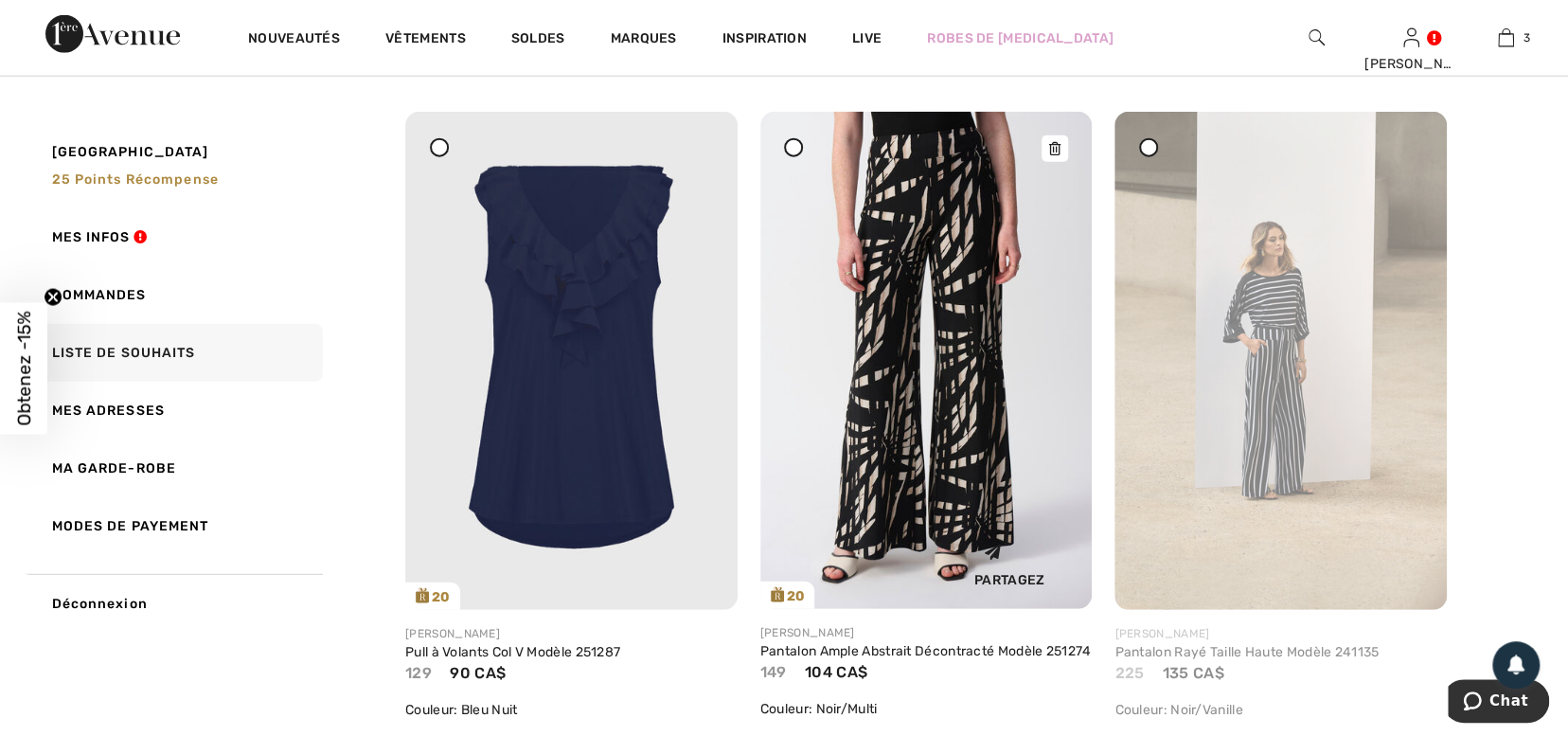
click at [897, 426] on img at bounding box center [927, 360] width 333 height 498
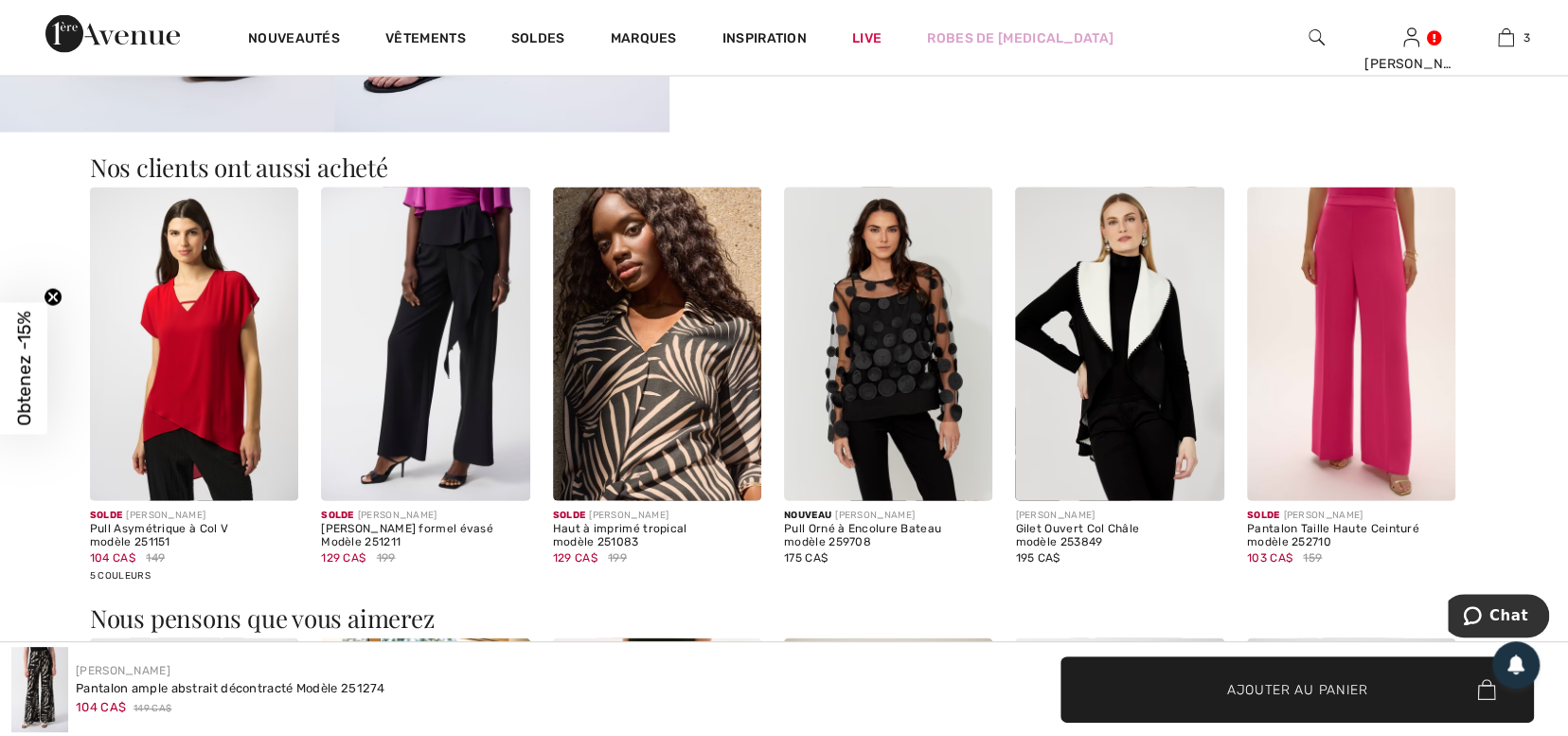
scroll to position [2294, 0]
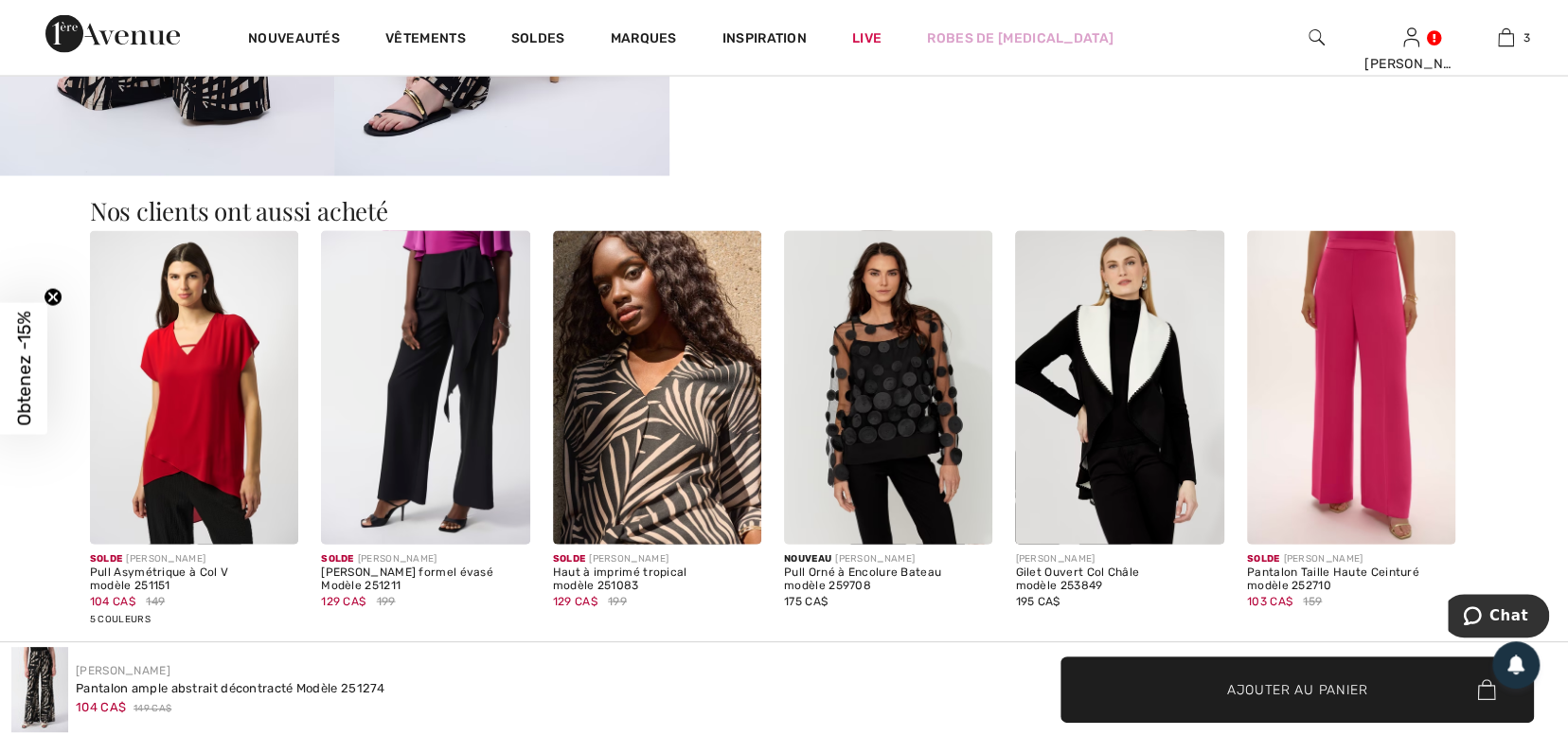
click at [1370, 346] on img at bounding box center [1352, 387] width 209 height 314
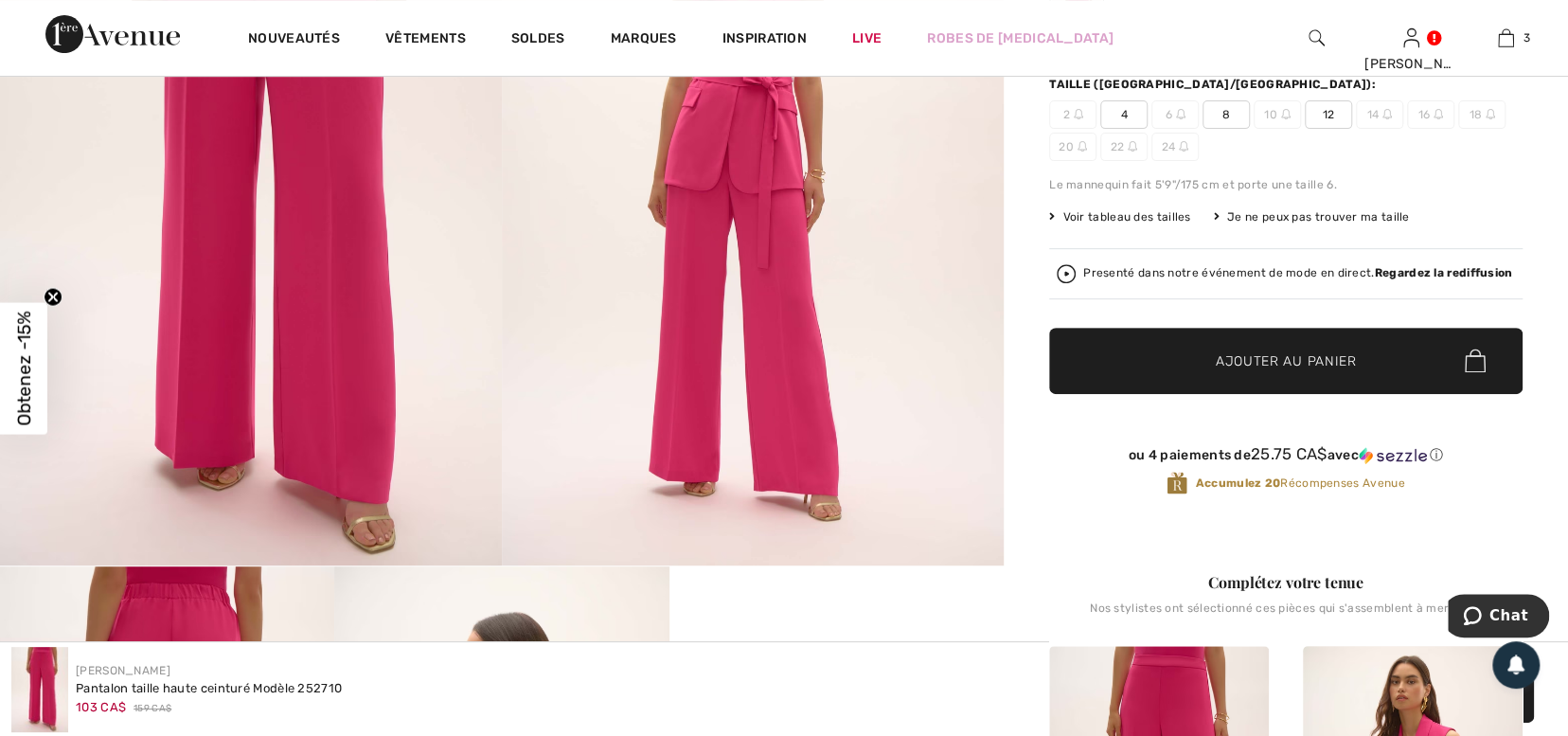
scroll to position [350, 0]
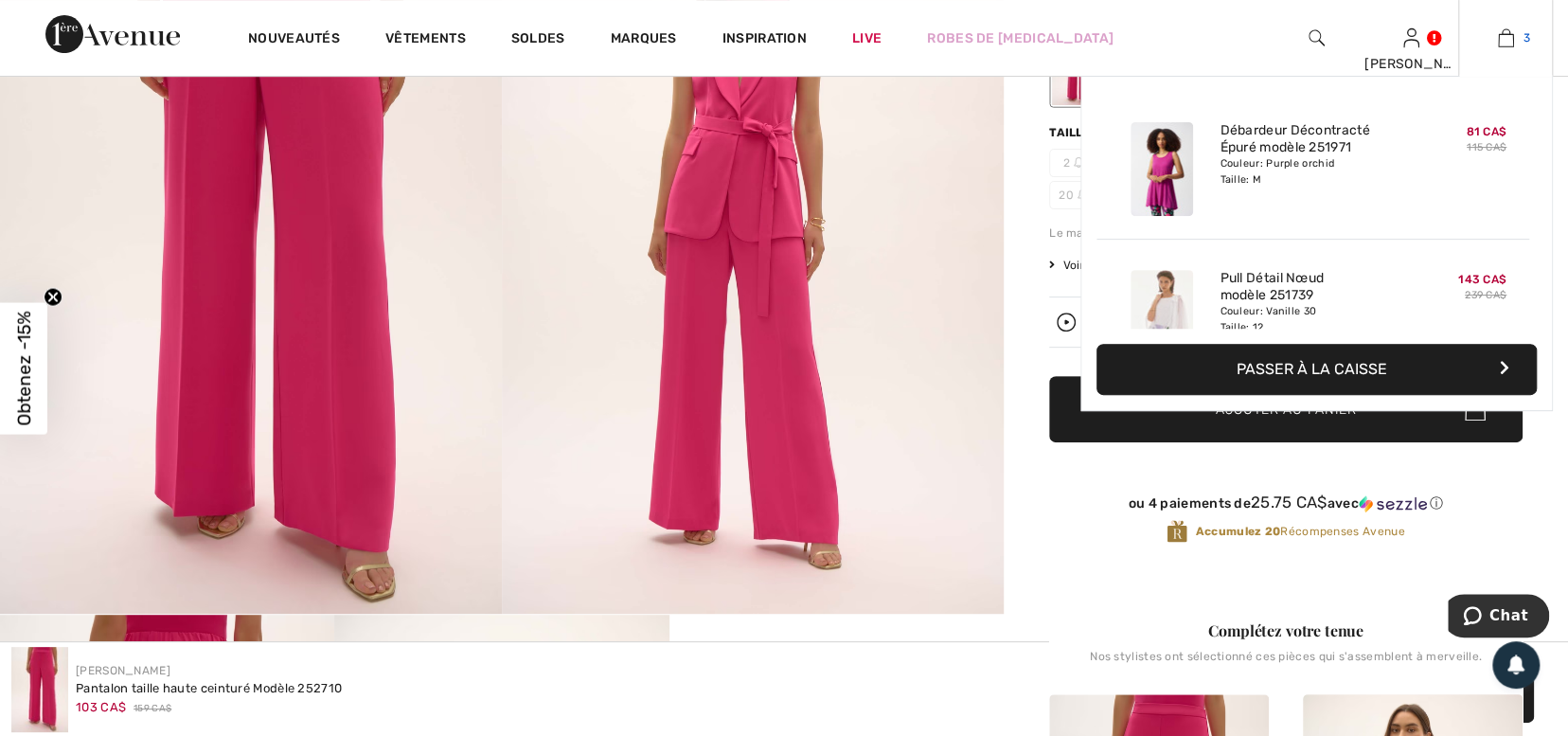
click at [1501, 31] on img at bounding box center [1506, 38] width 16 height 23
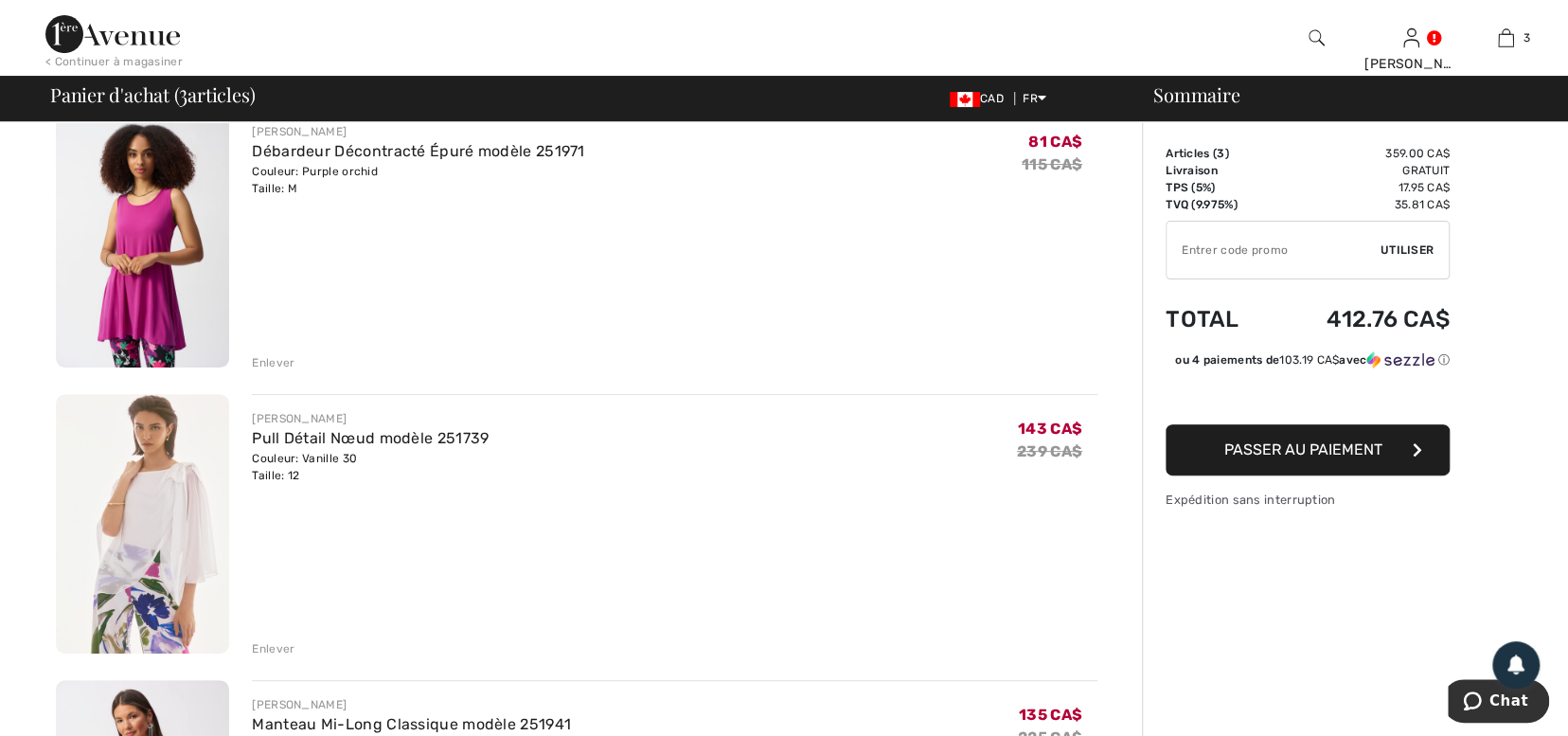
scroll to position [163, 0]
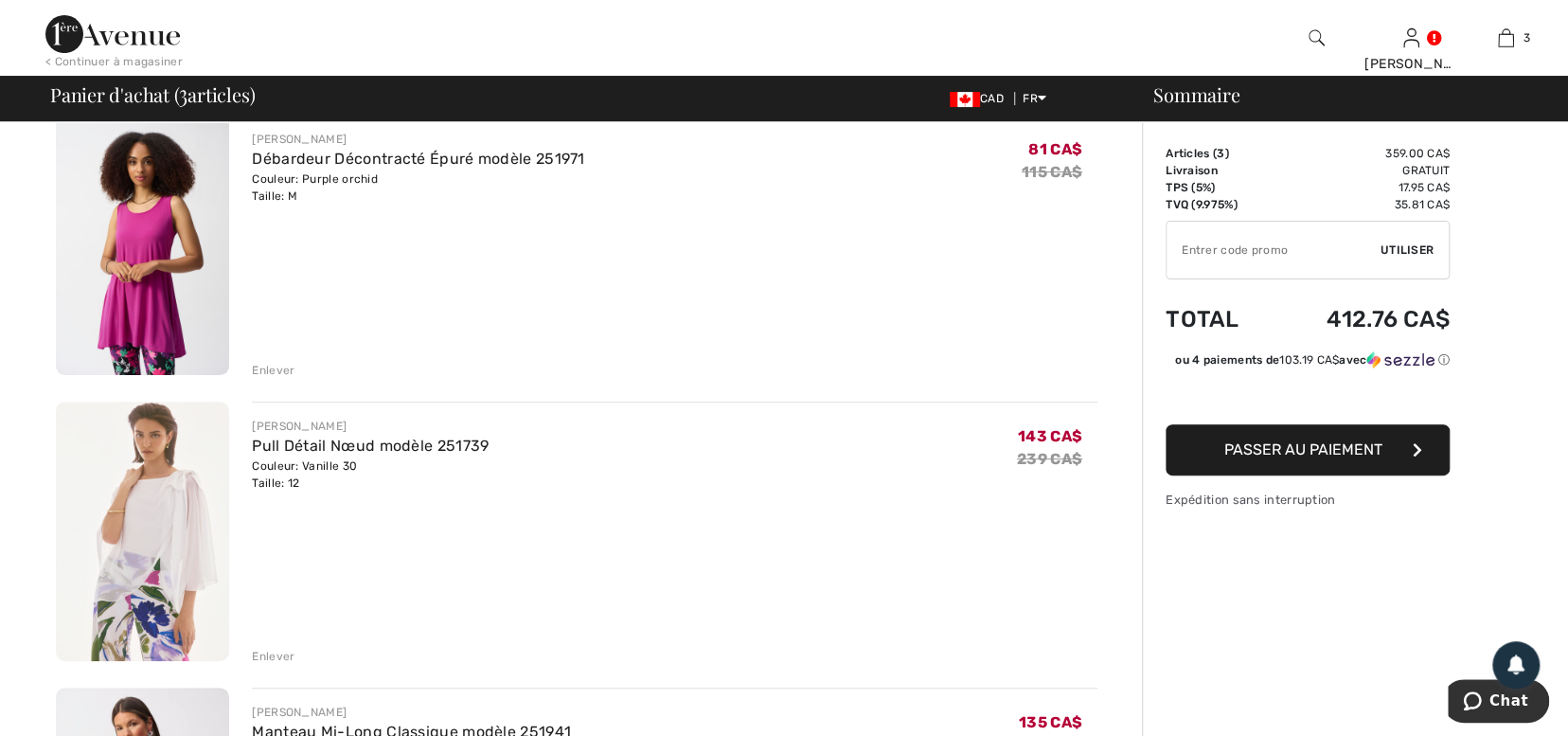
click at [1252, 256] on input "TEXT" at bounding box center [1273, 251] width 214 height 57
type input "SALEAVENUE"
click at [1397, 249] on span "Utiliser" at bounding box center [1408, 250] width 53 height 17
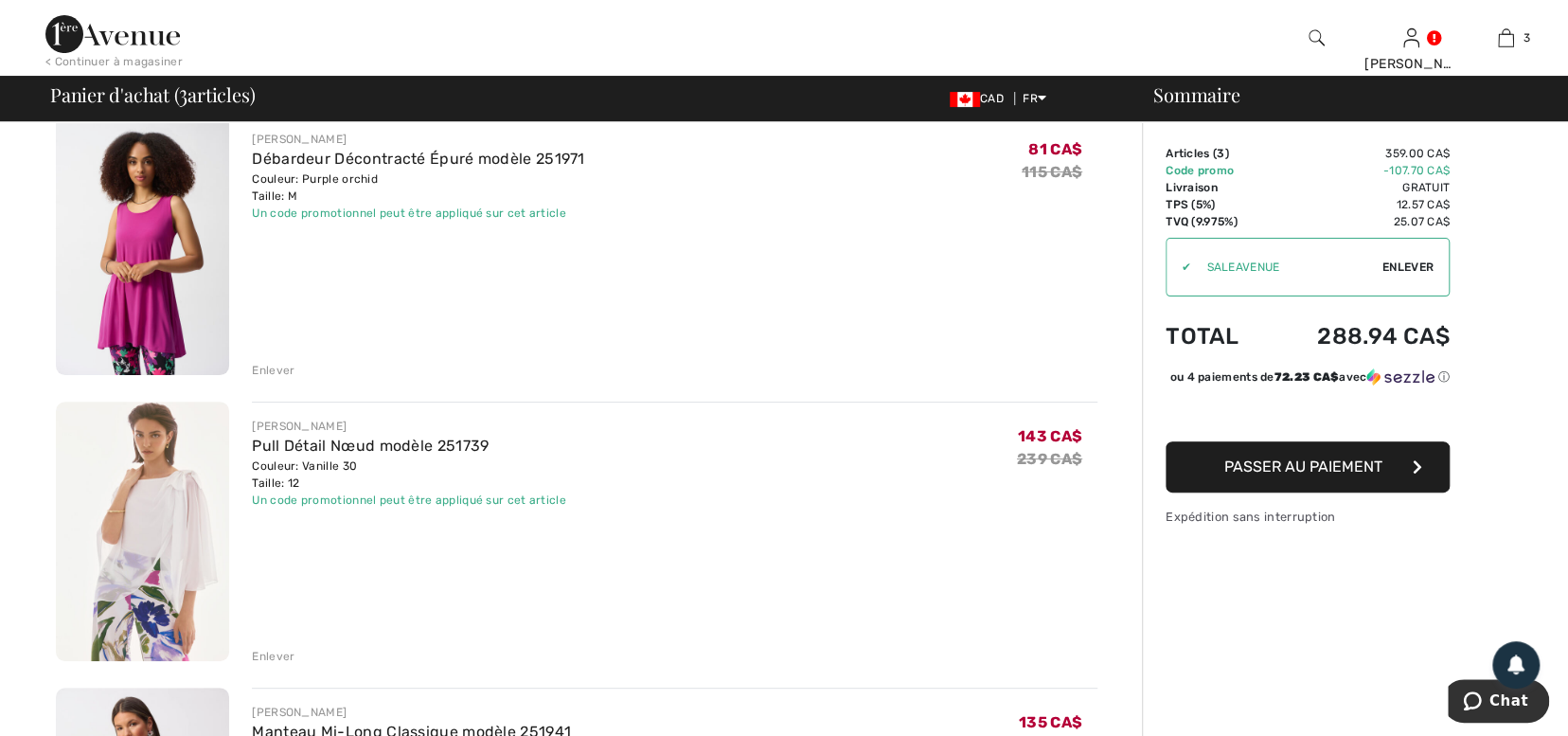
click at [1307, 476] on span "Passer au paiement" at bounding box center [1304, 466] width 158 height 18
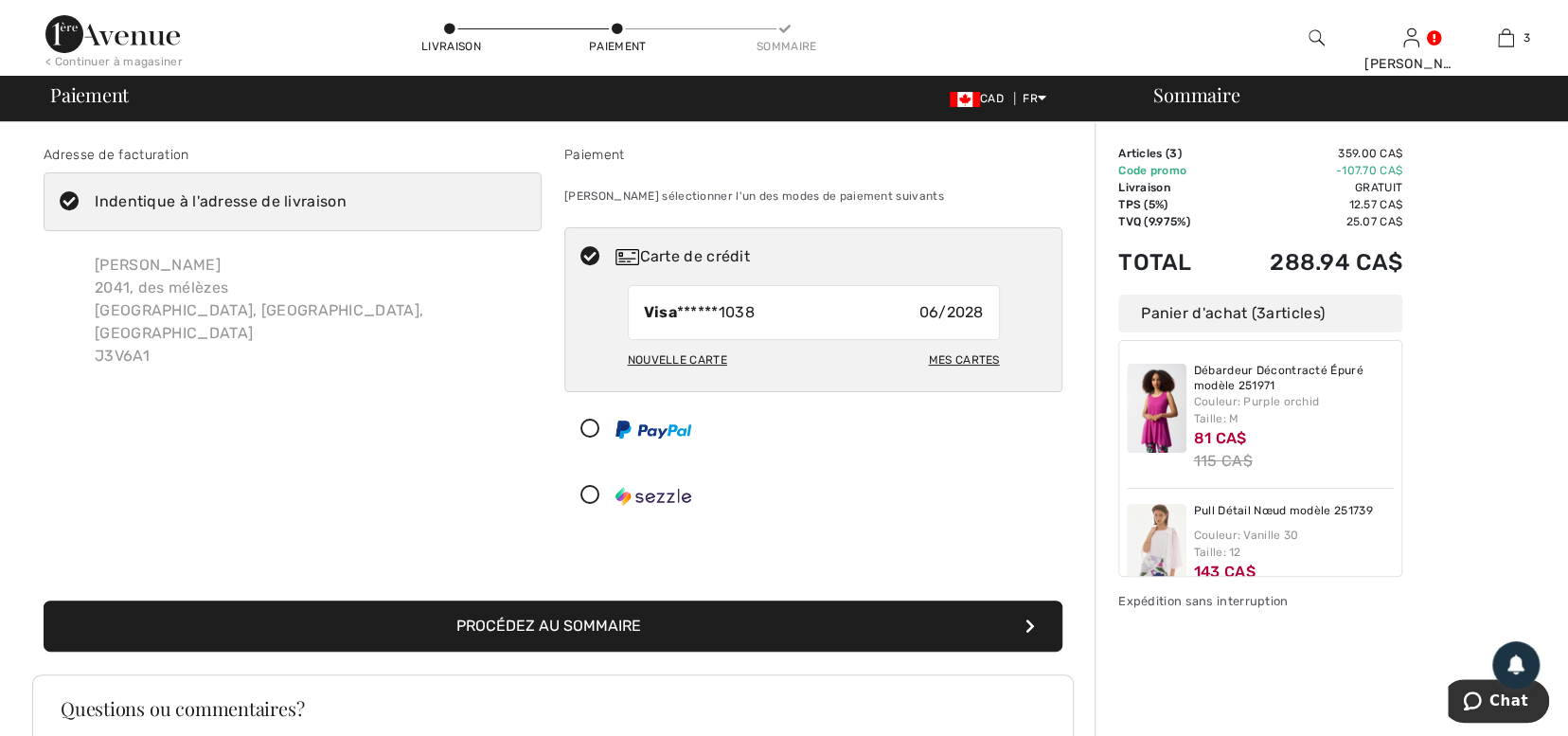
click at [622, 621] on button "Procédez au sommaire" at bounding box center [553, 626] width 1019 height 51
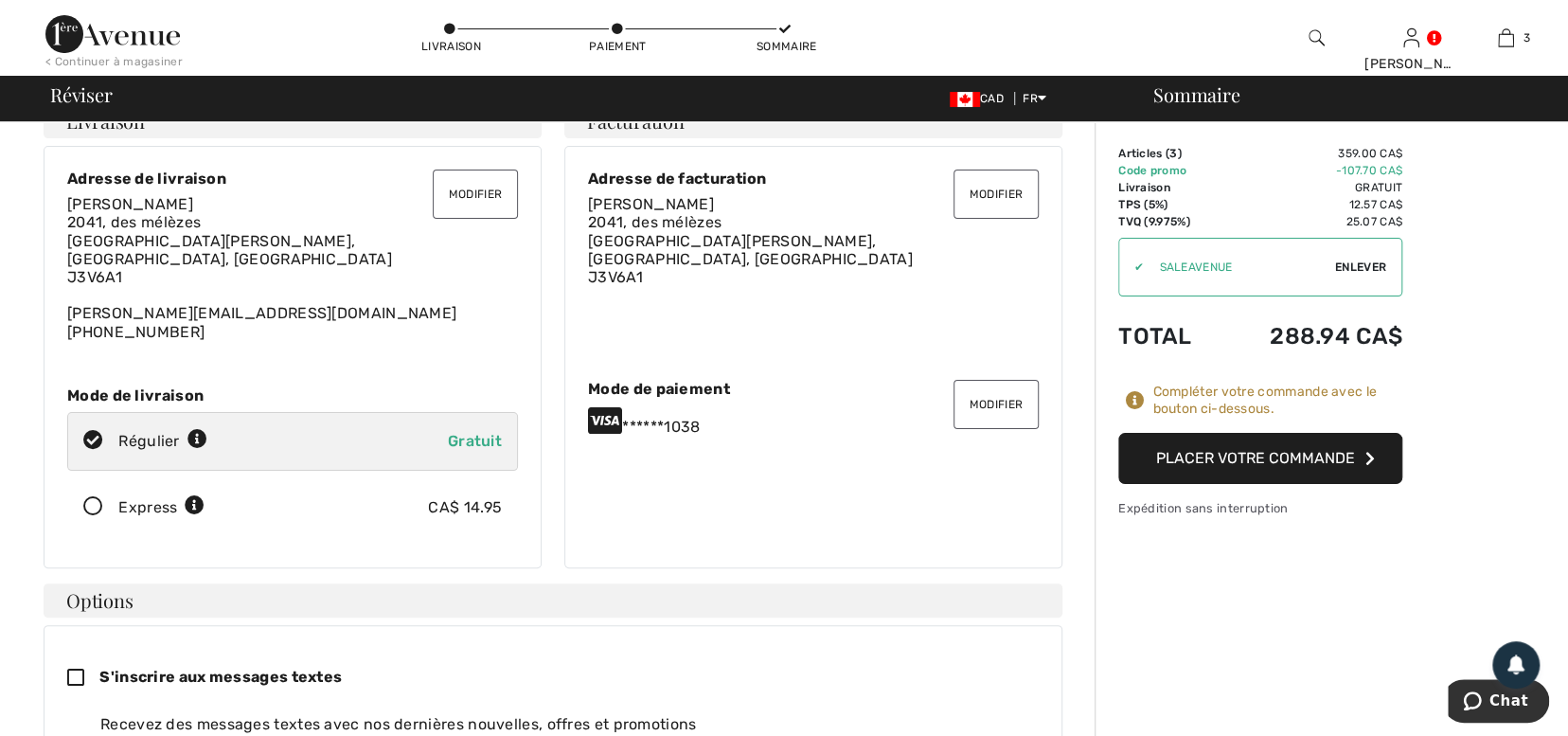
scroll to position [13, 0]
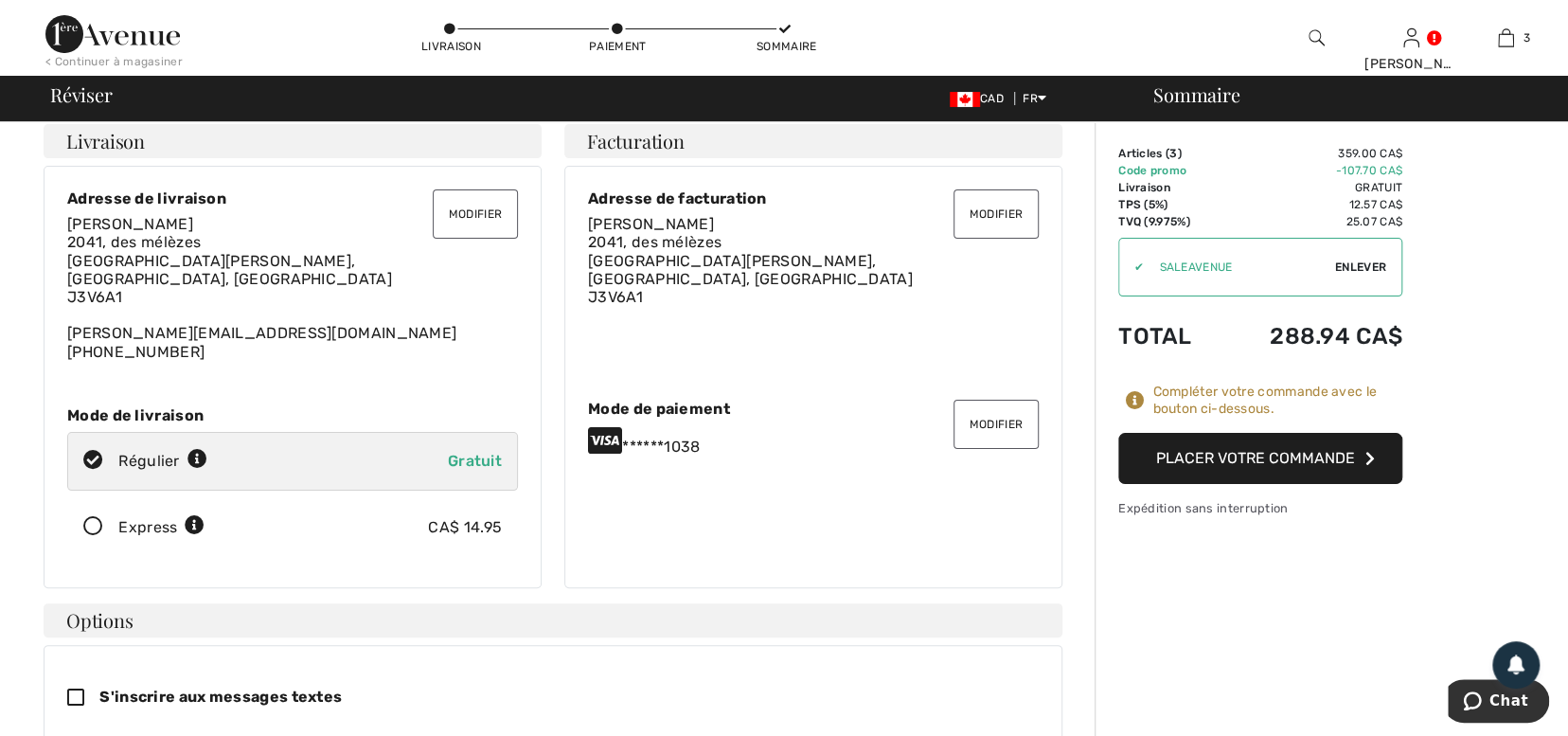
click at [1256, 454] on button "Placer votre commande" at bounding box center [1261, 459] width 284 height 51
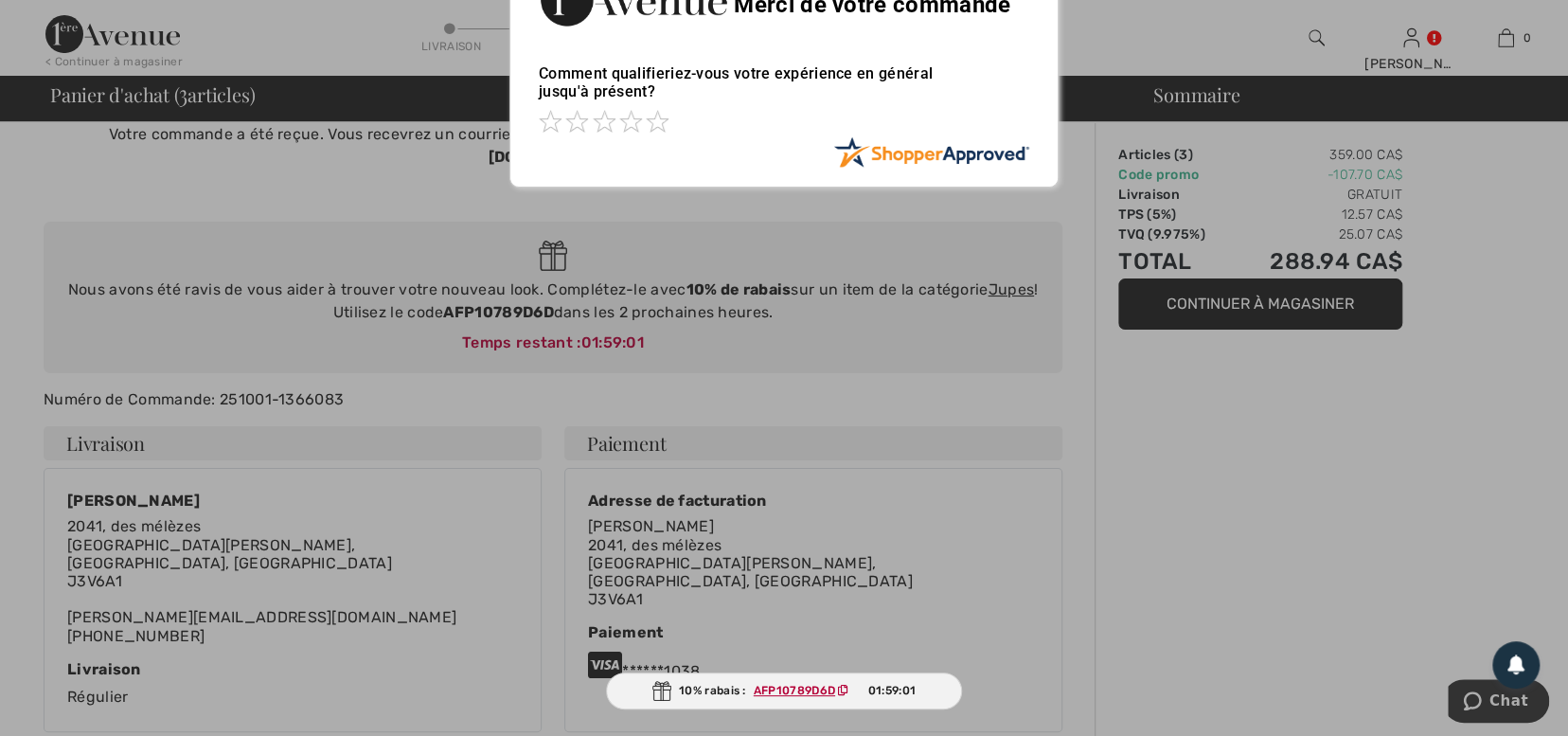
scroll to position [44, 0]
